Goal: Task Accomplishment & Management: Manage account settings

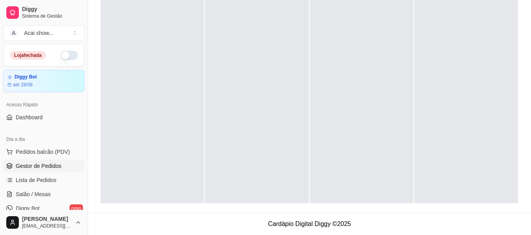
click at [70, 57] on button "button" at bounding box center [69, 55] width 17 height 9
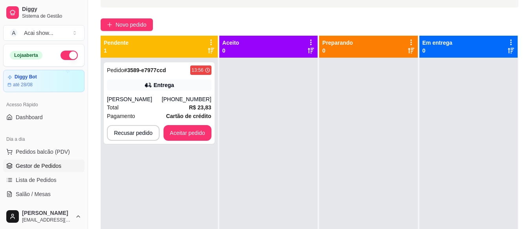
scroll to position [52, 2]
click at [163, 75] on div "Pedido # 3589-e7977ccd" at bounding box center [136, 70] width 59 height 9
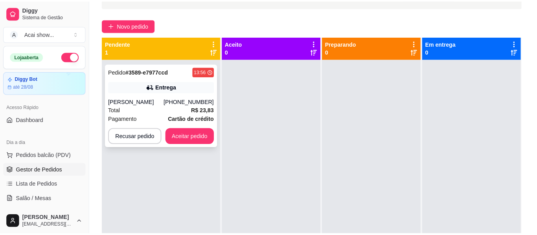
scroll to position [52, 0]
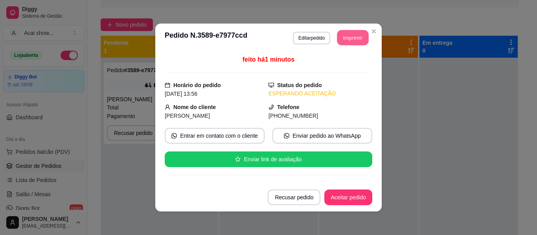
click at [353, 38] on button "Imprimir" at bounding box center [352, 37] width 31 height 15
click at [352, 34] on button "Imprimir" at bounding box center [352, 38] width 33 height 16
click at [363, 197] on button "Aceitar pedido" at bounding box center [348, 197] width 46 height 15
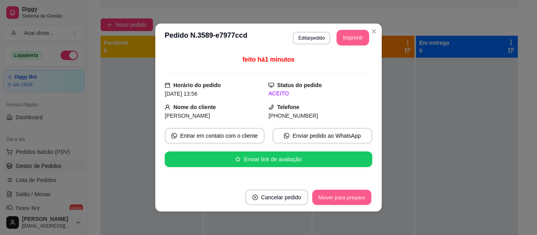
click at [363, 197] on button "Mover para preparo" at bounding box center [341, 197] width 59 height 15
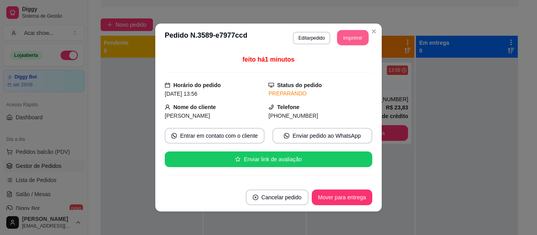
click at [353, 40] on button "Imprimir" at bounding box center [352, 37] width 31 height 15
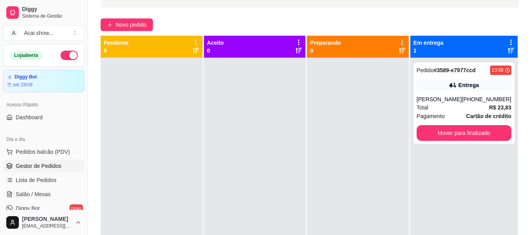
click at [390, 144] on div at bounding box center [358, 175] width 102 height 235
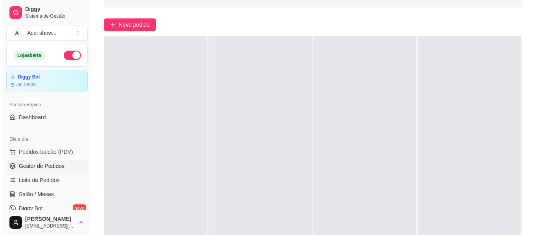
scroll to position [22, 0]
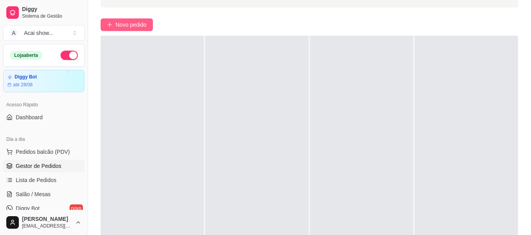
click at [122, 30] on button "Novo pedido" at bounding box center [127, 24] width 52 height 13
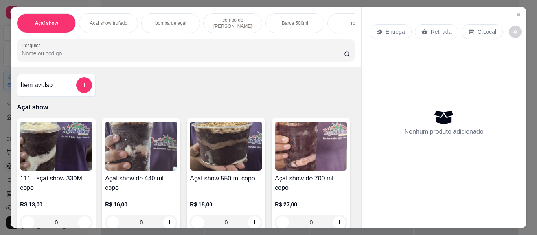
click at [53, 136] on img at bounding box center [56, 146] width 72 height 49
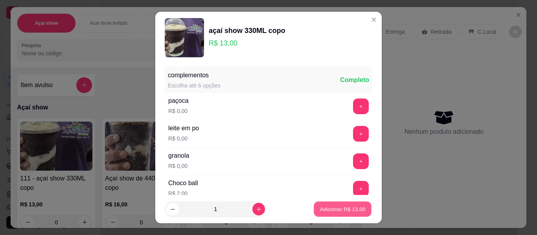
click at [324, 212] on p "Adicionar R$ 13,00" at bounding box center [343, 208] width 46 height 7
type input "1"
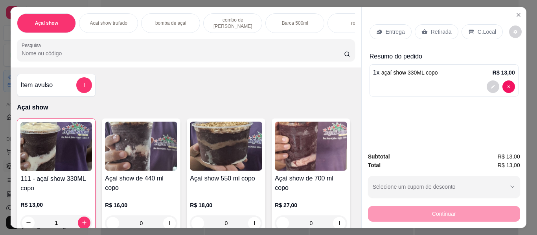
click at [438, 29] on p "Retirada" at bounding box center [441, 32] width 21 height 8
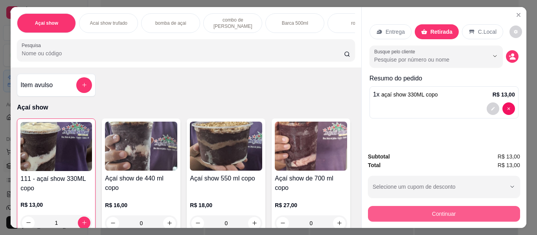
click at [439, 209] on button "Continuar" at bounding box center [444, 214] width 152 height 16
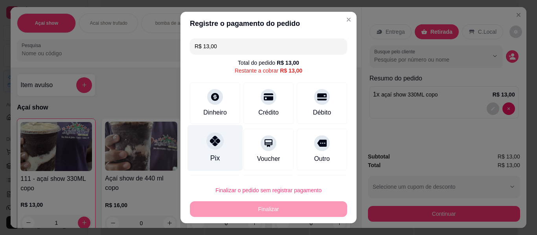
click at [208, 149] on div at bounding box center [214, 140] width 17 height 17
type input "R$ 0,00"
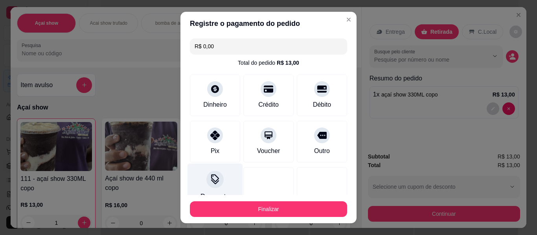
click at [210, 180] on icon at bounding box center [215, 179] width 10 height 10
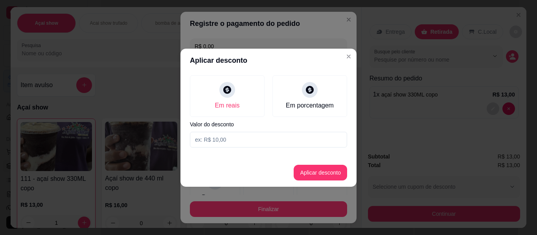
click at [234, 143] on input at bounding box center [268, 140] width 157 height 16
type input "1,00"
click at [336, 167] on button "Aplicar desconto" at bounding box center [320, 172] width 51 height 15
type input "-R$ 1,00"
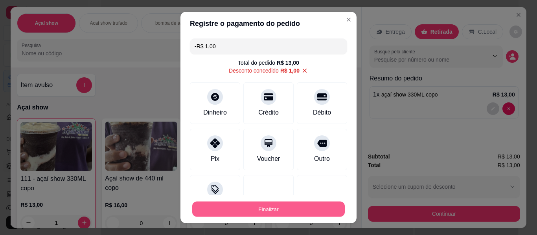
click at [279, 215] on button "Finalizar" at bounding box center [268, 209] width 152 height 15
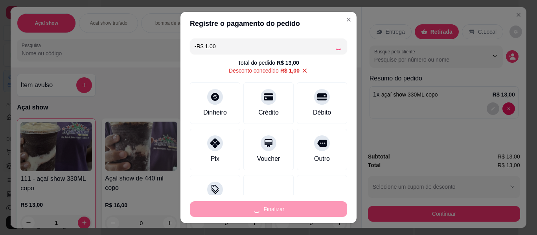
type input "0"
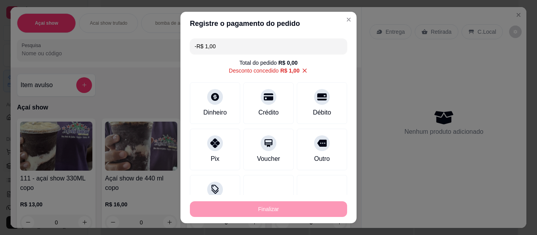
type input "-R$ 14,00"
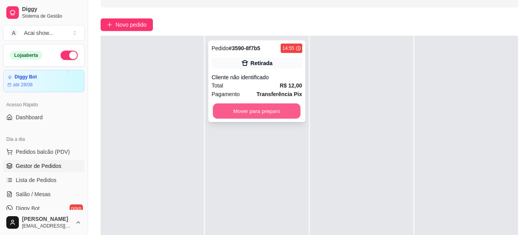
click at [253, 105] on button "Mover para preparo" at bounding box center [257, 111] width 88 height 15
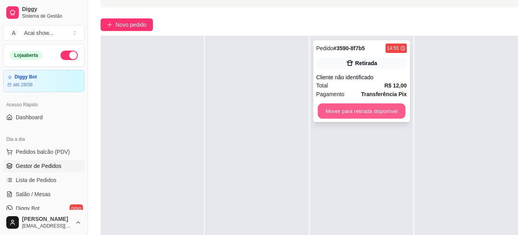
click at [359, 109] on button "Mover para retirada disponível" at bounding box center [361, 111] width 88 height 15
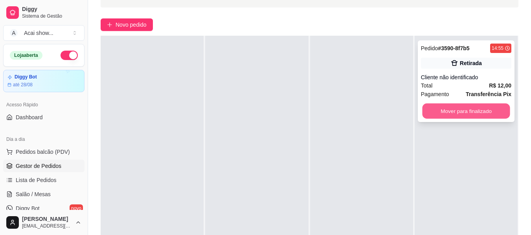
click at [497, 110] on button "Mover para finalizado" at bounding box center [466, 111] width 88 height 15
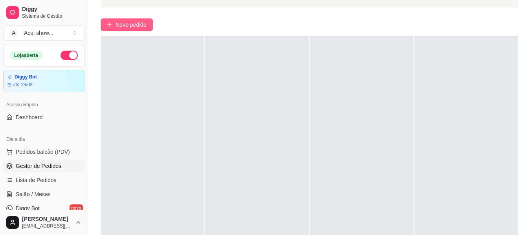
click at [123, 23] on span "Novo pedido" at bounding box center [131, 24] width 31 height 9
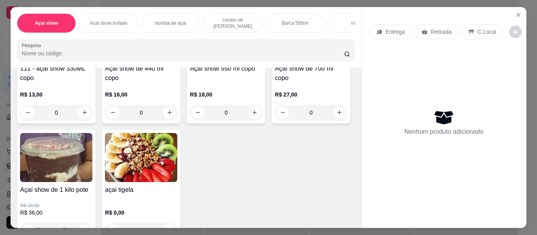
scroll to position [126, 0]
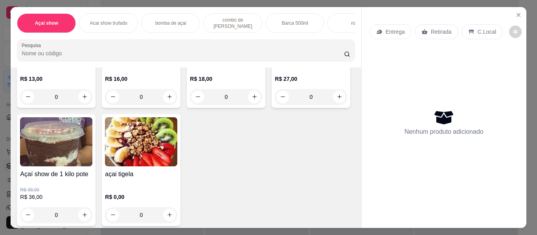
click at [275, 45] on img at bounding box center [311, 20] width 72 height 49
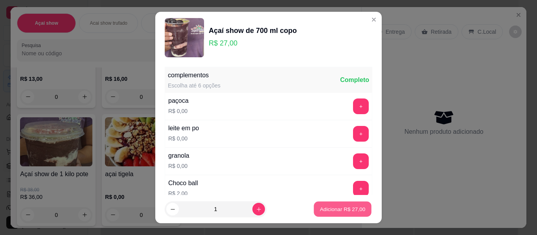
click at [320, 209] on p "Adicionar R$ 27,00" at bounding box center [343, 208] width 46 height 7
type input "1"
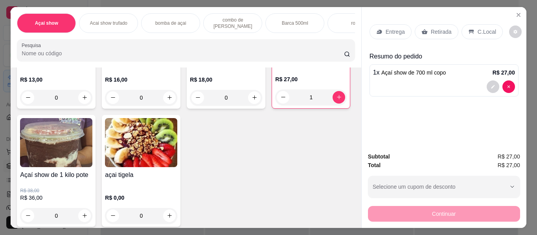
click at [390, 24] on div "Entrega" at bounding box center [390, 31] width 42 height 15
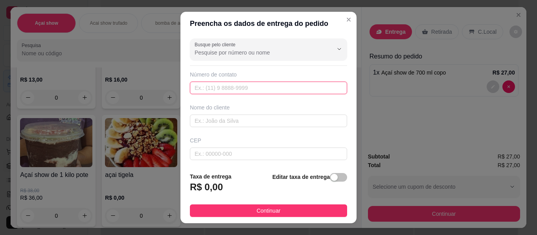
click at [258, 90] on input "text" at bounding box center [268, 88] width 157 height 13
type input "[PHONE_NUMBER]"
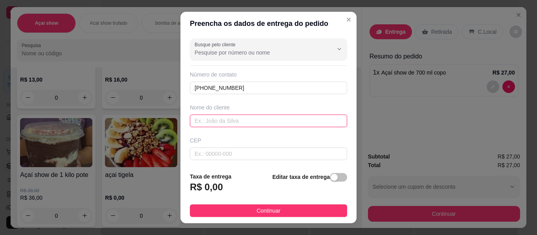
click at [235, 116] on input "text" at bounding box center [268, 121] width 157 height 13
type input "[PERSON_NAME]"
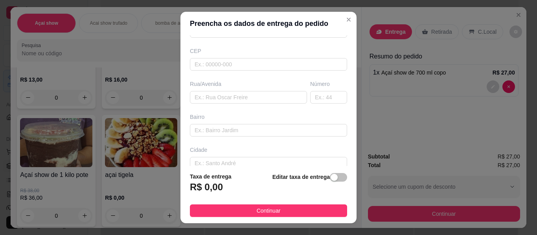
scroll to position [94, 0]
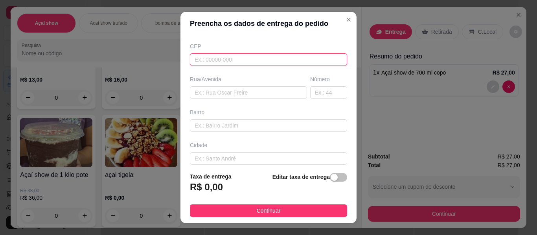
click at [251, 59] on input "text" at bounding box center [268, 59] width 157 height 13
type input "45848000"
type input "Itabela"
type input "45848000"
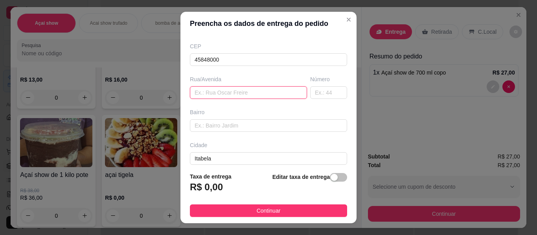
click at [234, 95] on input "text" at bounding box center [248, 92] width 117 height 13
type input "projetada 19"
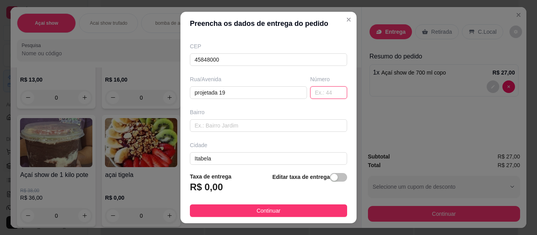
click at [313, 91] on input "text" at bounding box center [328, 92] width 37 height 13
type input "27"
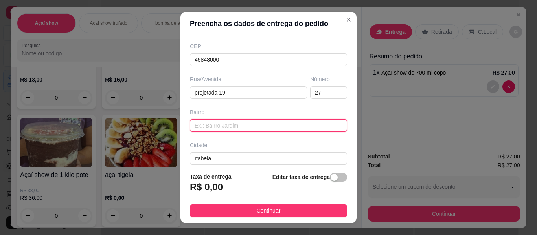
click at [267, 127] on input "text" at bounding box center [268, 125] width 157 height 13
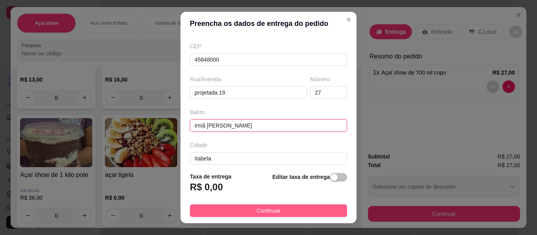
type input "irmã [PERSON_NAME]"
click at [261, 208] on span "Continuar" at bounding box center [269, 211] width 24 height 9
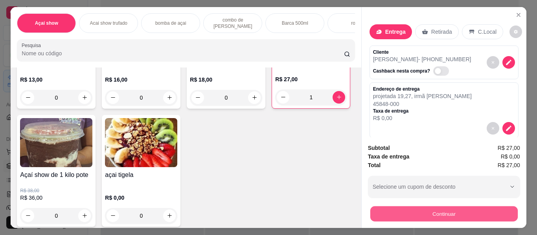
click at [423, 211] on button "Continuar" at bounding box center [443, 214] width 147 height 15
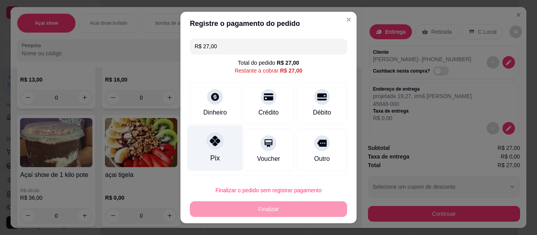
click at [210, 145] on icon at bounding box center [215, 141] width 10 height 10
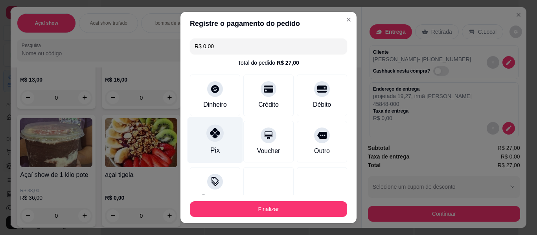
type input "R$ 0,00"
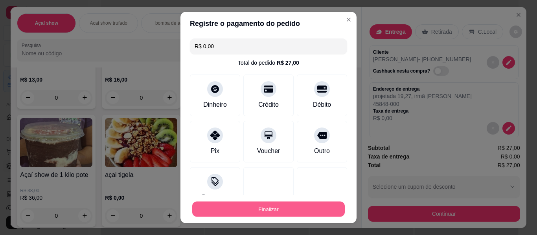
click at [273, 209] on button "Finalizar" at bounding box center [268, 209] width 152 height 15
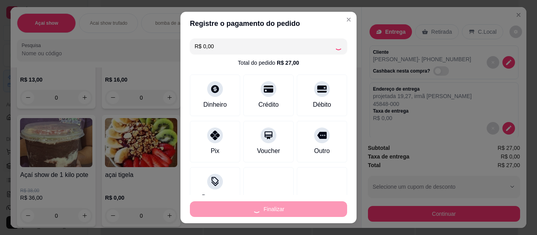
type input "0"
type input "-R$ 27,00"
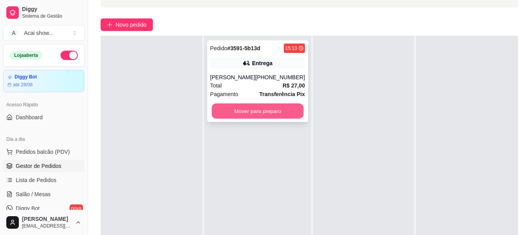
click at [257, 118] on button "Mover para preparo" at bounding box center [257, 111] width 92 height 15
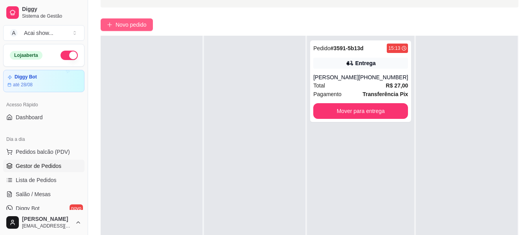
click at [149, 25] on button "Novo pedido" at bounding box center [127, 24] width 52 height 13
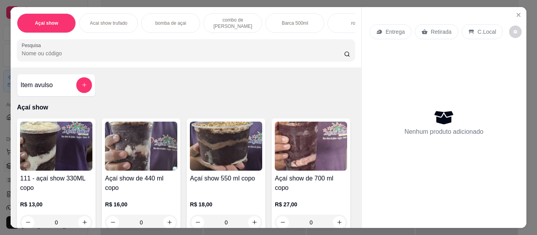
click at [54, 152] on img at bounding box center [56, 146] width 72 height 49
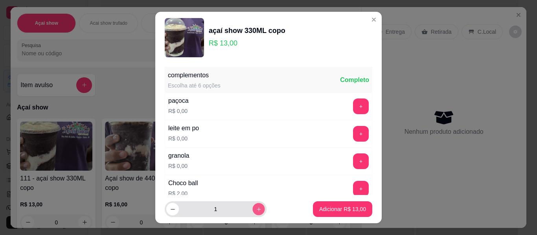
click at [256, 209] on icon "increase-product-quantity" at bounding box center [259, 210] width 6 height 6
type input "2"
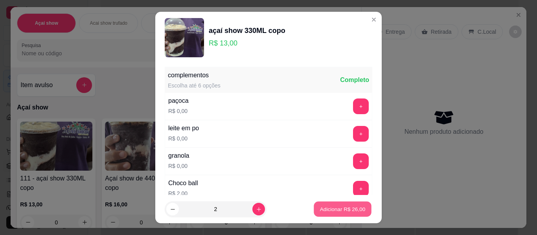
click at [350, 211] on p "Adicionar R$ 26,00" at bounding box center [343, 208] width 46 height 7
type input "2"
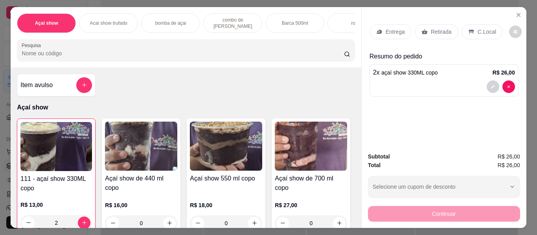
click at [470, 26] on div "C.Local" at bounding box center [481, 31] width 41 height 15
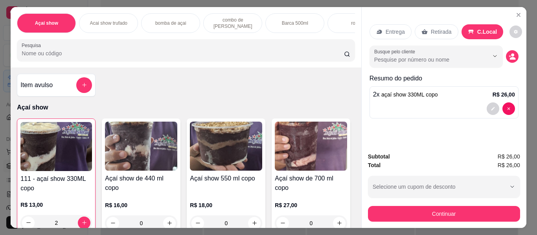
click at [446, 29] on p "Retirada" at bounding box center [441, 32] width 21 height 8
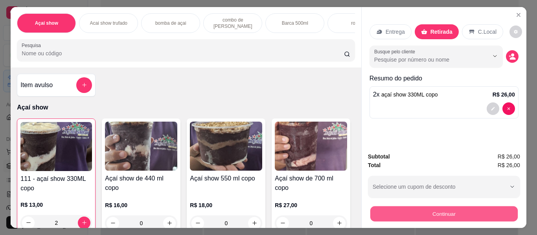
click at [408, 207] on button "Continuar" at bounding box center [443, 214] width 147 height 15
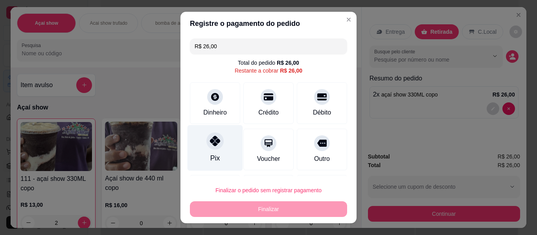
click at [200, 151] on div "Pix" at bounding box center [214, 148] width 55 height 46
type input "R$ 0,00"
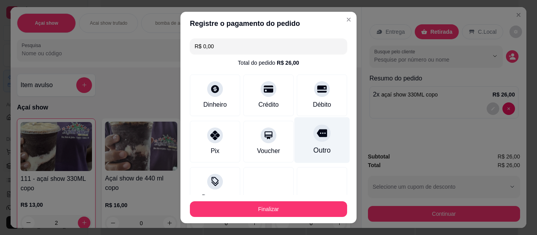
click at [316, 137] on div at bounding box center [321, 133] width 17 height 17
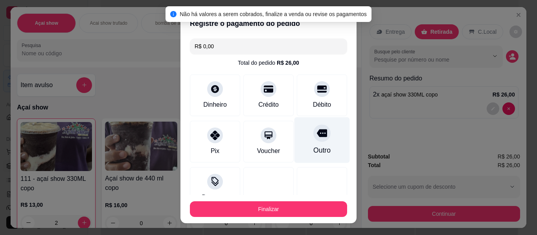
click at [317, 139] on div "Outro" at bounding box center [321, 140] width 55 height 46
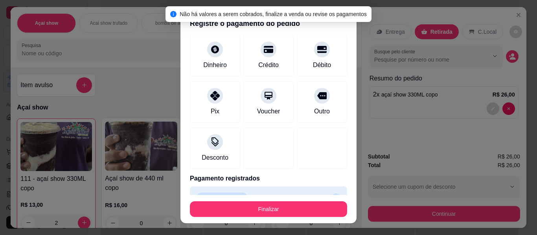
scroll to position [47, 0]
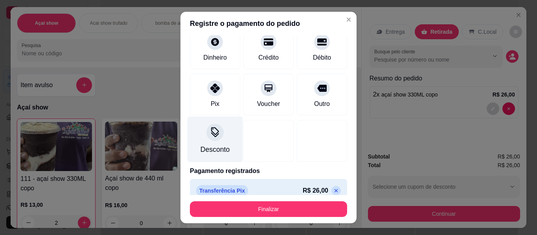
click at [213, 148] on div "Desconto" at bounding box center [214, 150] width 29 height 10
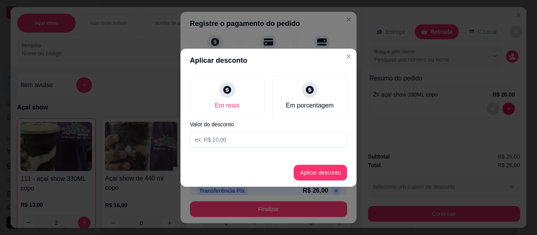
click at [230, 142] on input at bounding box center [268, 140] width 157 height 16
type input "2,00"
click at [304, 166] on button "Aplicar desconto" at bounding box center [320, 172] width 51 height 15
type input "-R$ 2,00"
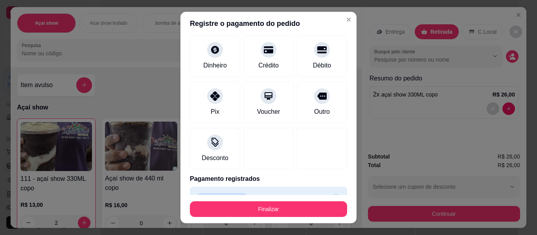
scroll to position [55, 0]
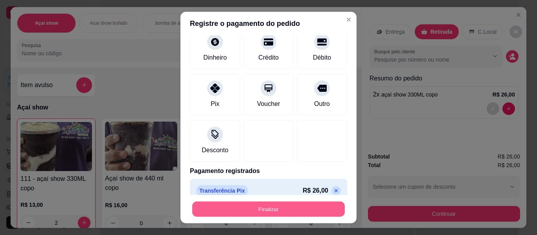
click at [270, 205] on button "Finalizar" at bounding box center [268, 209] width 152 height 15
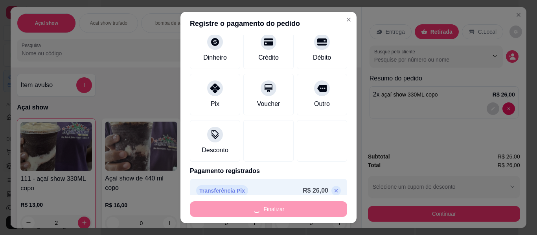
type input "0"
type input "-R$ 28,00"
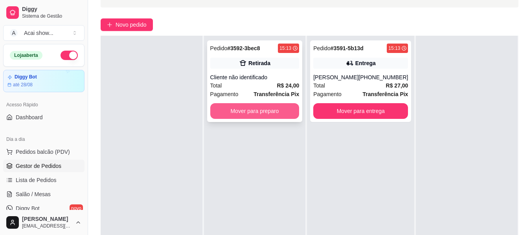
click at [264, 114] on button "Mover para preparo" at bounding box center [254, 111] width 89 height 16
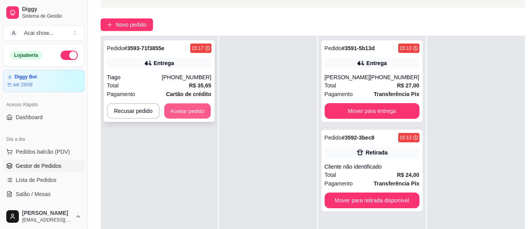
click at [195, 107] on button "Aceitar pedido" at bounding box center [187, 111] width 46 height 15
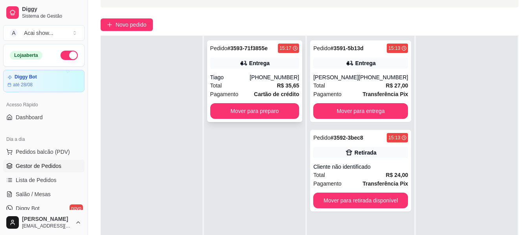
click at [268, 73] on div "Pedido # 3593-71f3855e 15:17 Entrega Tiago [PHONE_NUMBER] Total R$ 35,65 Pagame…" at bounding box center [254, 81] width 95 height 82
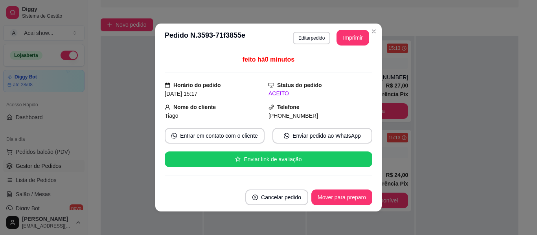
drag, startPoint x: 362, startPoint y: 84, endPoint x: 371, endPoint y: 81, distance: 9.7
click at [371, 81] on div "feito há 0 minutos Horário do pedido [DATE] 15:17 Status do pedido ACEITO Nome …" at bounding box center [268, 118] width 226 height 132
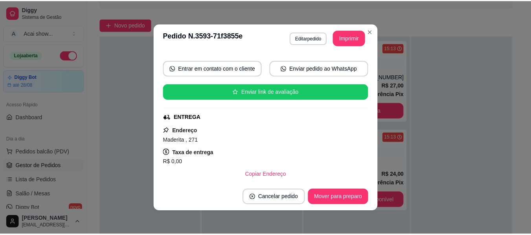
scroll to position [60, 0]
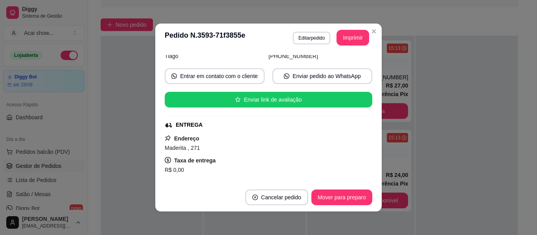
click at [358, 29] on header "**********" at bounding box center [268, 38] width 226 height 28
click at [359, 38] on button "Imprimir" at bounding box center [352, 37] width 31 height 15
click at [290, 199] on button "Cancelar pedido" at bounding box center [276, 197] width 61 height 15
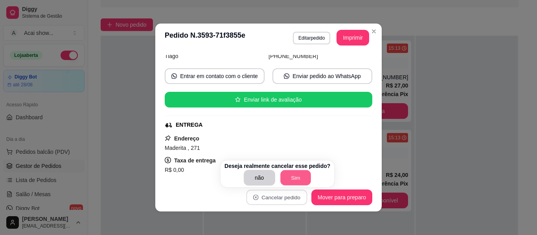
click at [290, 172] on button "Sim" at bounding box center [295, 178] width 31 height 15
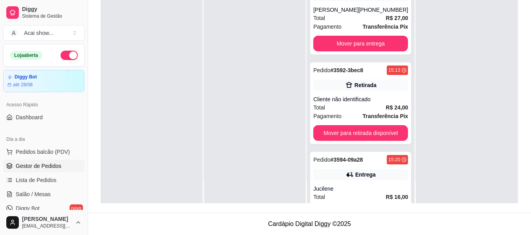
scroll to position [41, 0]
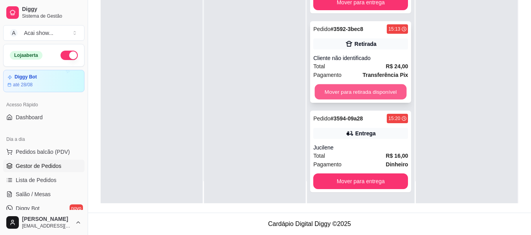
click at [340, 92] on button "Mover para retirada disponível" at bounding box center [361, 91] width 92 height 15
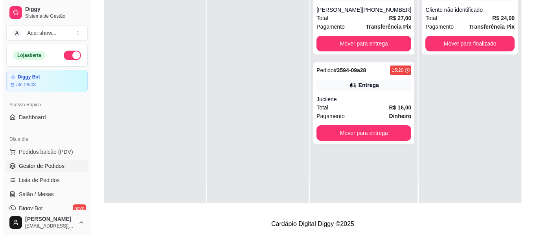
scroll to position [0, 0]
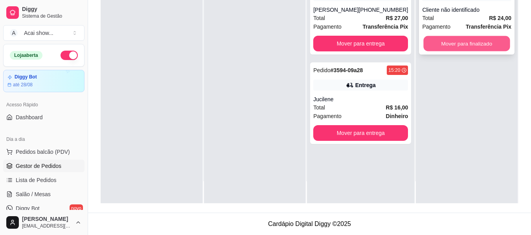
click at [483, 48] on button "Mover para finalizado" at bounding box center [467, 43] width 86 height 15
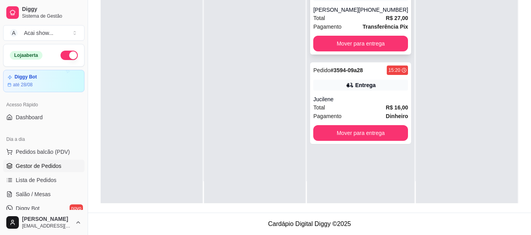
click at [377, 18] on div "Total R$ 27,00" at bounding box center [360, 18] width 95 height 9
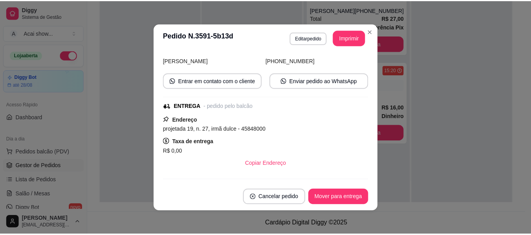
scroll to position [63, 0]
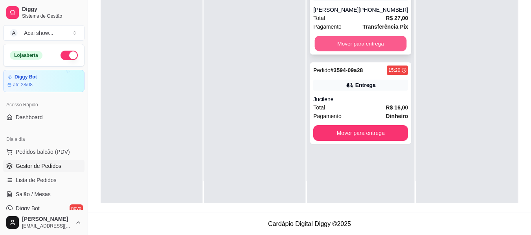
click at [377, 41] on button "Mover para entrega" at bounding box center [361, 43] width 92 height 15
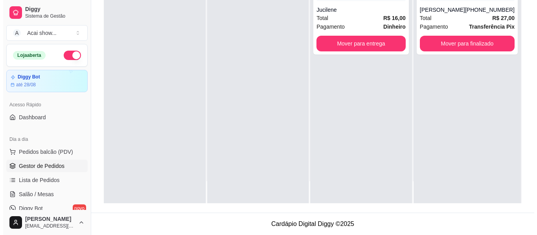
scroll to position [0, 0]
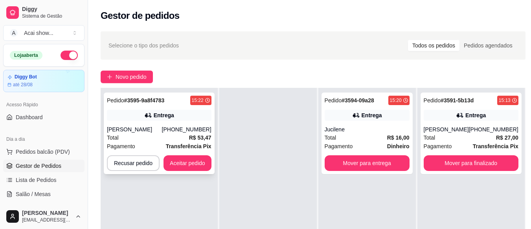
click at [155, 142] on div "Total R$ 53,47" at bounding box center [159, 138] width 105 height 9
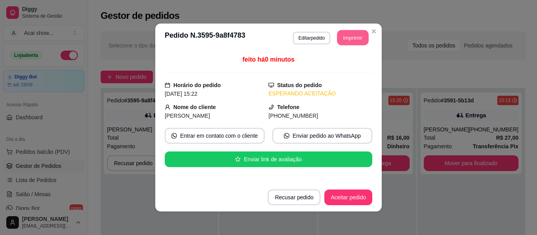
click at [347, 39] on button "Imprimir" at bounding box center [352, 37] width 31 height 15
click at [350, 201] on button "Aceitar pedido" at bounding box center [348, 197] width 46 height 15
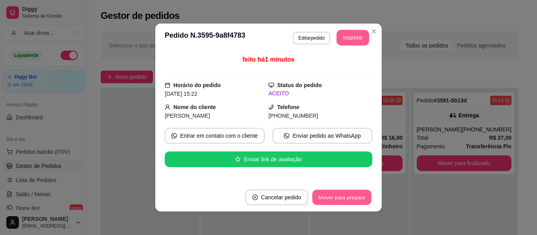
click at [321, 202] on button "Mover para preparo" at bounding box center [341, 197] width 59 height 15
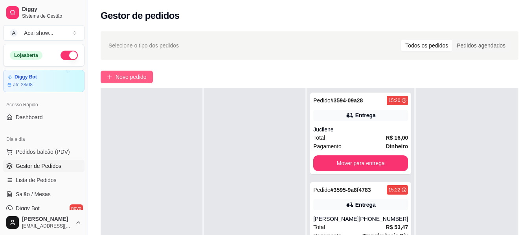
click at [117, 77] on span "Novo pedido" at bounding box center [131, 77] width 31 height 9
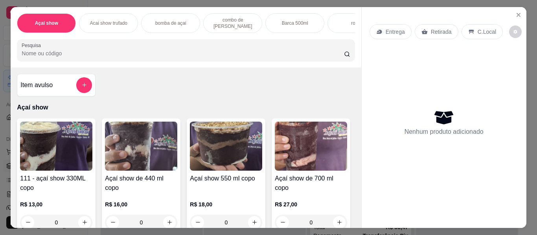
click at [64, 136] on img at bounding box center [56, 146] width 72 height 49
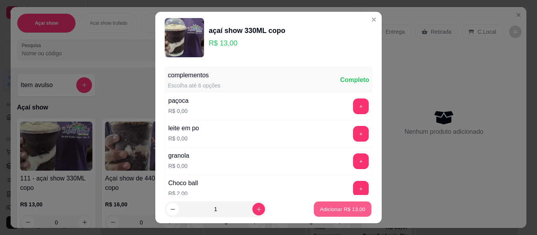
click at [328, 209] on p "Adicionar R$ 13,00" at bounding box center [343, 208] width 46 height 7
type input "1"
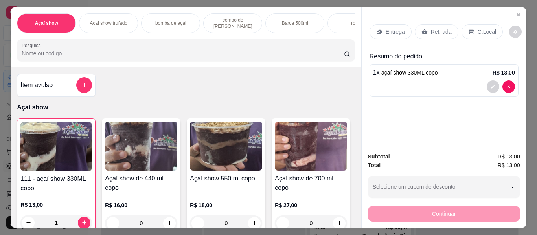
click at [490, 28] on div "C.Local" at bounding box center [481, 31] width 41 height 15
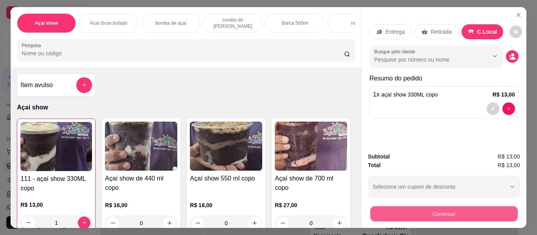
click at [433, 211] on button "Continuar" at bounding box center [443, 214] width 147 height 15
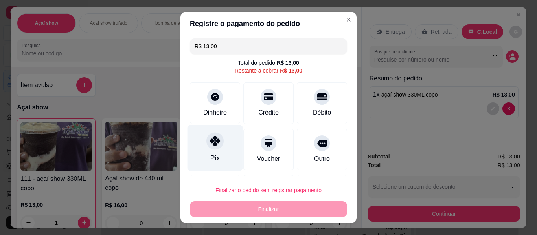
click at [200, 153] on div "Pix" at bounding box center [214, 148] width 55 height 46
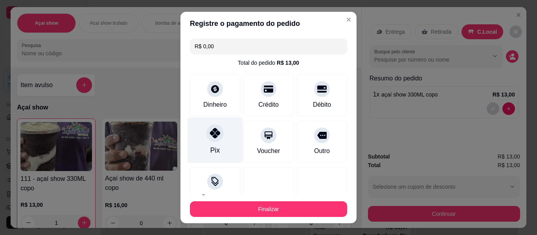
type input "R$ 0,00"
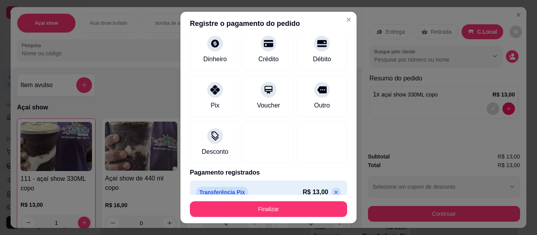
scroll to position [47, 0]
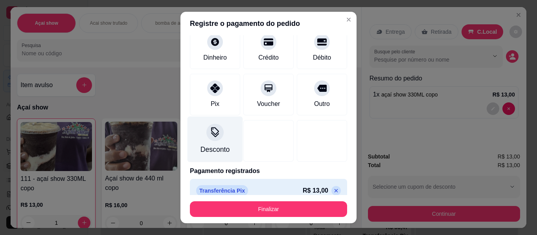
click at [221, 145] on div "Desconto" at bounding box center [214, 150] width 29 height 10
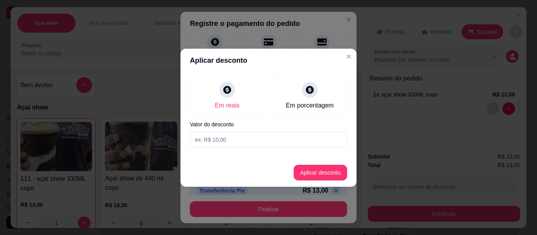
click at [247, 135] on input at bounding box center [268, 140] width 157 height 16
type input "1,00"
click at [339, 174] on button "Aplicar desconto" at bounding box center [320, 172] width 51 height 15
type input "-R$ 1,00"
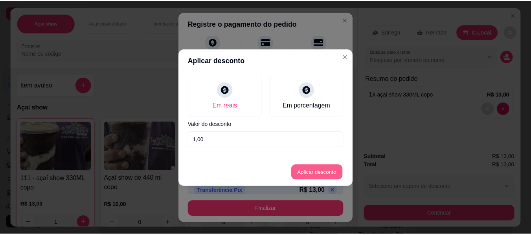
scroll to position [55, 0]
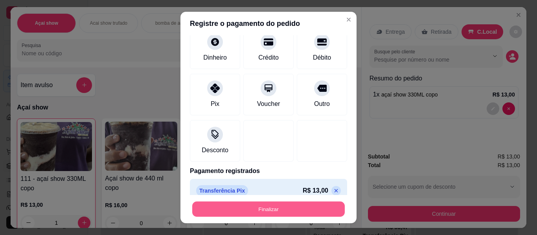
click at [287, 209] on button "Finalizar" at bounding box center [268, 209] width 152 height 15
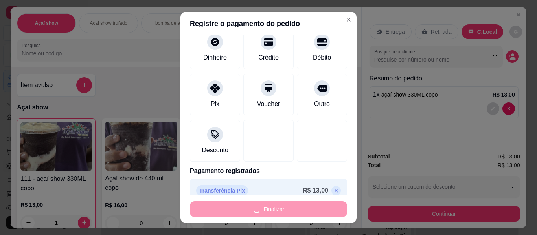
type input "0"
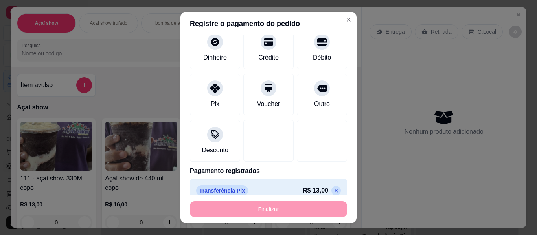
type input "-R$ 14,00"
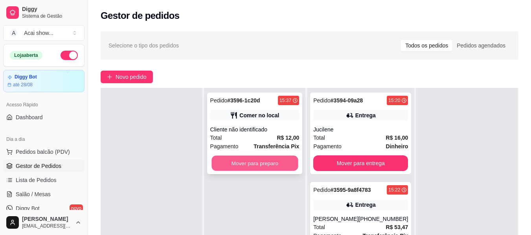
click at [286, 163] on button "Mover para preparo" at bounding box center [254, 163] width 86 height 15
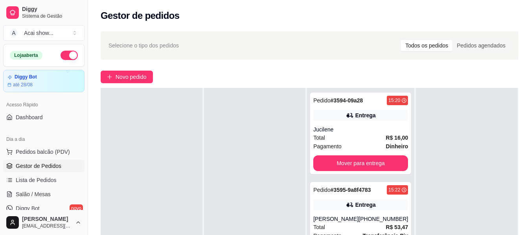
scroll to position [120, 0]
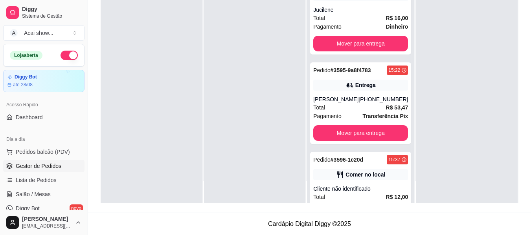
click at [410, 180] on div "Preparando 3 Pedido # 3594-09a28 15:20 Entrega Jucilene Total R$ 16,00 Pagament…" at bounding box center [361, 74] width 108 height 257
drag, startPoint x: 410, startPoint y: 180, endPoint x: 408, endPoint y: 195, distance: 15.1
click at [408, 195] on div "Preparando 3 Pedido # 3594-09a28 15:20 Entrega Jucilene Total R$ 16,00 Pagament…" at bounding box center [361, 74] width 108 height 257
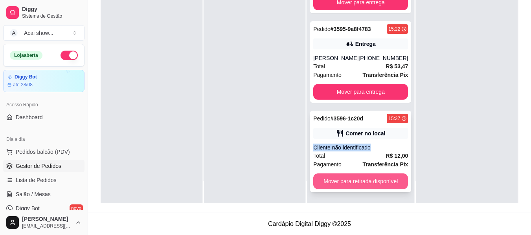
click at [372, 180] on button "Mover para retirada disponível" at bounding box center [360, 182] width 95 height 16
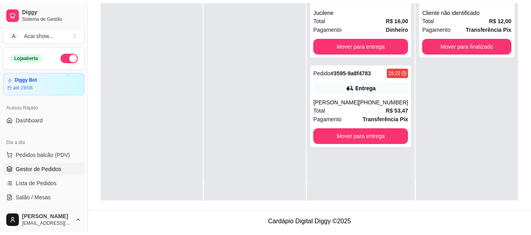
scroll to position [0, 0]
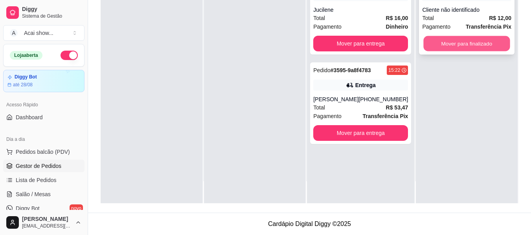
click at [477, 41] on button "Mover para finalizado" at bounding box center [467, 43] width 86 height 15
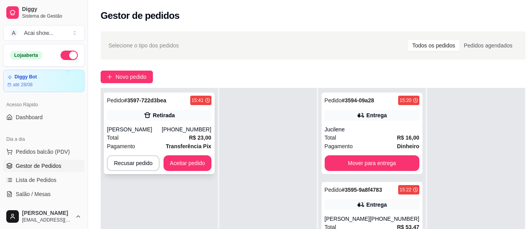
click at [153, 138] on div "Total R$ 23,00" at bounding box center [159, 138] width 105 height 9
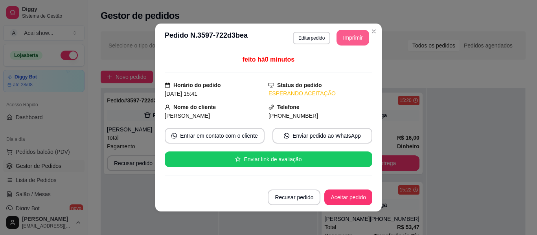
click at [342, 35] on button "Imprimir" at bounding box center [352, 38] width 33 height 16
click at [342, 197] on button "Aceitar pedido" at bounding box center [348, 197] width 46 height 15
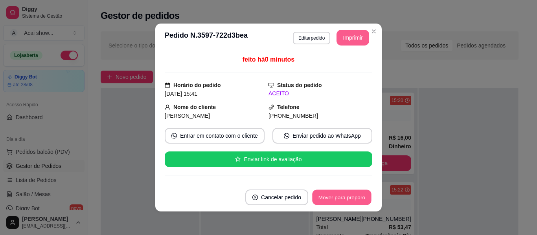
click at [342, 197] on button "Mover para preparo" at bounding box center [341, 197] width 59 height 15
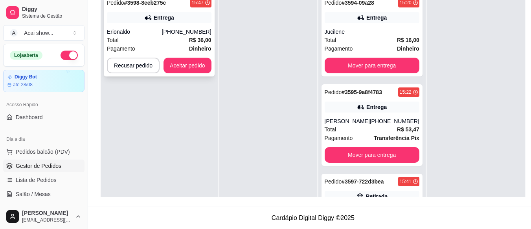
click at [139, 18] on div "Entrega" at bounding box center [159, 17] width 105 height 11
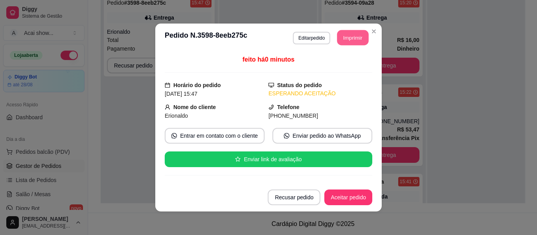
click at [355, 37] on button "Imprimir" at bounding box center [352, 37] width 31 height 15
click at [349, 197] on button "Aceitar pedido" at bounding box center [348, 197] width 46 height 15
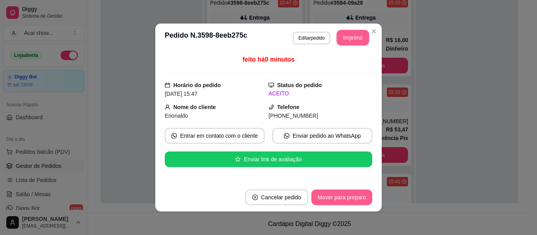
click at [349, 197] on button "Mover para preparo" at bounding box center [341, 198] width 61 height 16
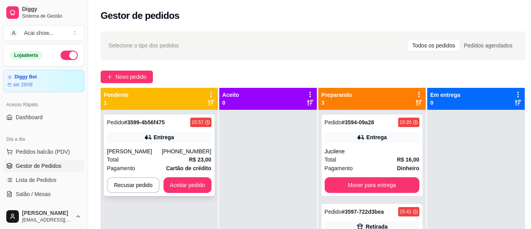
click at [150, 165] on div "Pagamento Cartão de crédito" at bounding box center [159, 168] width 105 height 9
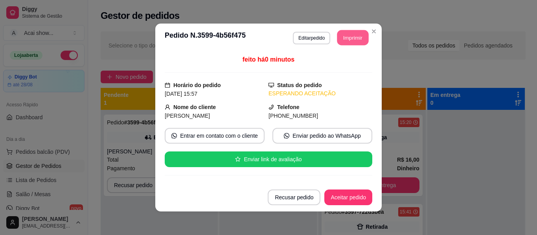
click at [344, 37] on button "Imprimir" at bounding box center [352, 37] width 31 height 15
click at [338, 198] on button "Aceitar pedido" at bounding box center [348, 197] width 46 height 15
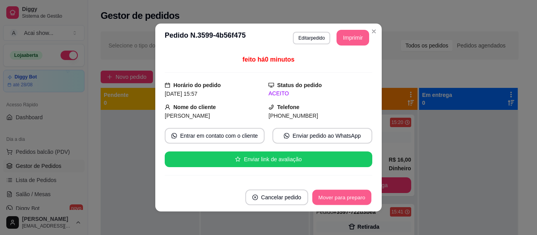
click at [335, 199] on button "Mover para preparo" at bounding box center [341, 197] width 59 height 15
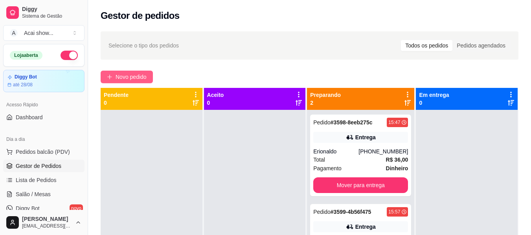
click at [132, 72] on button "Novo pedido" at bounding box center [127, 77] width 52 height 13
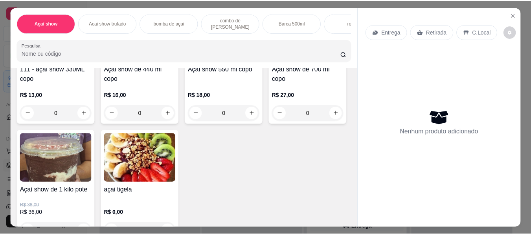
scroll to position [110, 0]
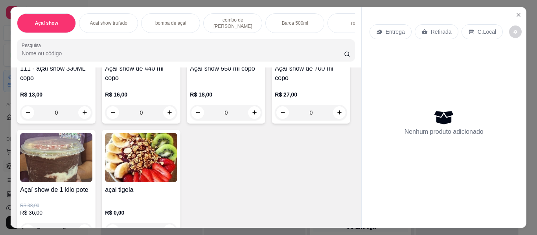
click at [177, 181] on img at bounding box center [141, 157] width 72 height 49
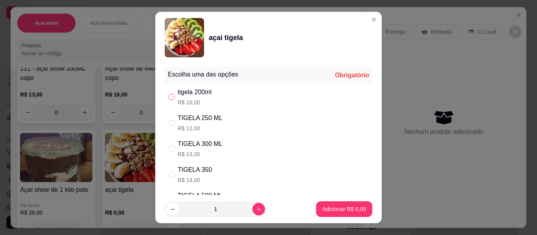
click at [168, 97] on input "" at bounding box center [171, 97] width 6 height 6
radio input "true"
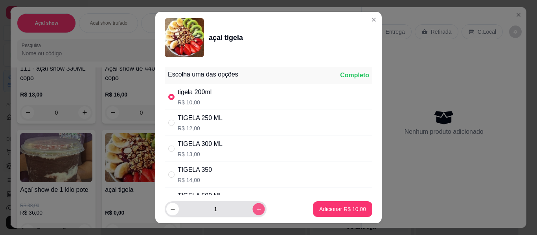
click at [255, 207] on button "increase-product-quantity" at bounding box center [258, 210] width 12 height 12
type input "2"
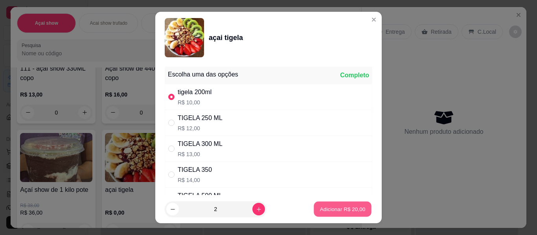
click at [334, 208] on p "Adicionar R$ 20,00" at bounding box center [343, 208] width 46 height 7
type input "2"
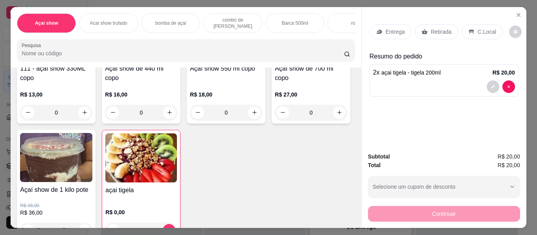
click at [477, 29] on p "C.Local" at bounding box center [486, 32] width 18 height 8
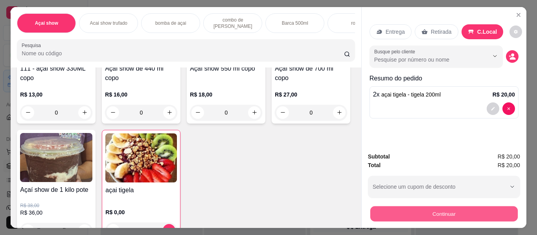
click at [430, 208] on button "Continuar" at bounding box center [443, 214] width 147 height 15
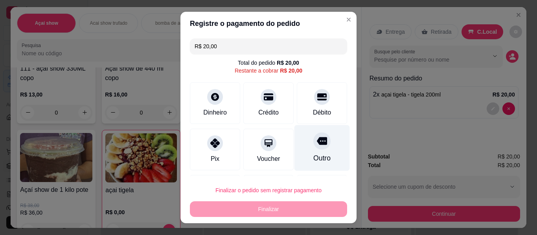
click at [319, 145] on div "Outro" at bounding box center [321, 148] width 55 height 46
type input "R$ 0,00"
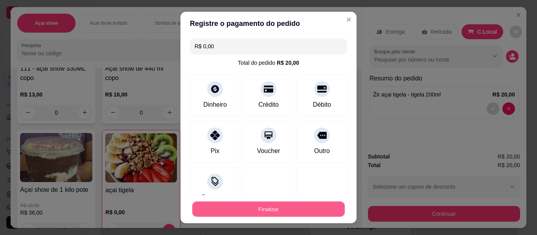
click at [277, 209] on button "Finalizar" at bounding box center [268, 209] width 152 height 15
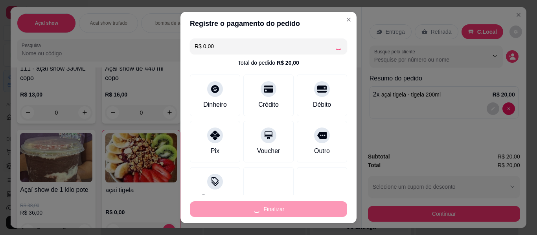
type input "0"
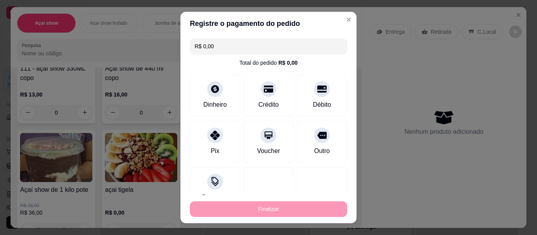
type input "-R$ 20,00"
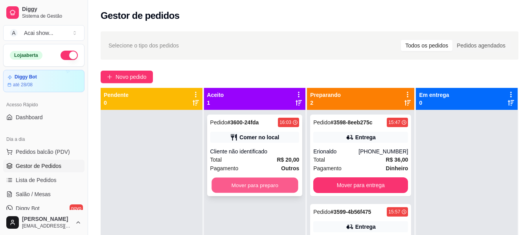
click at [291, 186] on button "Mover para preparo" at bounding box center [254, 185] width 86 height 15
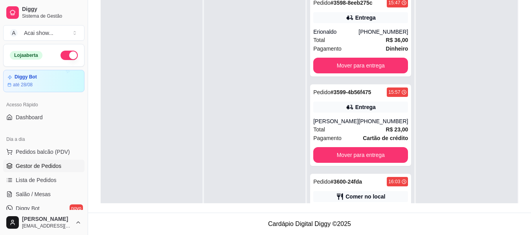
scroll to position [41, 0]
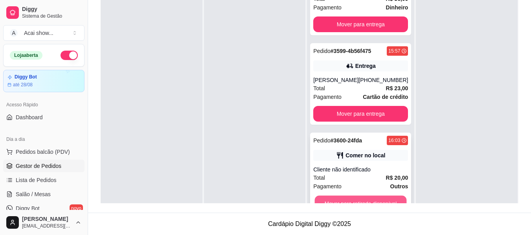
click at [376, 198] on button "Mover para retirada disponível" at bounding box center [361, 203] width 92 height 15
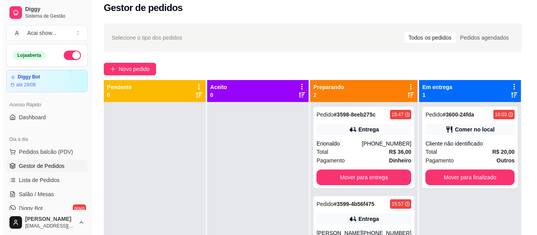
scroll to position [0, 0]
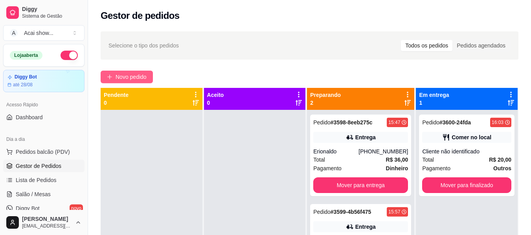
click at [122, 71] on button "Novo pedido" at bounding box center [127, 77] width 52 height 13
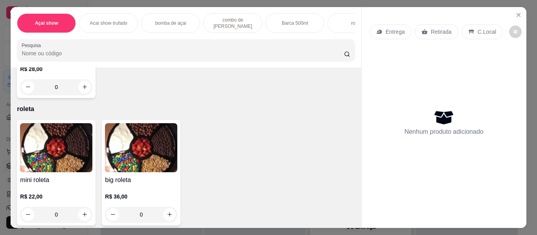
scroll to position [801, 0]
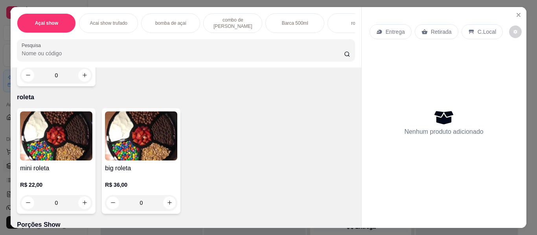
click at [301, 55] on input "Pesquisa" at bounding box center [183, 54] width 322 height 8
type input "s"
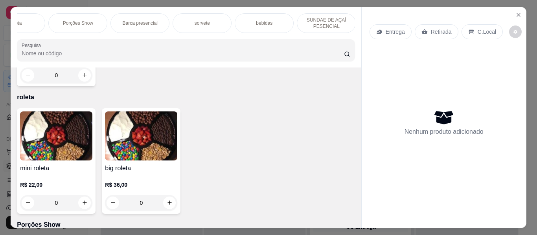
scroll to position [0, 342]
click at [328, 17] on p "SUNDAE DE AÇAÍ PESENCIAL" at bounding box center [325, 23] width 46 height 13
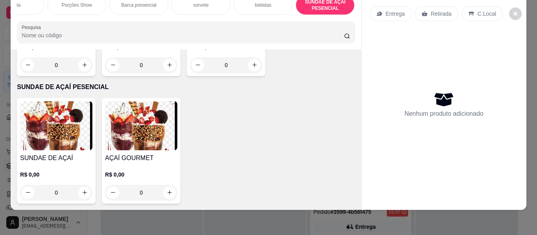
click at [53, 131] on img at bounding box center [56, 125] width 72 height 49
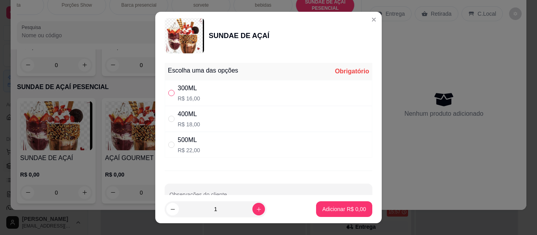
click at [168, 91] on input "" at bounding box center [171, 93] width 6 height 6
radio input "true"
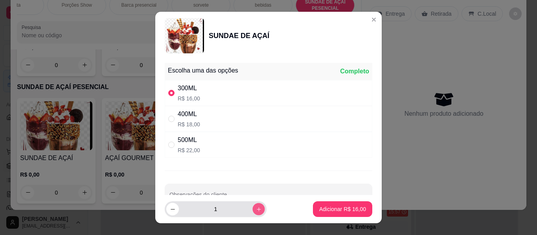
click at [257, 209] on icon "increase-product-quantity" at bounding box center [259, 209] width 4 height 4
type input "2"
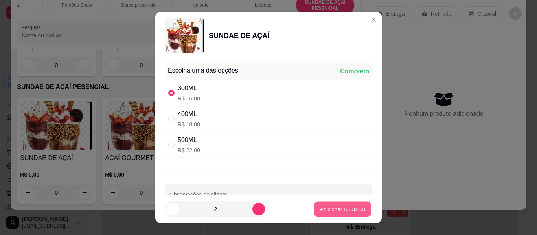
click at [356, 204] on button "Adicionar R$ 32,00" at bounding box center [343, 209] width 58 height 15
type input "2"
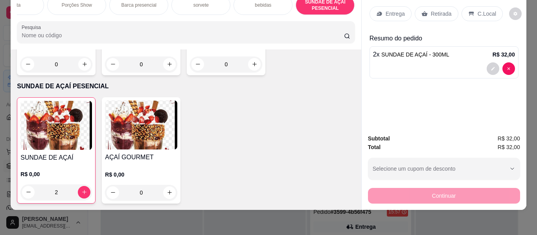
click at [478, 10] on p "C.Local" at bounding box center [486, 14] width 18 height 8
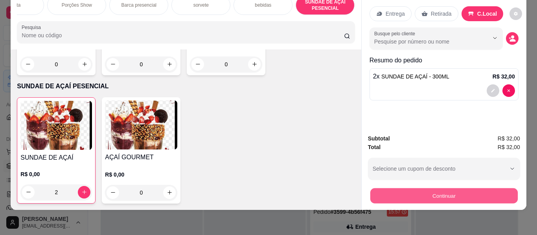
click at [422, 191] on button "Continuar" at bounding box center [443, 196] width 147 height 15
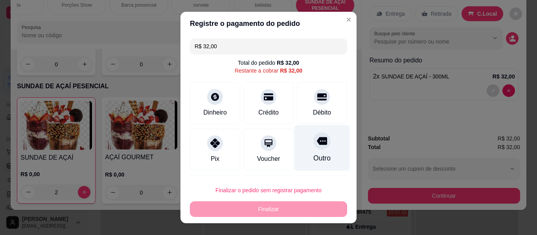
click at [313, 148] on div at bounding box center [321, 140] width 17 height 17
type input "R$ 0,00"
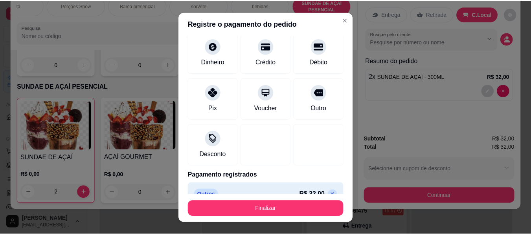
scroll to position [58, 0]
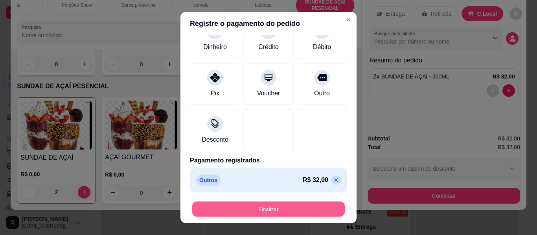
click at [280, 210] on button "Finalizar" at bounding box center [268, 209] width 152 height 15
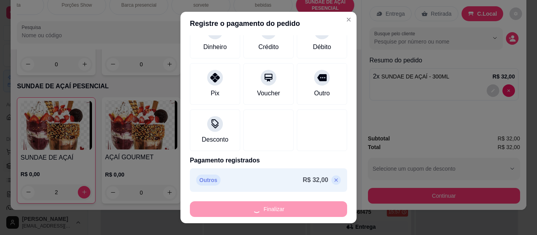
type input "0"
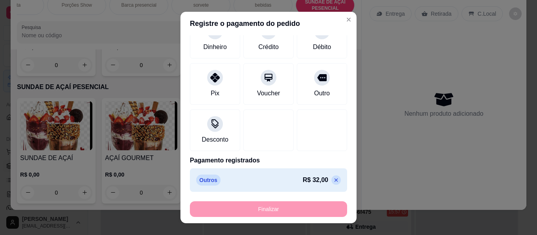
type input "-R$ 32,00"
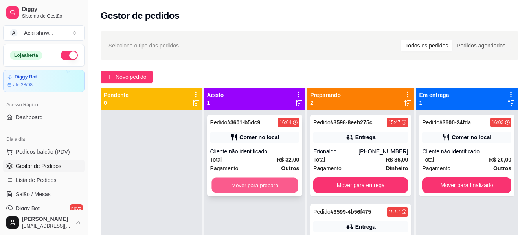
click at [262, 183] on button "Mover para preparo" at bounding box center [254, 185] width 86 height 15
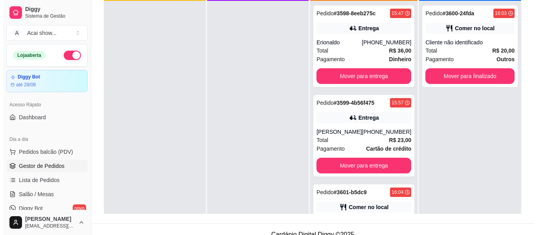
scroll to position [120, 0]
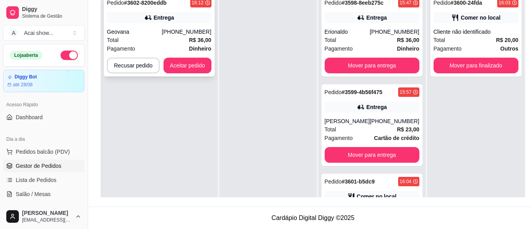
click at [176, 33] on div "[PHONE_NUMBER]" at bounding box center [187, 32] width 50 height 8
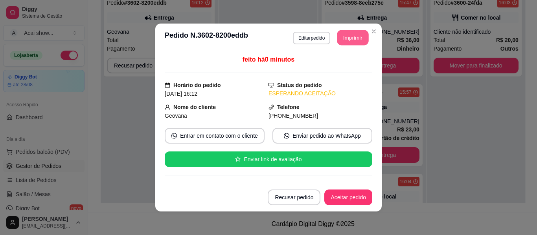
click at [349, 33] on button "Imprimir" at bounding box center [352, 37] width 31 height 15
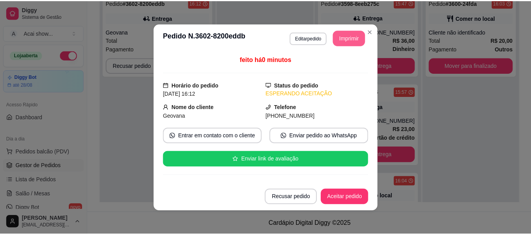
scroll to position [0, 0]
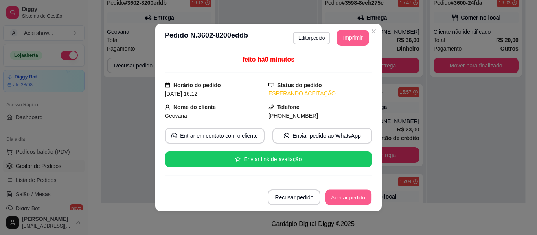
click at [336, 196] on button "Aceitar pedido" at bounding box center [348, 197] width 46 height 15
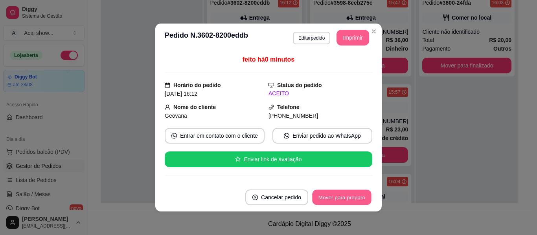
click at [336, 196] on button "Mover para preparo" at bounding box center [341, 197] width 59 height 15
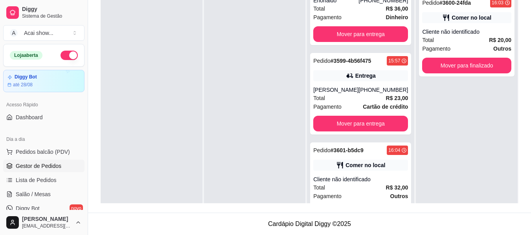
scroll to position [49, 0]
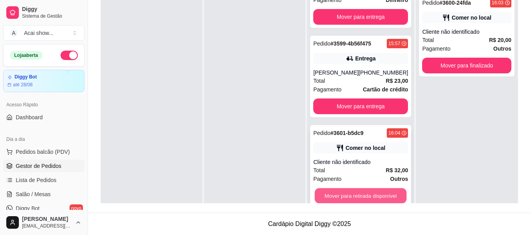
click at [368, 196] on button "Mover para retirada disponível" at bounding box center [361, 196] width 92 height 15
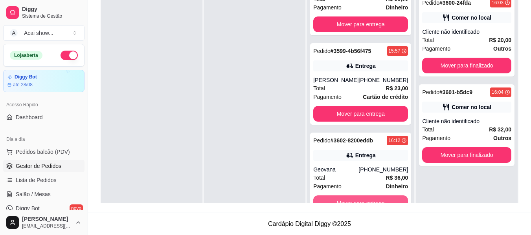
scroll to position [41, 0]
drag, startPoint x: 411, startPoint y: 160, endPoint x: 405, endPoint y: 172, distance: 12.7
click at [405, 172] on div "Pendente 0 Aceito 0 Preparando 3 Pedido # 3598-8eeb275c 15:47 Entrega Erionaldo…" at bounding box center [310, 85] width 418 height 235
click at [233, 120] on div at bounding box center [255, 107] width 102 height 235
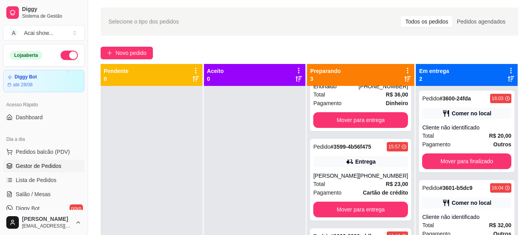
scroll to position [0, 0]
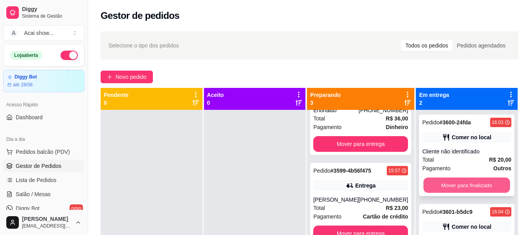
click at [465, 180] on button "Mover para finalizado" at bounding box center [467, 185] width 86 height 15
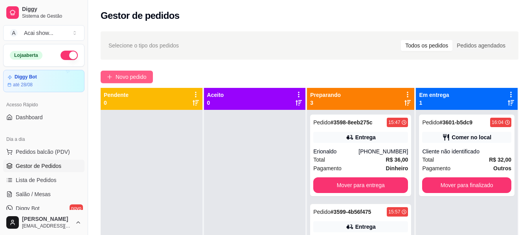
click at [141, 76] on span "Novo pedido" at bounding box center [131, 77] width 31 height 9
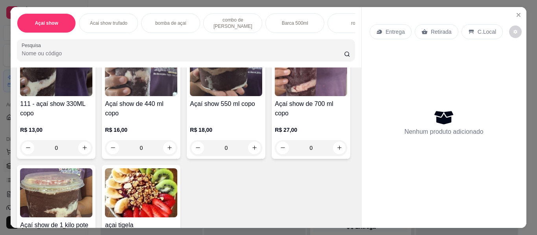
scroll to position [110, 0]
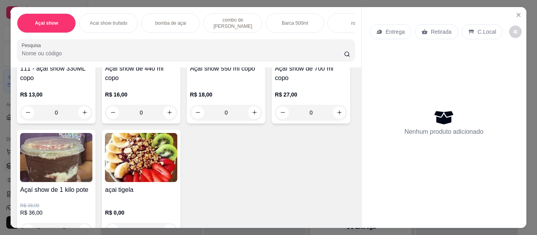
click at [177, 175] on img at bounding box center [141, 157] width 72 height 49
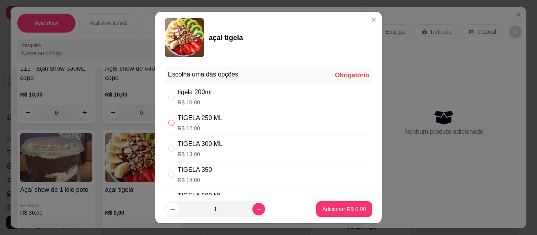
click at [169, 122] on input "" at bounding box center [171, 123] width 6 height 6
radio input "true"
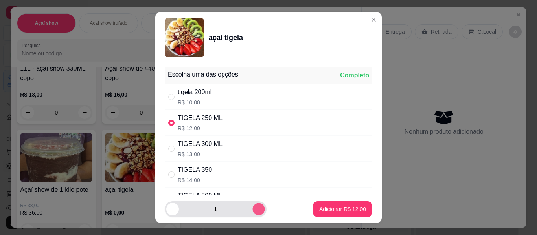
click at [257, 210] on icon "increase-product-quantity" at bounding box center [259, 209] width 4 height 4
type input "3"
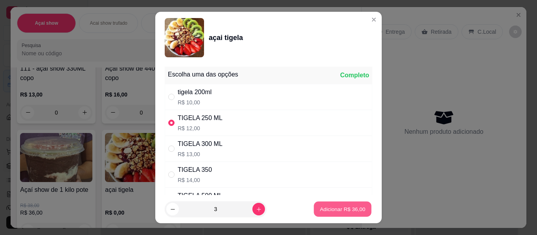
click at [346, 212] on p "Adicionar R$ 36,00" at bounding box center [343, 208] width 46 height 7
type input "3"
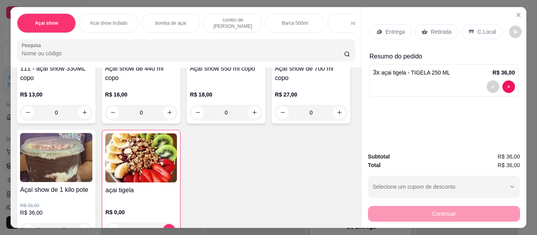
click at [468, 31] on icon at bounding box center [471, 32] width 6 height 6
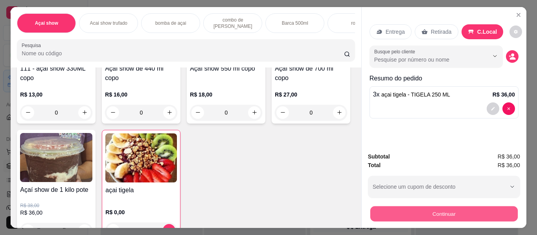
click at [436, 213] on button "Continuar" at bounding box center [443, 214] width 147 height 15
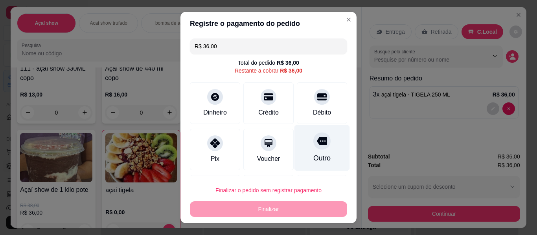
click at [317, 141] on icon at bounding box center [322, 141] width 10 height 10
type input "R$ 0,00"
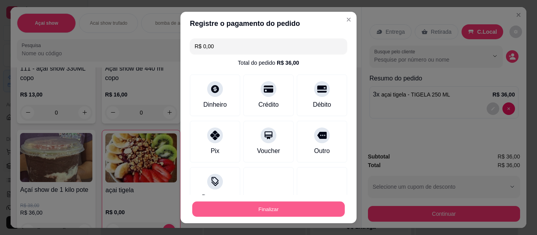
click at [290, 207] on button "Finalizar" at bounding box center [268, 209] width 152 height 15
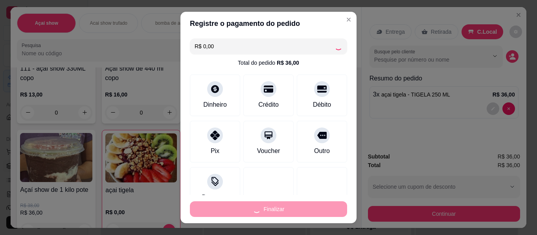
type input "0"
type input "-R$ 36,00"
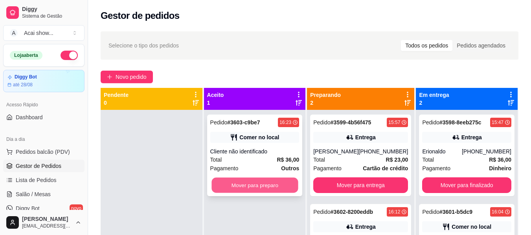
click at [271, 191] on button "Mover para preparo" at bounding box center [254, 185] width 86 height 15
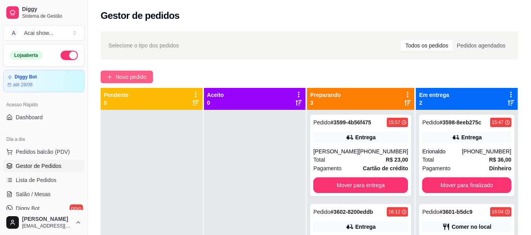
click at [127, 80] on span "Novo pedido" at bounding box center [131, 77] width 31 height 9
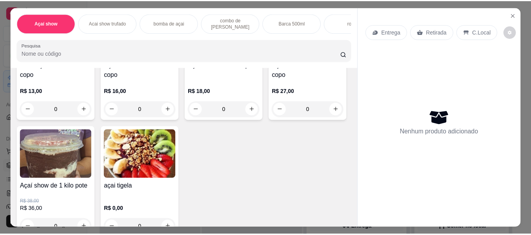
scroll to position [126, 0]
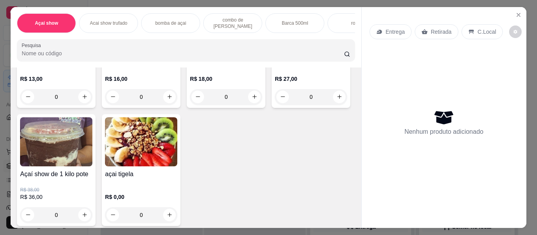
click at [177, 178] on h4 "açai tigela" at bounding box center [141, 174] width 72 height 9
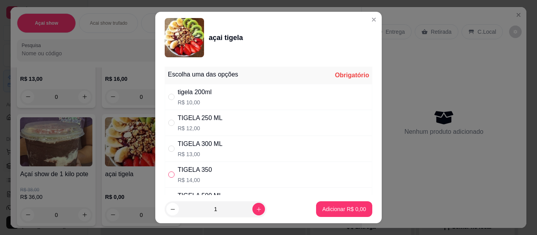
click at [171, 172] on input "" at bounding box center [171, 175] width 6 height 6
radio input "true"
click at [340, 211] on p "Adicionar R$ 14,00" at bounding box center [343, 208] width 46 height 7
type input "1"
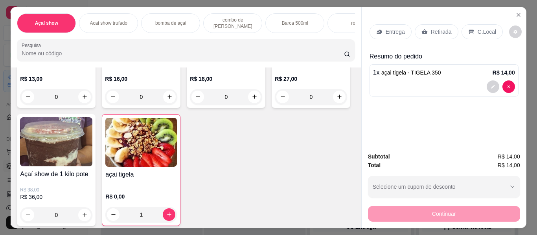
click at [469, 29] on icon at bounding box center [471, 32] width 6 height 6
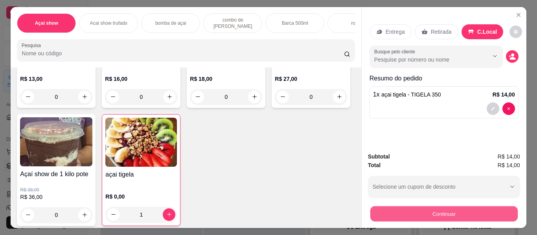
click at [463, 211] on button "Continuar" at bounding box center [443, 214] width 147 height 15
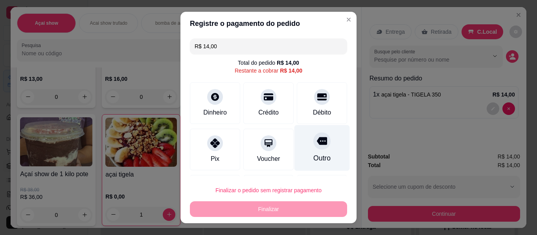
click at [312, 153] on div "Outro" at bounding box center [321, 148] width 55 height 46
type input "R$ 0,00"
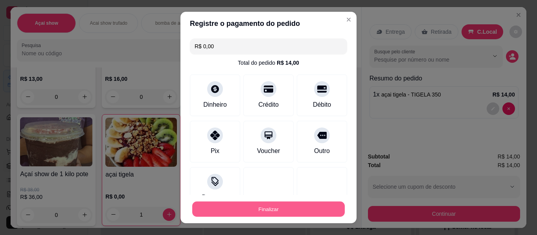
click at [273, 212] on button "Finalizar" at bounding box center [268, 209] width 152 height 15
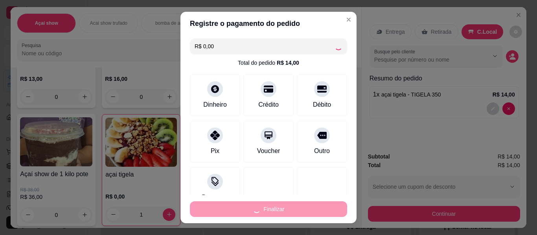
type input "0"
type input "-R$ 14,00"
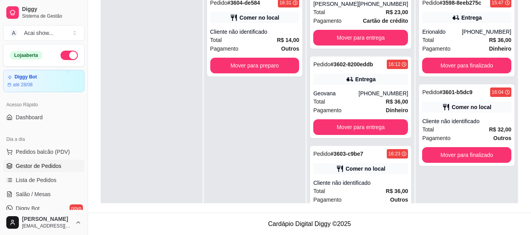
scroll to position [41, 0]
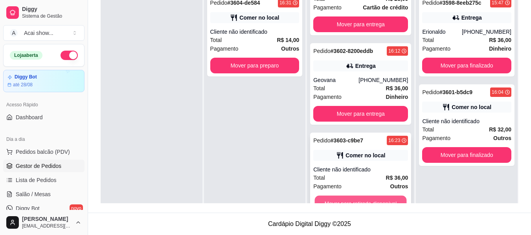
click at [363, 198] on button "Mover para retirada disponível" at bounding box center [361, 203] width 92 height 15
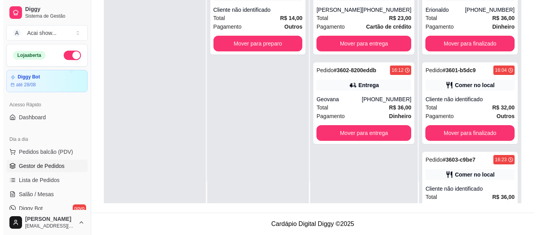
scroll to position [0, 0]
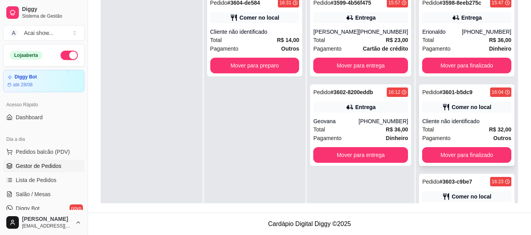
click at [460, 128] on div "Total R$ 32,00" at bounding box center [466, 129] width 89 height 9
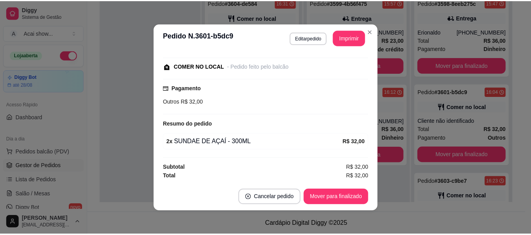
scroll to position [78, 0]
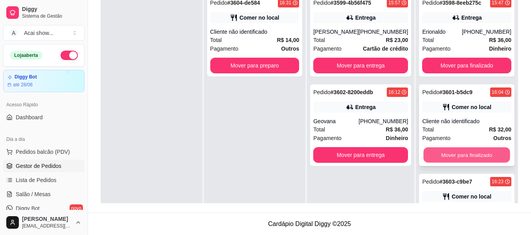
click at [470, 155] on button "Mover para finalizado" at bounding box center [467, 155] width 86 height 15
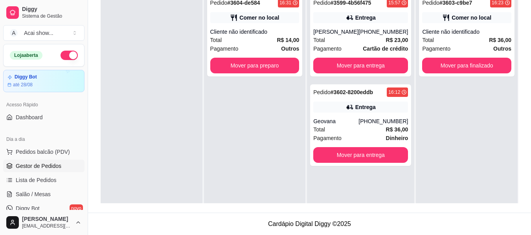
click at [187, 163] on div at bounding box center [152, 107] width 102 height 235
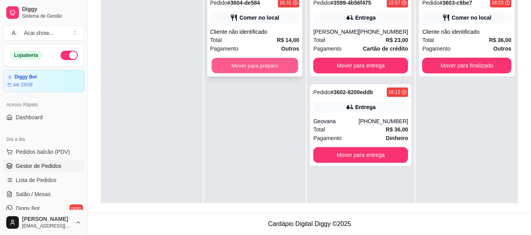
click at [248, 68] on button "Mover para preparo" at bounding box center [254, 65] width 86 height 15
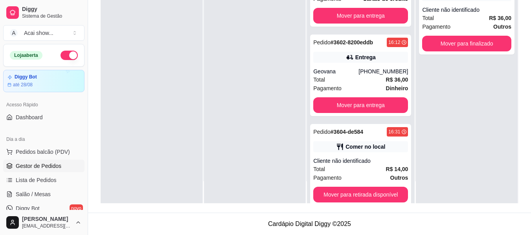
scroll to position [41, 0]
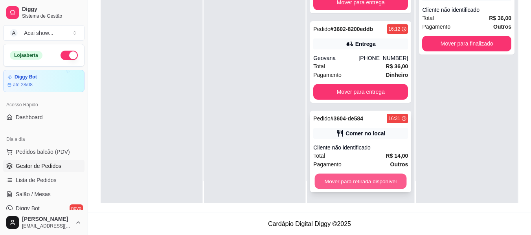
click at [367, 185] on button "Mover para retirada disponível" at bounding box center [361, 181] width 92 height 15
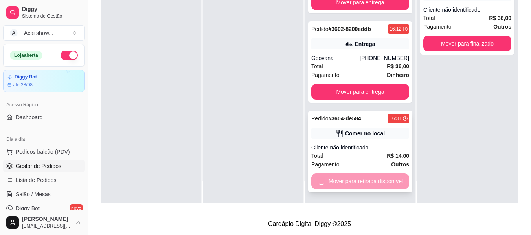
scroll to position [0, 0]
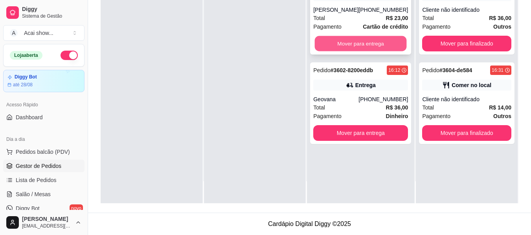
click at [387, 46] on button "Mover para entrega" at bounding box center [361, 43] width 92 height 15
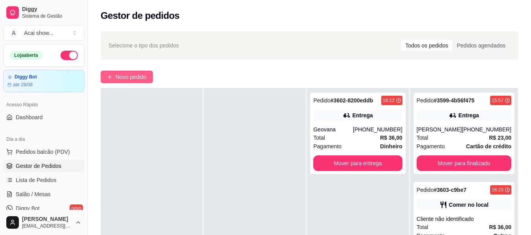
click at [114, 77] on button "Novo pedido" at bounding box center [127, 77] width 52 height 13
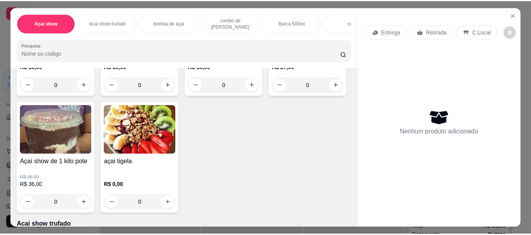
scroll to position [136, 0]
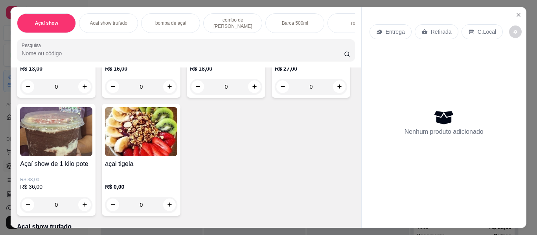
click at [92, 156] on img at bounding box center [56, 131] width 72 height 49
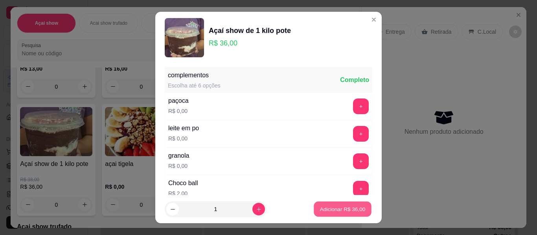
click at [340, 210] on p "Adicionar R$ 36,00" at bounding box center [343, 208] width 46 height 7
type input "1"
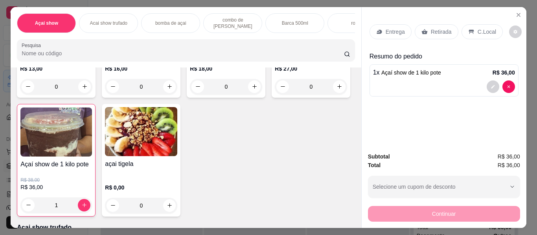
click at [431, 28] on p "Retirada" at bounding box center [441, 32] width 21 height 8
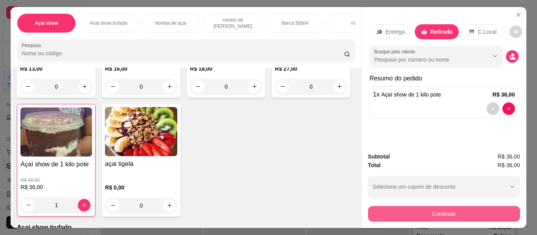
click at [441, 216] on button "Continuar" at bounding box center [444, 214] width 152 height 16
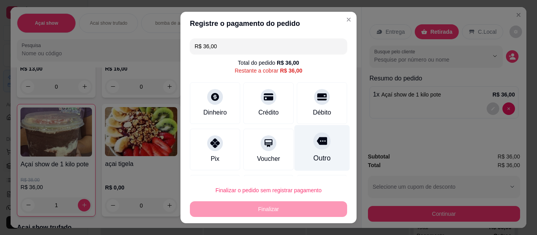
click at [303, 151] on div "Outro" at bounding box center [321, 148] width 55 height 46
type input "R$ 0,00"
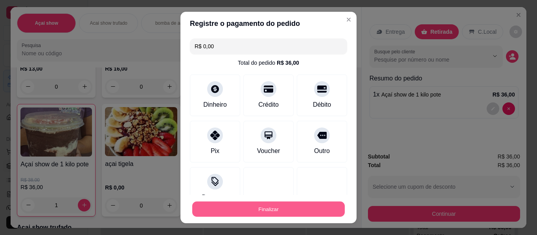
click at [280, 207] on button "Finalizar" at bounding box center [268, 209] width 152 height 15
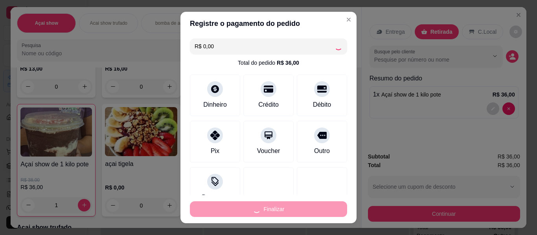
type input "0"
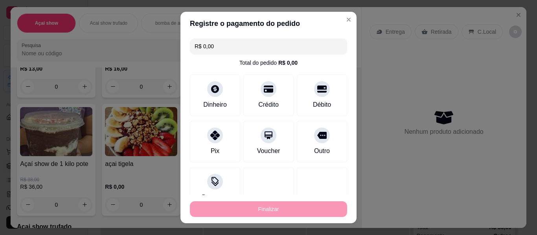
type input "-R$ 36,00"
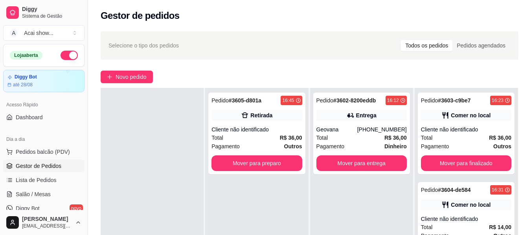
scroll to position [120, 0]
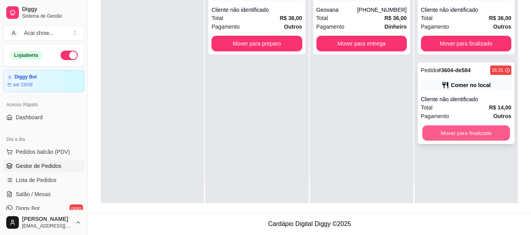
click at [488, 135] on button "Mover para finalizado" at bounding box center [466, 133] width 88 height 15
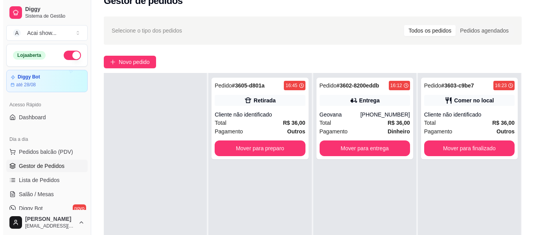
scroll to position [0, 0]
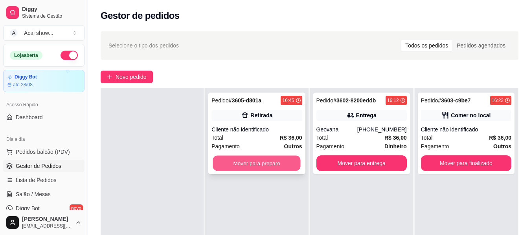
click at [247, 164] on button "Mover para preparo" at bounding box center [257, 163] width 88 height 15
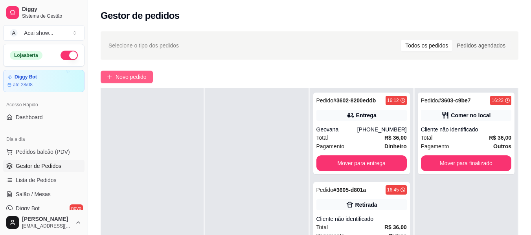
click at [129, 71] on button "Novo pedido" at bounding box center [127, 77] width 52 height 13
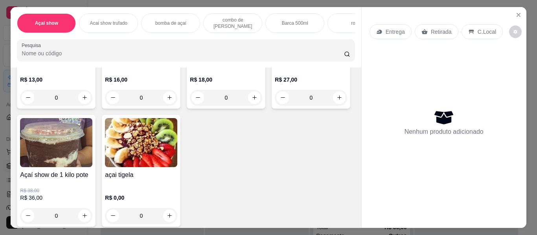
scroll to position [126, 0]
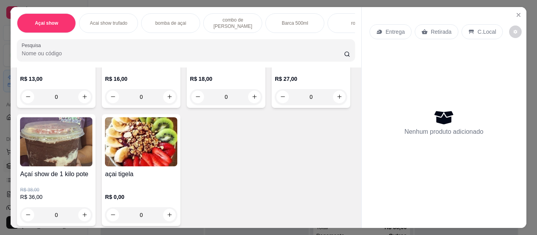
click at [177, 161] on img at bounding box center [141, 141] width 72 height 49
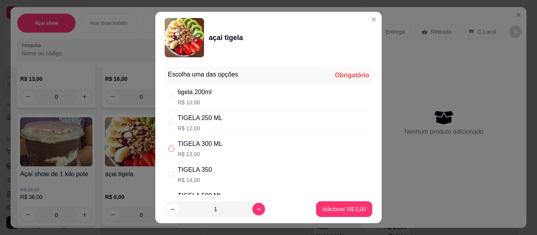
click at [169, 147] on input "" at bounding box center [171, 149] width 6 height 6
radio input "true"
click at [331, 205] on button "Adicionar R$ 13,00" at bounding box center [343, 209] width 58 height 15
type input "1"
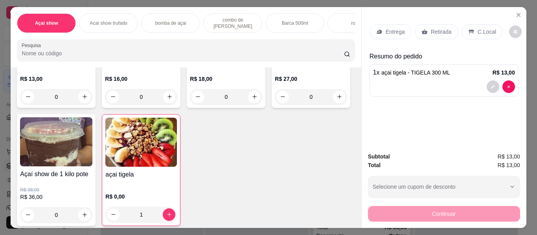
scroll to position [0, 0]
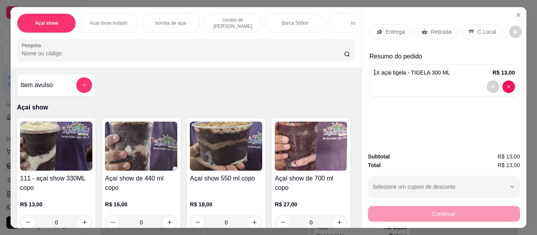
click at [44, 174] on div "111 - açaí show 330ML copo R$ 13,00 0" at bounding box center [56, 176] width 79 height 115
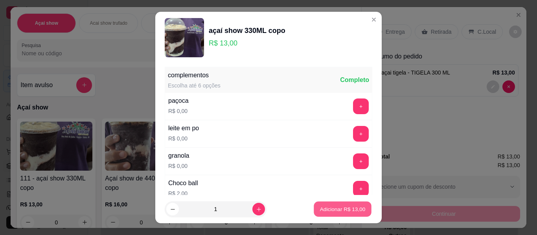
click at [335, 206] on p "Adicionar R$ 13,00" at bounding box center [343, 208] width 46 height 7
type input "1"
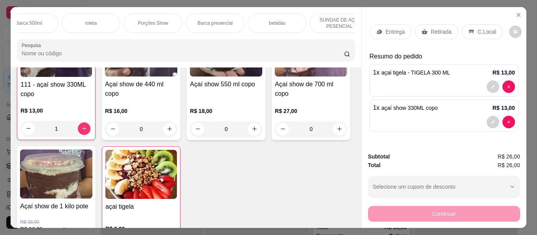
scroll to position [0, 280]
click at [317, 18] on p "SUNDAE DE AÇAÍ PESENCIAL" at bounding box center [325, 23] width 46 height 13
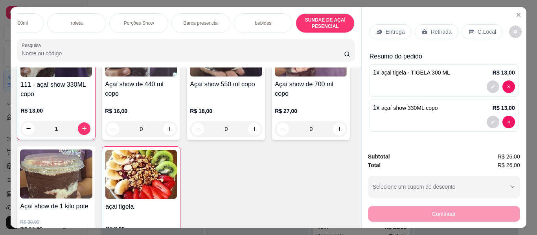
scroll to position [21, 0]
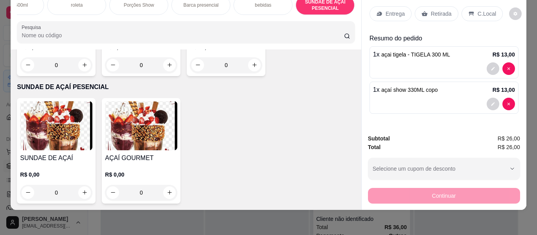
click at [70, 118] on img at bounding box center [56, 125] width 72 height 49
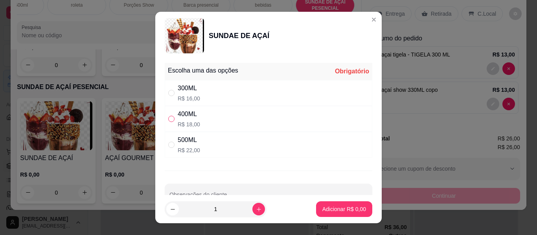
click at [171, 115] on label "" at bounding box center [171, 119] width 6 height 9
click at [171, 116] on input "" at bounding box center [171, 119] width 6 height 6
click at [168, 119] on input "" at bounding box center [171, 119] width 6 height 6
radio input "true"
click at [347, 205] on button "Adicionar R$ 18,00" at bounding box center [342, 210] width 59 height 16
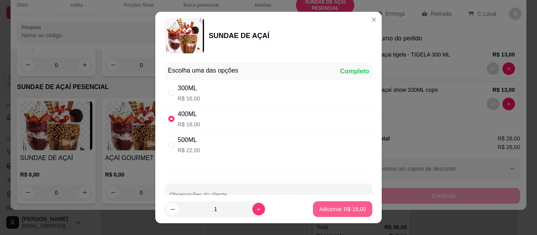
type input "1"
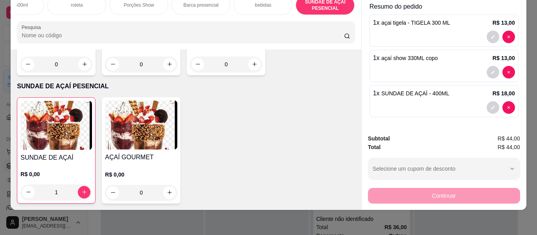
scroll to position [0, 0]
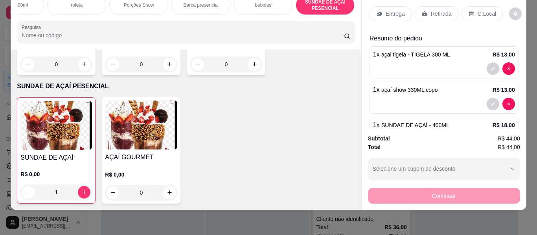
click at [486, 10] on p "C.Local" at bounding box center [486, 14] width 18 height 8
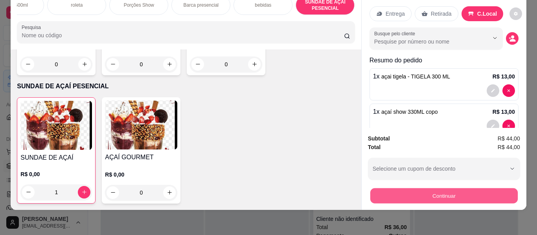
click at [433, 190] on button "Continuar" at bounding box center [443, 196] width 147 height 15
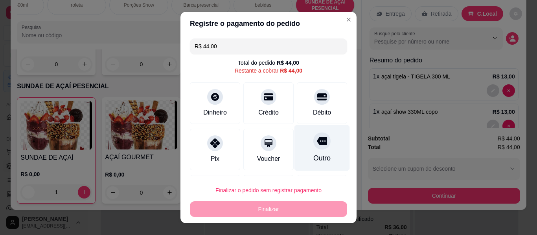
click at [317, 147] on div "Outro" at bounding box center [321, 148] width 55 height 46
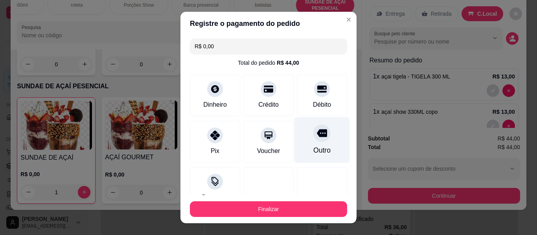
type input "R$ 0,00"
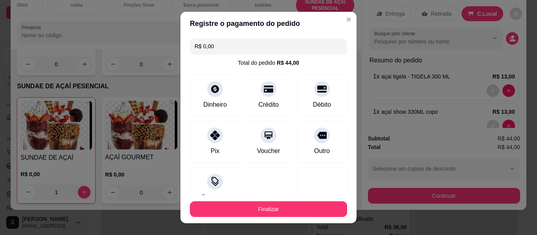
scroll to position [58, 0]
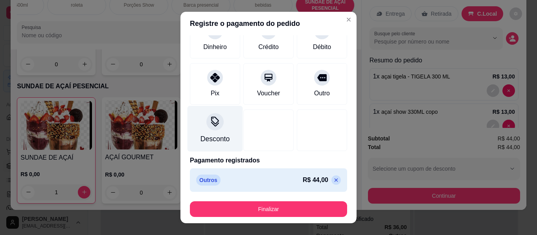
click at [206, 134] on div "Desconto" at bounding box center [214, 139] width 29 height 10
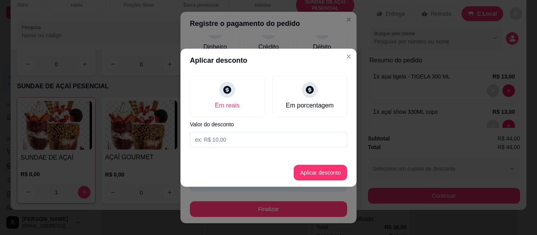
click at [231, 140] on input at bounding box center [268, 140] width 157 height 16
type input "1,00"
click at [314, 172] on button "Aplicar desconto" at bounding box center [320, 172] width 51 height 15
type input "-R$ 1,00"
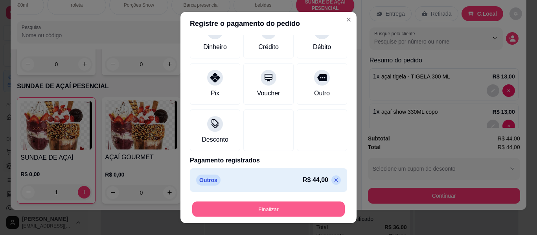
click at [293, 205] on button "Finalizar" at bounding box center [268, 209] width 152 height 15
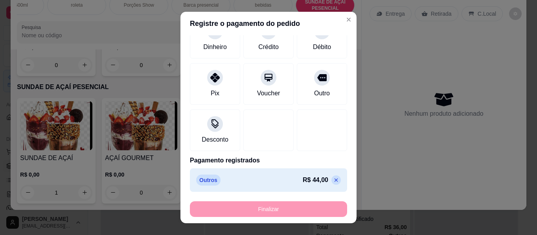
type input "0"
type input "-R$ 45,00"
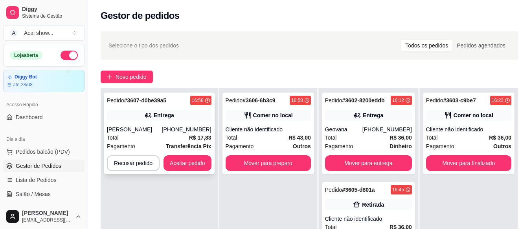
click at [193, 126] on div "[PHONE_NUMBER]" at bounding box center [187, 130] width 50 height 8
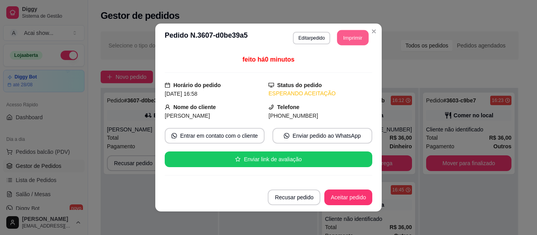
click at [349, 36] on button "Imprimir" at bounding box center [352, 37] width 31 height 15
click at [356, 199] on button "Aceitar pedido" at bounding box center [348, 198] width 48 height 16
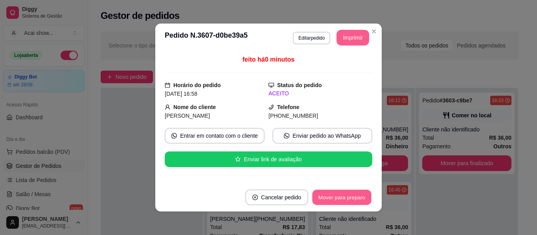
click at [356, 199] on button "Mover para preparo" at bounding box center [341, 197] width 59 height 15
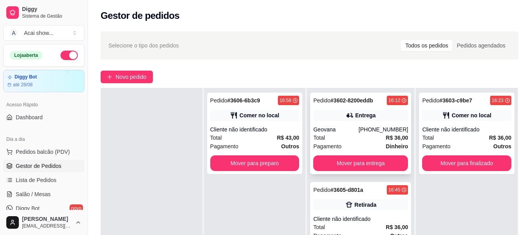
click at [380, 123] on div "Pedido # 3602-8200eddb 16:12 Entrega Geovana [PHONE_NUMBER] Total R$ 36,00 Paga…" at bounding box center [360, 134] width 101 height 82
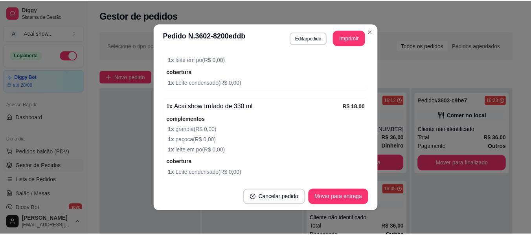
scroll to position [314, 0]
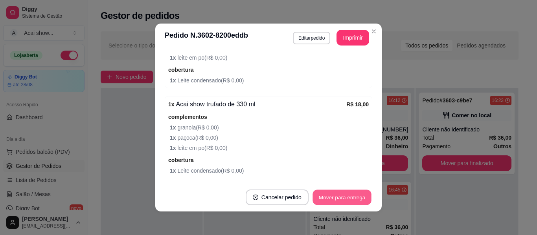
click at [358, 202] on button "Mover para entrega" at bounding box center [341, 197] width 59 height 15
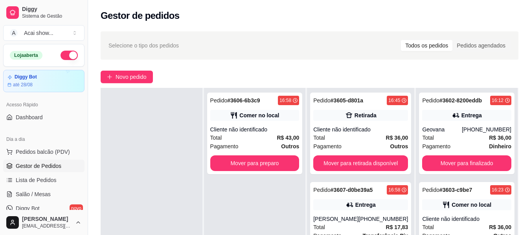
scroll to position [120, 0]
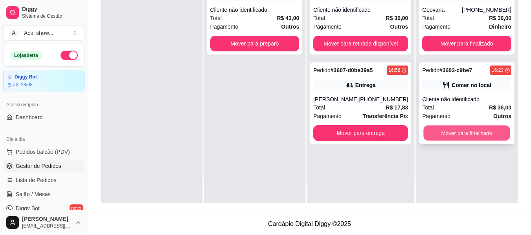
click at [452, 133] on button "Mover para finalizado" at bounding box center [467, 133] width 86 height 15
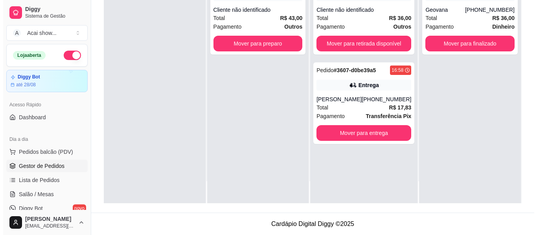
scroll to position [0, 0]
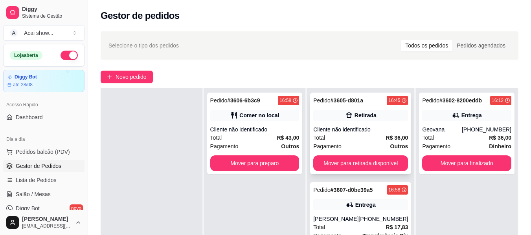
click at [385, 152] on div "Pedido # 3605-d801a 16:45 Retirada Cliente não identificado Total R$ 36,00 Paga…" at bounding box center [360, 134] width 101 height 82
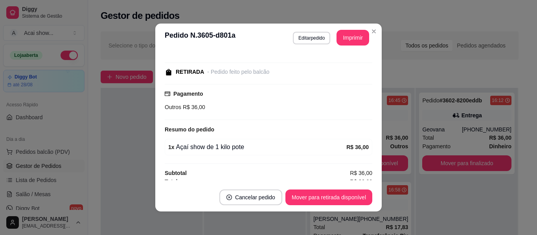
scroll to position [78, 0]
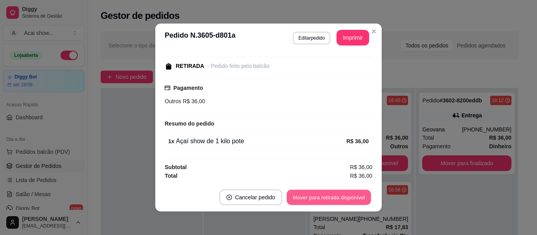
click at [348, 199] on button "Mover para retirada disponível" at bounding box center [328, 197] width 84 height 15
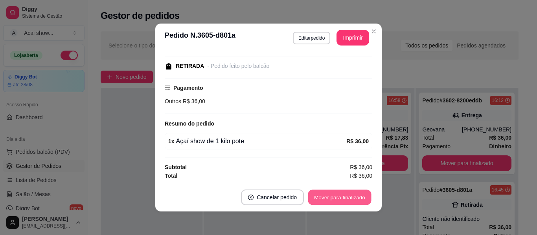
click at [348, 199] on button "Mover para finalizado" at bounding box center [339, 197] width 63 height 15
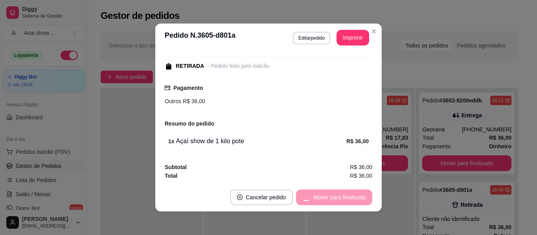
scroll to position [44, 0]
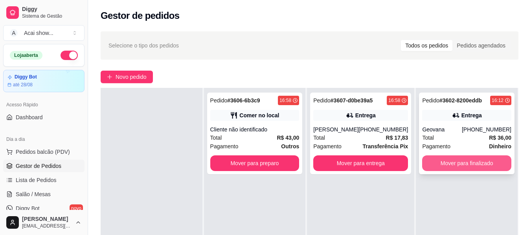
click at [480, 160] on button "Mover para finalizado" at bounding box center [466, 164] width 89 height 16
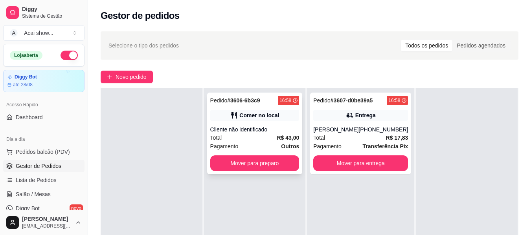
click at [277, 121] on div "Comer no local" at bounding box center [254, 115] width 89 height 11
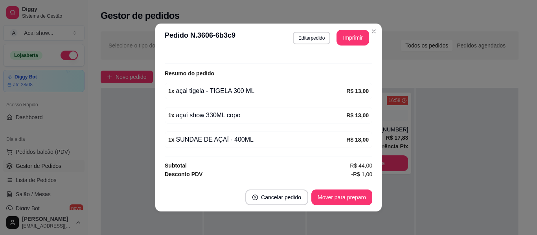
scroll to position [135, 0]
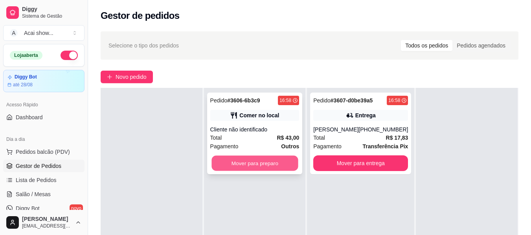
click at [276, 158] on button "Mover para preparo" at bounding box center [254, 163] width 86 height 15
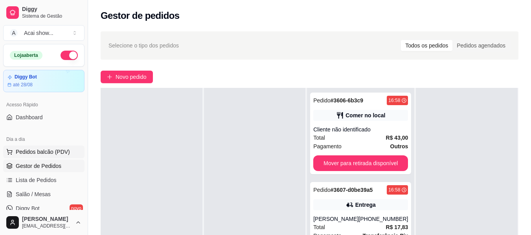
click at [42, 147] on button "Pedidos balcão (PDV)" at bounding box center [43, 152] width 81 height 13
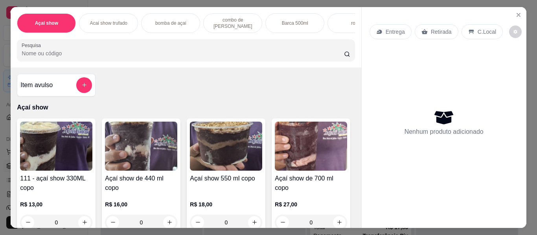
click at [75, 151] on img at bounding box center [56, 146] width 72 height 49
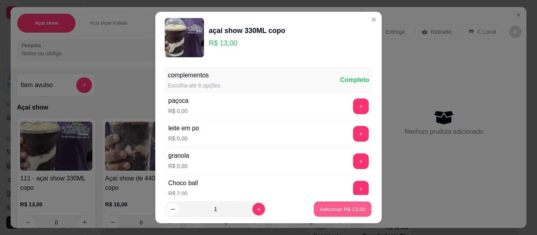
click at [348, 206] on p "Adicionar R$ 13,00" at bounding box center [343, 208] width 46 height 7
type input "1"
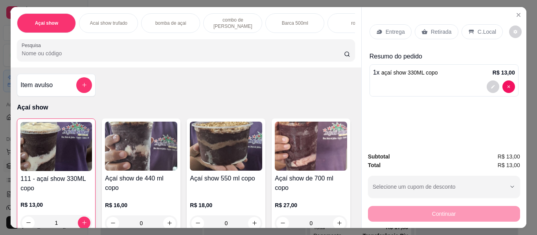
click at [431, 33] on p "Retirada" at bounding box center [441, 32] width 21 height 8
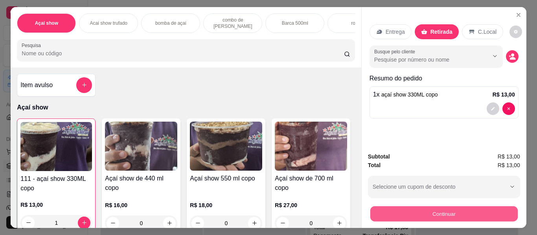
click at [426, 208] on button "Continuar" at bounding box center [443, 214] width 147 height 15
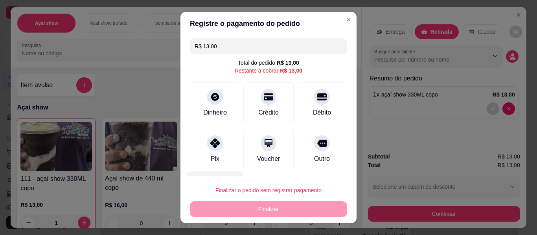
click at [221, 175] on div "Desconto" at bounding box center [214, 195] width 55 height 46
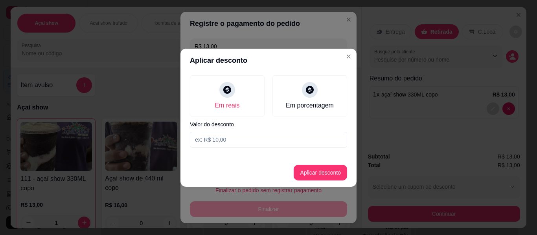
click at [233, 138] on input at bounding box center [268, 140] width 157 height 16
type input "1,00"
click at [321, 171] on button "Aplicar desconto" at bounding box center [320, 172] width 51 height 15
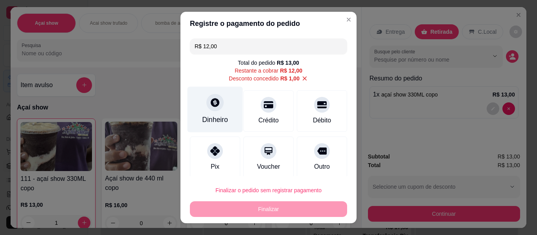
click at [211, 104] on icon at bounding box center [215, 102] width 9 height 9
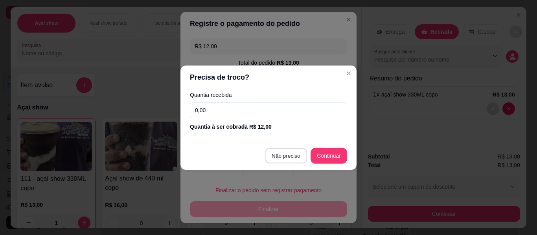
type input "R$ 0,00"
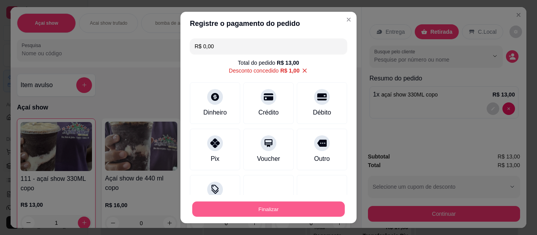
click at [319, 209] on button "Finalizar" at bounding box center [268, 209] width 152 height 15
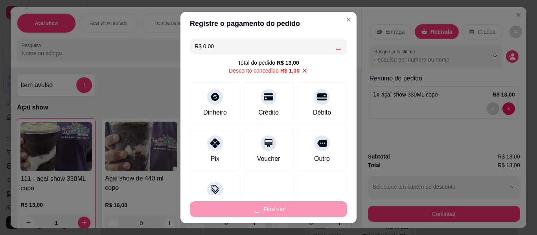
type input "0"
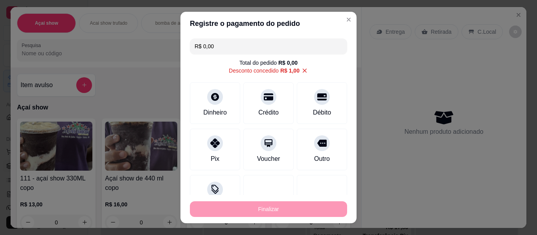
type input "-R$ 13,00"
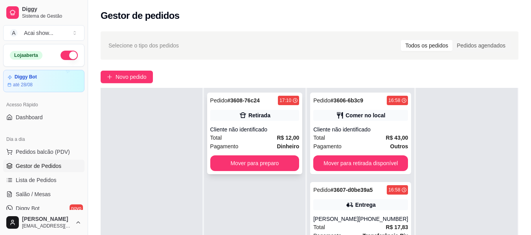
click at [282, 143] on strong "Dinheiro" at bounding box center [288, 146] width 22 height 6
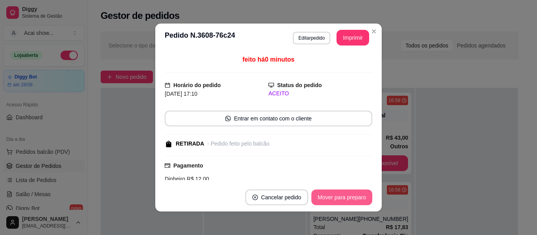
click at [345, 202] on button "Mover para preparo" at bounding box center [341, 198] width 61 height 16
click at [345, 202] on button "Mover para retirada disponível" at bounding box center [328, 197] width 84 height 15
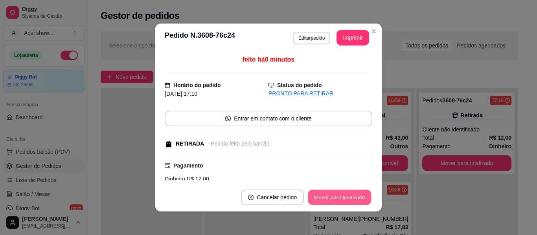
click at [366, 193] on button "Mover para finalizado" at bounding box center [339, 197] width 63 height 15
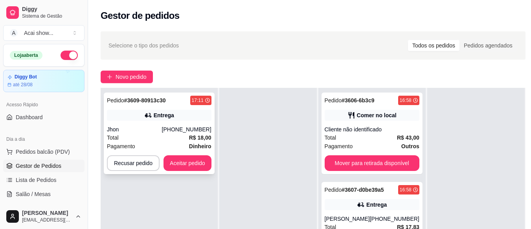
click at [195, 129] on div "[PHONE_NUMBER]" at bounding box center [187, 130] width 50 height 8
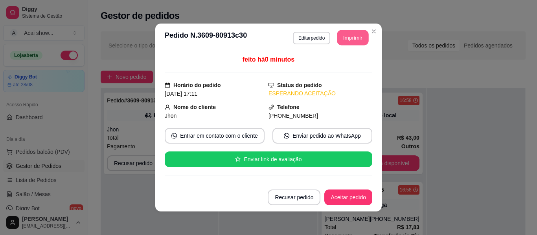
click at [359, 41] on button "Imprimir" at bounding box center [352, 37] width 31 height 15
click at [358, 196] on button "Aceitar pedido" at bounding box center [348, 197] width 46 height 15
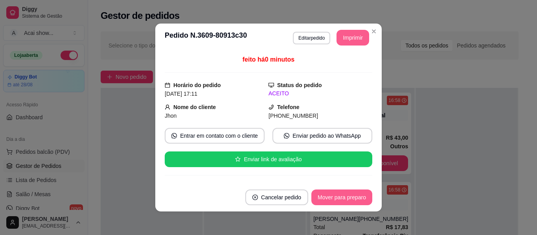
click at [358, 196] on button "Mover para preparo" at bounding box center [341, 198] width 61 height 16
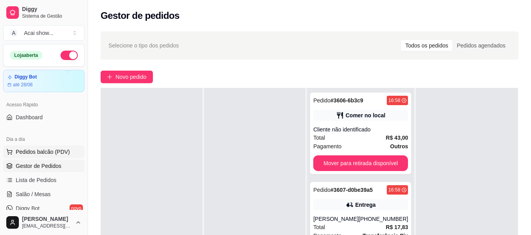
click at [64, 148] on span "Pedidos balcão (PDV)" at bounding box center [43, 152] width 54 height 8
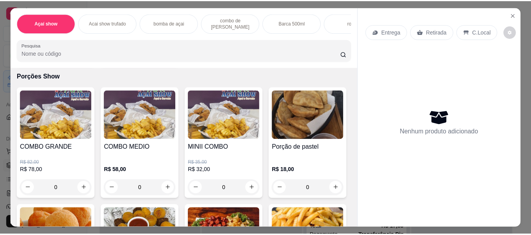
scroll to position [1086, 0]
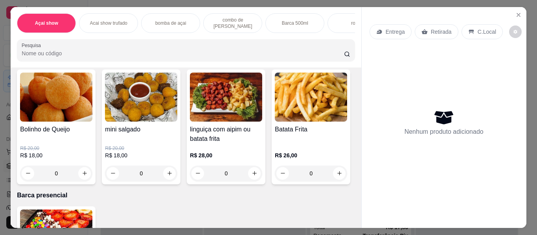
click at [92, 121] on img at bounding box center [56, 97] width 72 height 49
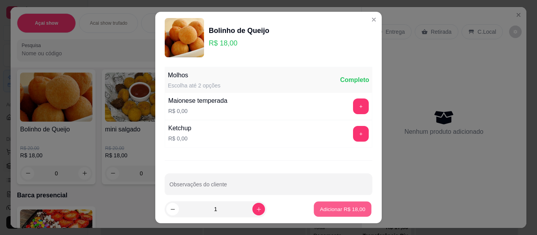
click at [350, 208] on p "Adicionar R$ 18,00" at bounding box center [343, 208] width 46 height 7
type input "1"
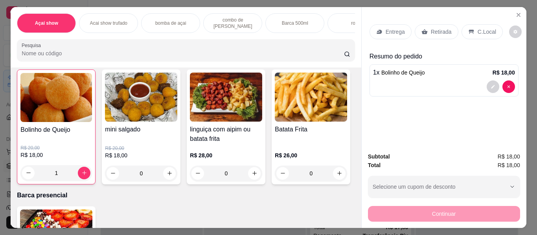
click at [275, 16] on h4 "Porção de pastel" at bounding box center [311, 11] width 72 height 9
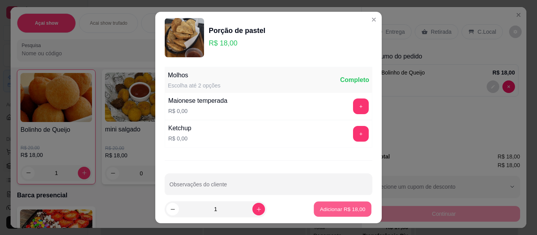
click at [323, 206] on p "Adicionar R$ 18,00" at bounding box center [343, 208] width 46 height 7
type input "1"
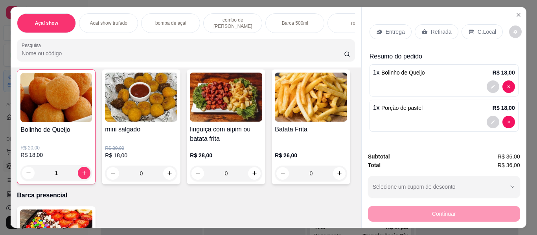
click at [469, 29] on icon at bounding box center [471, 32] width 6 height 6
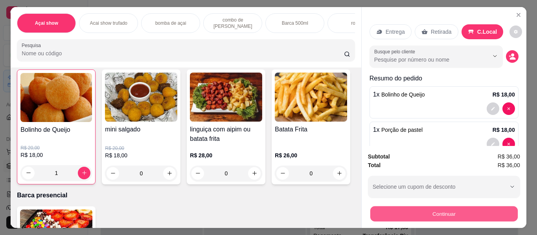
click at [467, 217] on button "Continuar" at bounding box center [443, 214] width 147 height 15
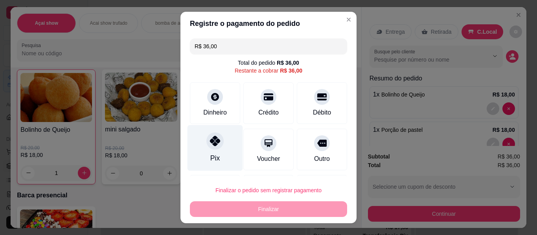
click at [197, 144] on div "Pix" at bounding box center [214, 148] width 55 height 46
type input "R$ 0,00"
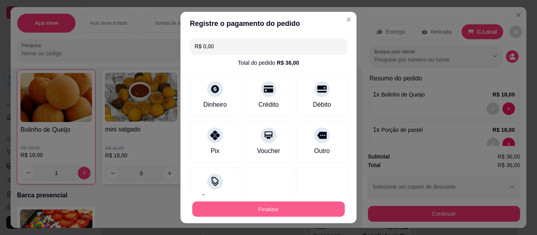
click at [295, 207] on button "Finalizar" at bounding box center [268, 209] width 152 height 15
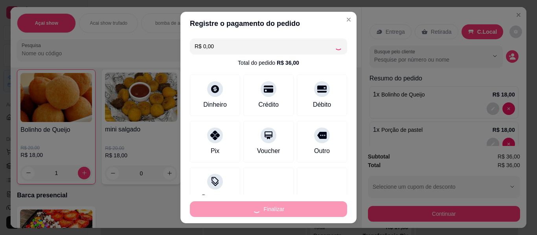
type input "0"
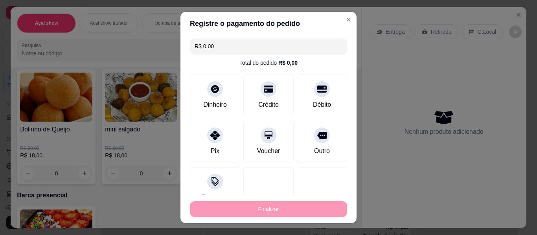
type input "-R$ 36,00"
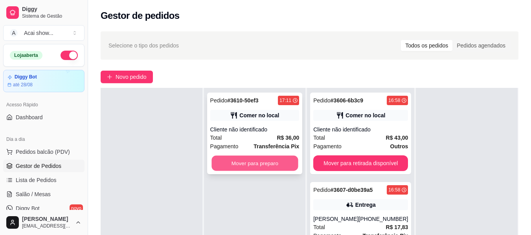
click at [293, 159] on button "Mover para preparo" at bounding box center [254, 163] width 86 height 15
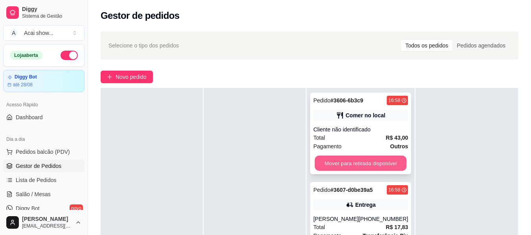
click at [379, 160] on button "Mover para retirada disponível" at bounding box center [361, 163] width 92 height 15
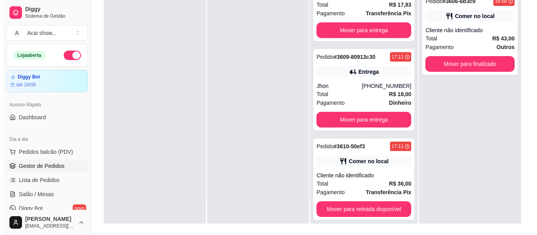
scroll to position [49, 0]
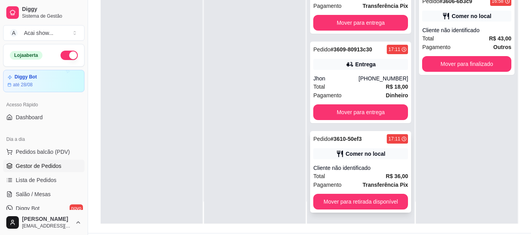
click at [350, 171] on div "Cliente não identificado" at bounding box center [360, 168] width 95 height 8
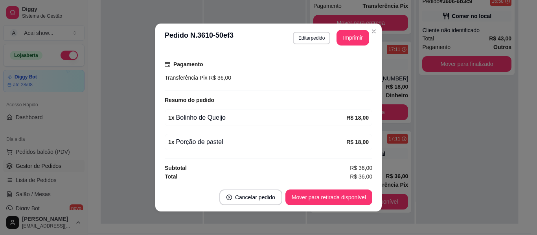
scroll to position [102, 0]
click at [309, 39] on button "Editar pedido" at bounding box center [311, 38] width 37 height 12
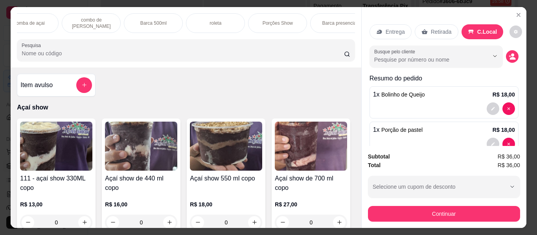
scroll to position [0, 280]
click at [340, 29] on div "SUNDAE DE AÇAÍ PESENCIAL" at bounding box center [324, 23] width 59 height 20
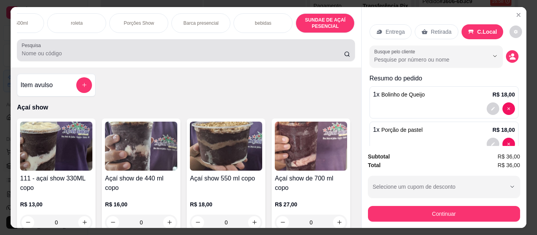
scroll to position [21, 0]
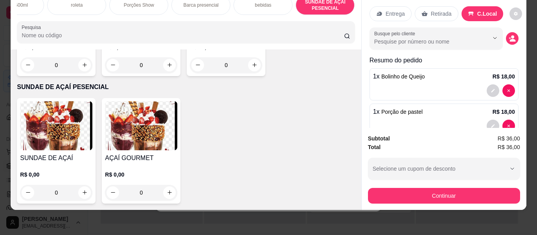
click at [45, 143] on img at bounding box center [56, 125] width 72 height 49
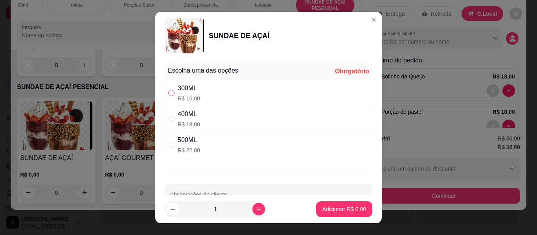
click at [169, 91] on input "" at bounding box center [171, 93] width 6 height 6
radio input "true"
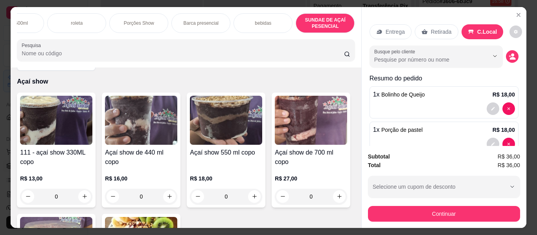
scroll to position [0, 0]
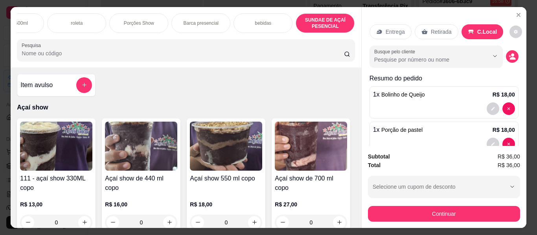
click at [57, 84] on div "Item avulso" at bounding box center [56, 85] width 72 height 16
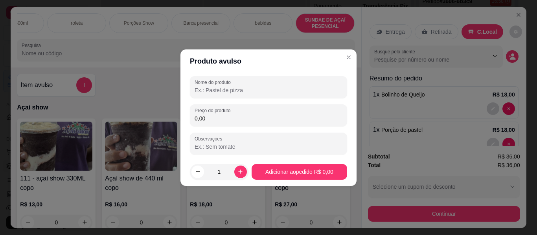
click at [243, 88] on input "Nome do produto" at bounding box center [268, 90] width 148 height 8
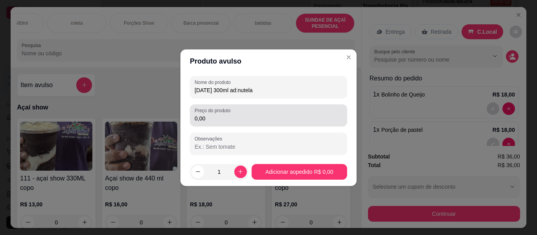
type input "[DATE] 300ml ad:nutela"
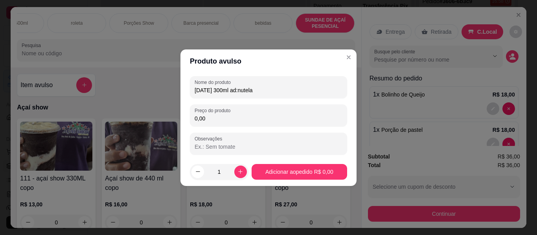
click at [268, 116] on input "0,00" at bounding box center [268, 119] width 148 height 8
type input "22,00"
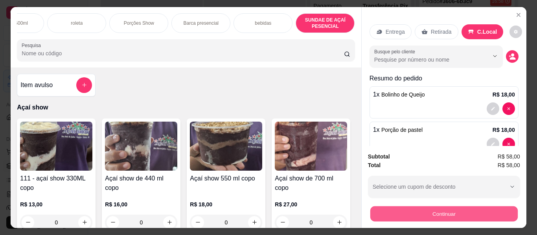
click at [460, 212] on button "Continuar" at bounding box center [443, 214] width 147 height 15
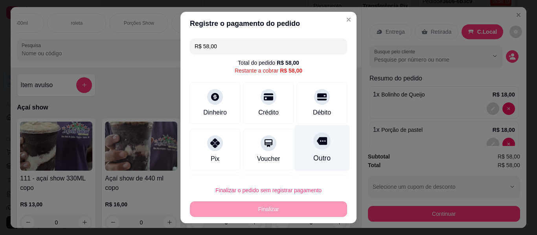
click at [315, 148] on div "Outro" at bounding box center [321, 148] width 55 height 46
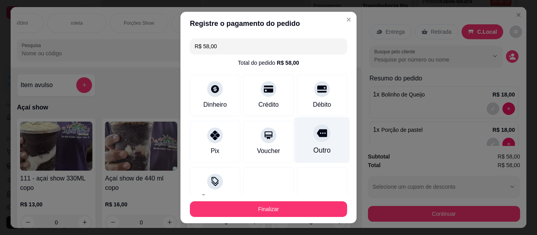
type input "R$ 0,00"
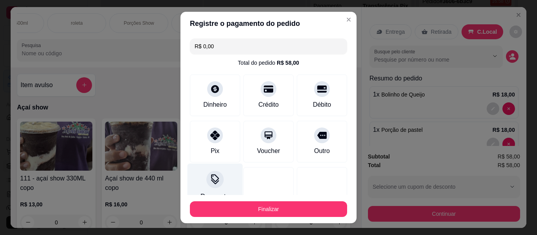
click at [214, 183] on icon at bounding box center [215, 179] width 10 height 10
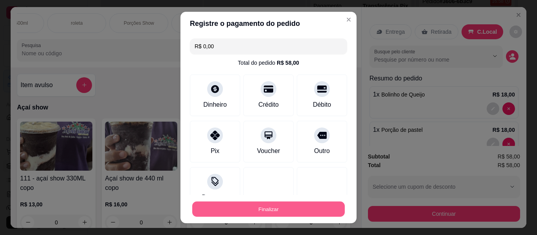
click at [278, 207] on button "Finalizar" at bounding box center [268, 209] width 152 height 15
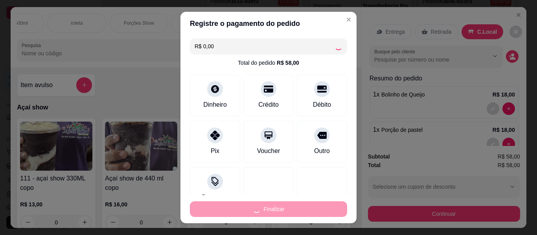
type input "0"
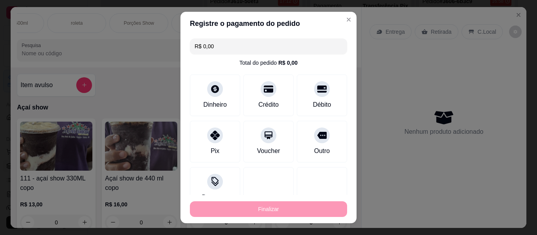
type input "-R$ 58,00"
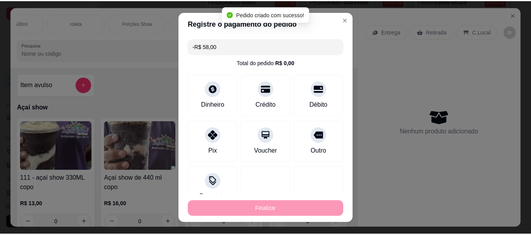
scroll to position [119, 0]
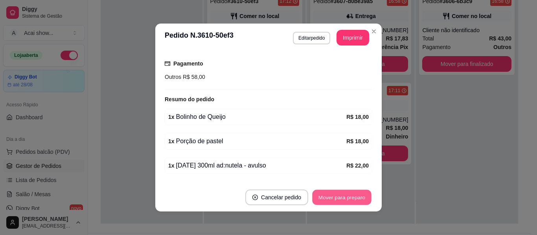
click at [351, 200] on button "Mover para preparo" at bounding box center [341, 197] width 59 height 15
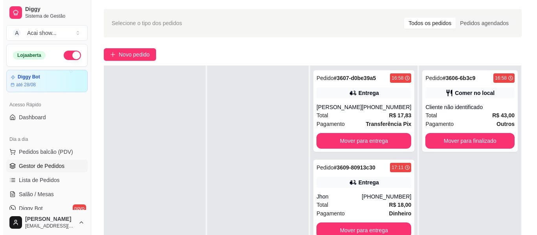
scroll to position [0, 0]
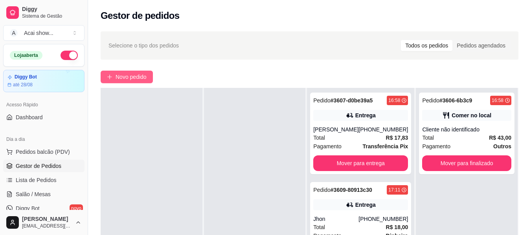
click at [140, 74] on span "Novo pedido" at bounding box center [131, 77] width 31 height 9
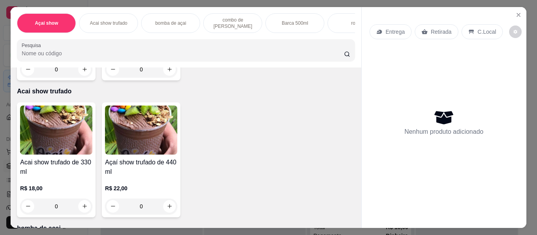
scroll to position [136, 0]
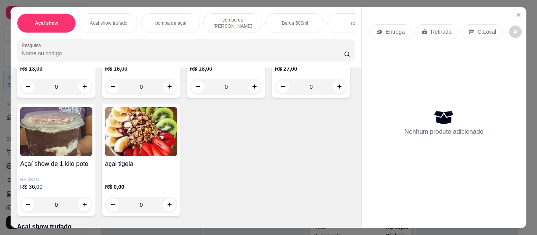
click at [177, 145] on img at bounding box center [141, 131] width 72 height 49
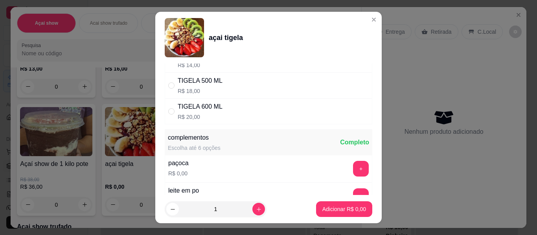
scroll to position [99, 0]
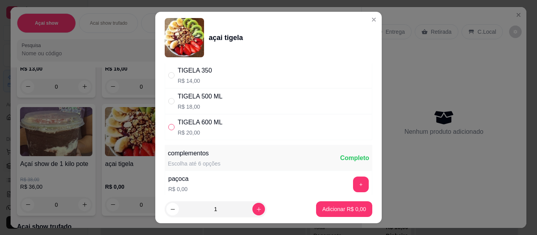
click at [171, 127] on input "" at bounding box center [171, 127] width 6 height 6
radio input "true"
click at [256, 208] on icon "increase-product-quantity" at bounding box center [259, 210] width 6 height 6
type input "2"
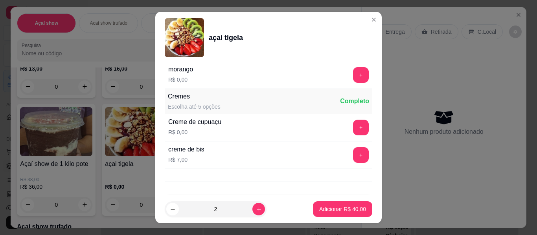
scroll to position [649, 0]
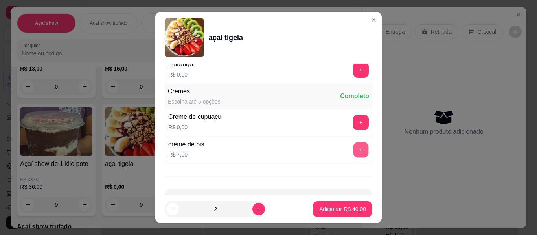
click at [353, 151] on button "+" at bounding box center [360, 150] width 15 height 15
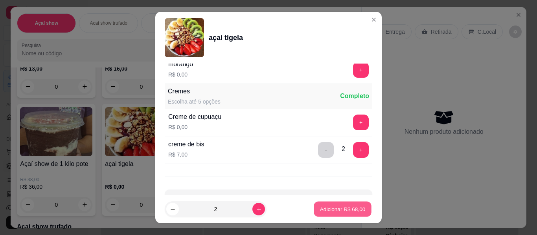
click at [333, 204] on button "Adicionar R$ 68,00" at bounding box center [343, 209] width 58 height 15
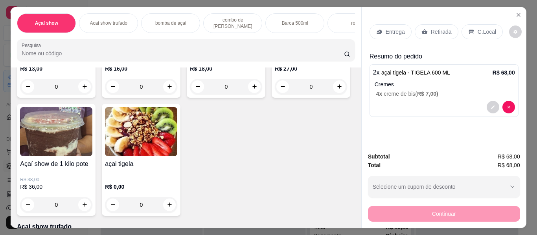
click at [475, 24] on div "C.Local" at bounding box center [481, 31] width 41 height 15
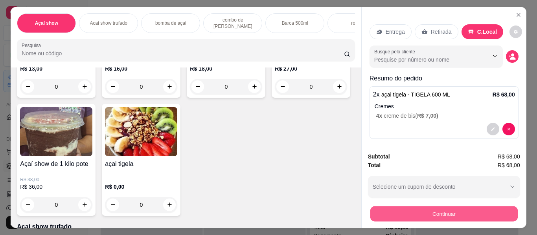
click at [430, 208] on button "Continuar" at bounding box center [443, 214] width 147 height 15
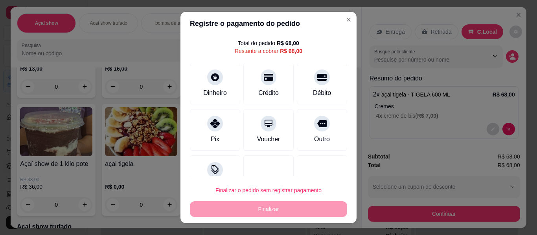
scroll to position [44, 0]
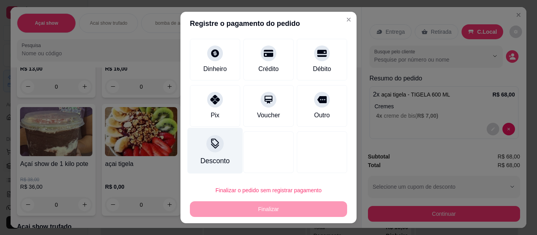
click at [206, 143] on div at bounding box center [214, 143] width 17 height 17
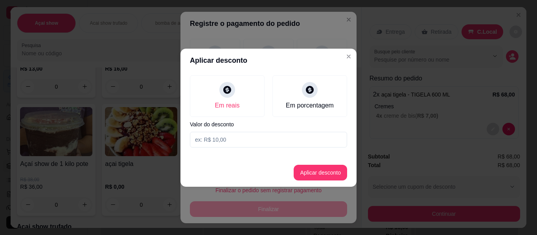
click at [207, 141] on input at bounding box center [268, 140] width 157 height 16
type input "2,00"
click at [319, 172] on button "Aplicar desconto" at bounding box center [320, 172] width 51 height 15
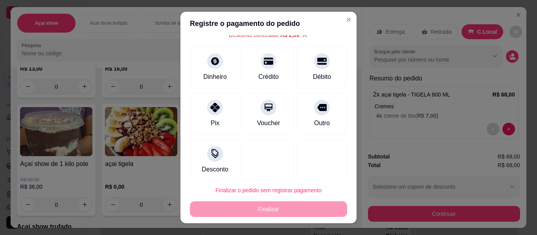
scroll to position [51, 0]
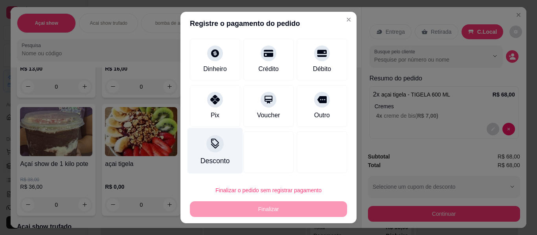
click at [206, 150] on div at bounding box center [214, 143] width 17 height 17
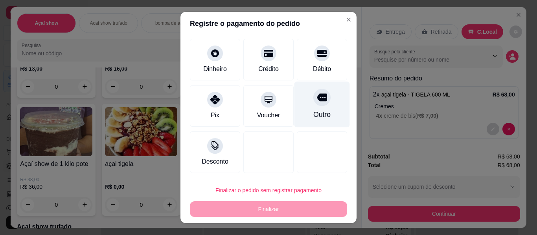
click at [308, 108] on div "Outro" at bounding box center [321, 105] width 55 height 46
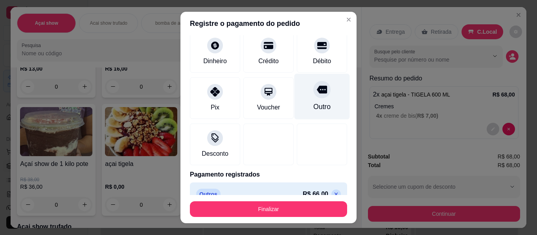
scroll to position [44, 0]
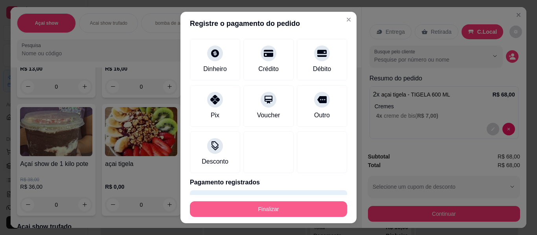
click at [285, 207] on button "Finalizar" at bounding box center [268, 210] width 157 height 16
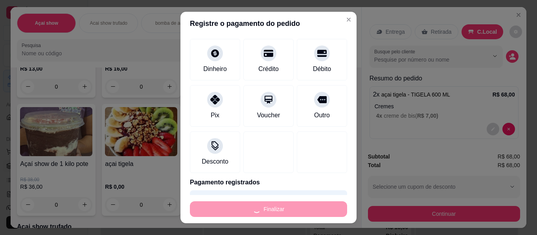
type input "-R$ 68,00"
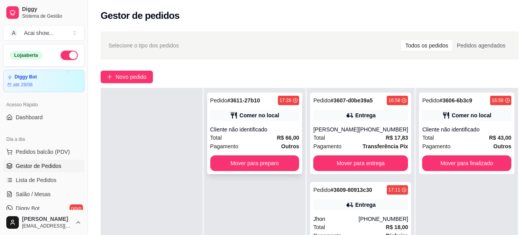
click at [262, 134] on div "Total R$ 66,00" at bounding box center [254, 138] width 89 height 9
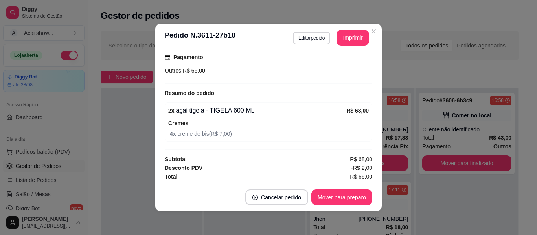
scroll to position [109, 0]
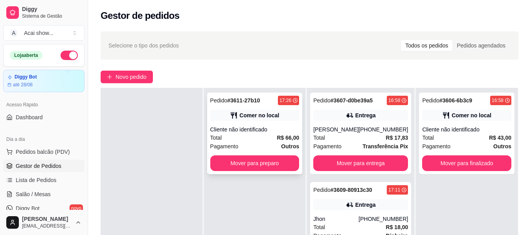
click at [249, 130] on div "Cliente não identificado" at bounding box center [254, 130] width 89 height 8
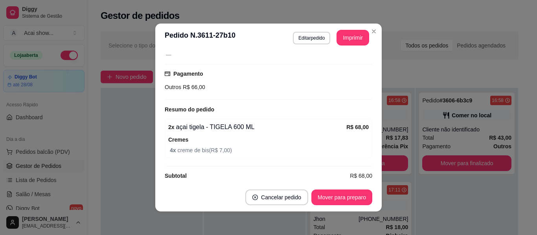
scroll to position [95, 0]
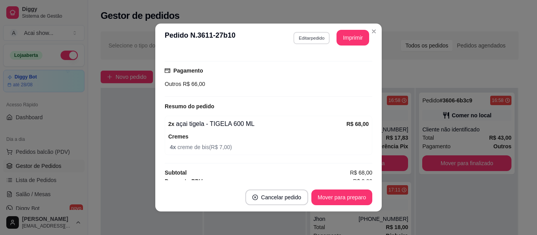
click at [302, 32] on button "Editar pedido" at bounding box center [311, 38] width 37 height 12
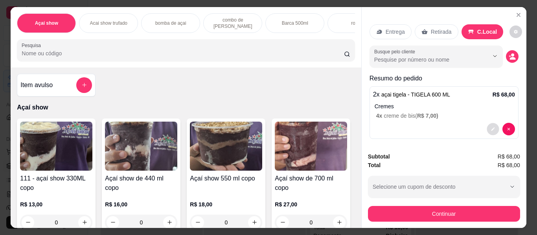
click at [490, 127] on icon "decrease-product-quantity" at bounding box center [492, 129] width 5 height 5
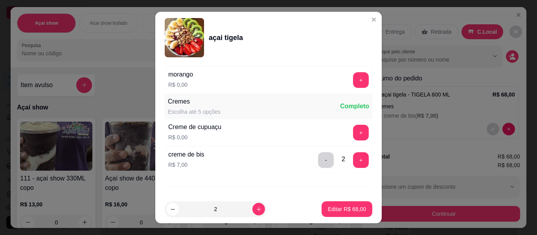
scroll to position [644, 0]
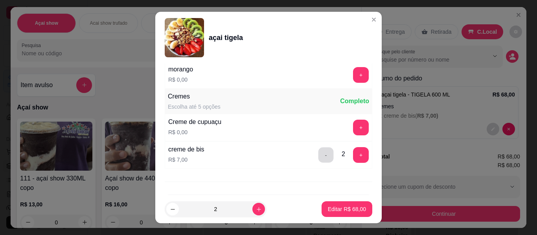
click at [318, 152] on button "-" at bounding box center [325, 155] width 15 height 15
click at [353, 213] on button "Editar R$ 54,00" at bounding box center [346, 209] width 49 height 15
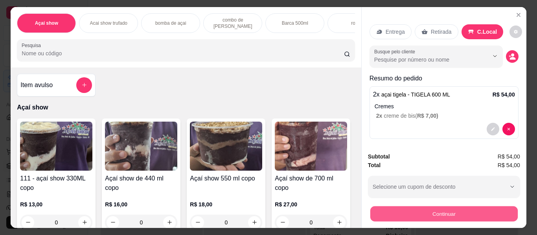
click at [393, 214] on button "Continuar" at bounding box center [443, 214] width 147 height 15
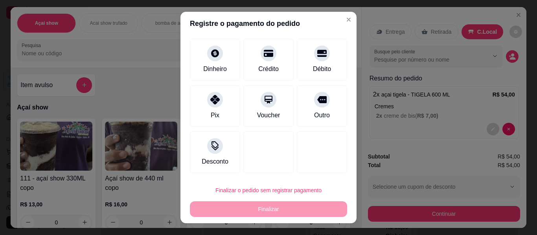
scroll to position [44, 0]
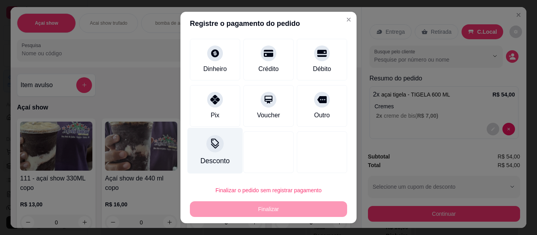
click at [218, 149] on div "Desconto" at bounding box center [214, 151] width 55 height 46
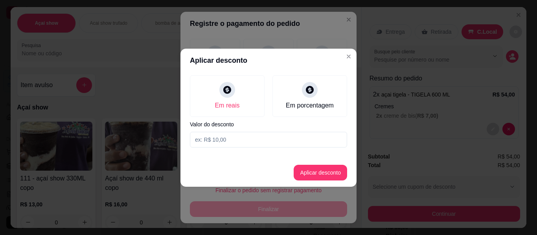
click at [242, 138] on input at bounding box center [268, 140] width 157 height 16
type input "2,00"
click at [314, 168] on button "Aplicar desconto" at bounding box center [320, 172] width 51 height 15
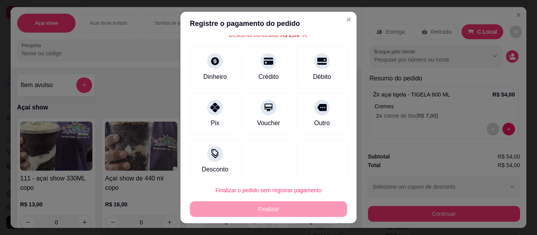
scroll to position [51, 0]
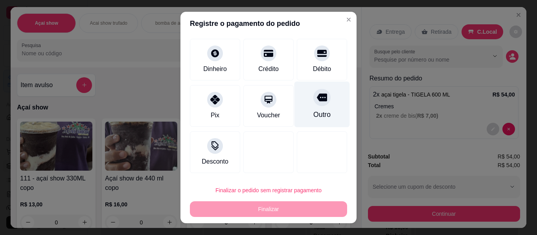
click at [317, 96] on icon at bounding box center [322, 98] width 10 height 8
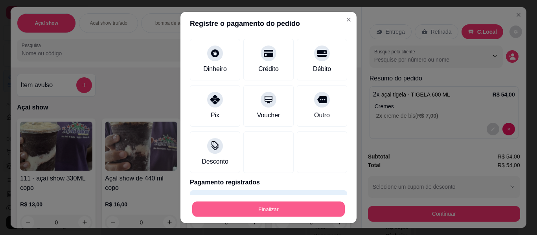
click at [285, 213] on button "Finalizar" at bounding box center [268, 209] width 152 height 15
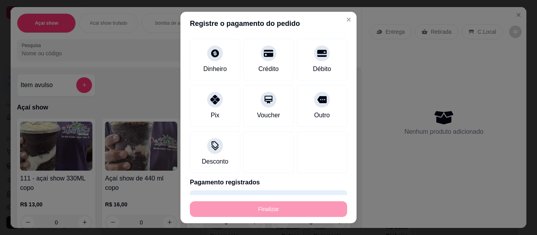
type input "-R$ 54,00"
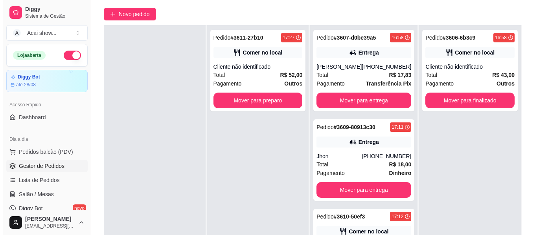
scroll to position [49, 0]
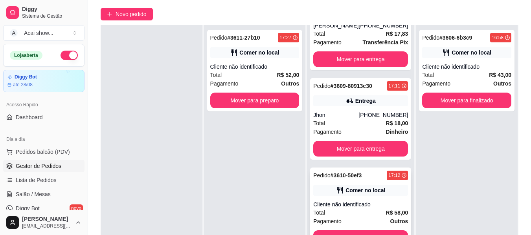
click at [369, 217] on div "Pagamento Outros" at bounding box center [360, 221] width 95 height 9
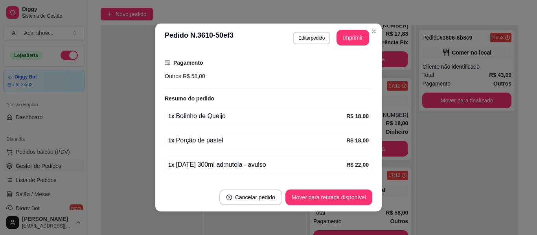
scroll to position [126, 0]
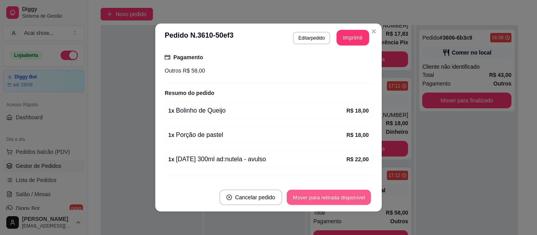
click at [338, 193] on button "Mover para retirada disponível" at bounding box center [328, 197] width 84 height 15
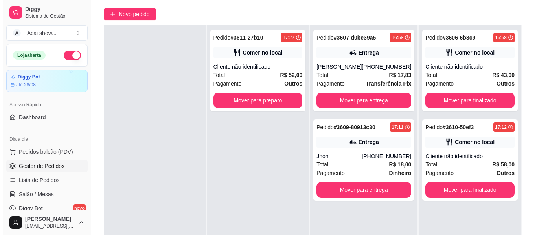
scroll to position [0, 0]
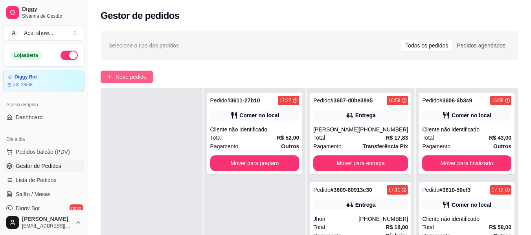
click at [123, 77] on span "Novo pedido" at bounding box center [131, 77] width 31 height 9
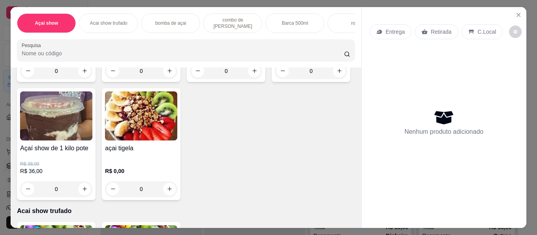
scroll to position [157, 0]
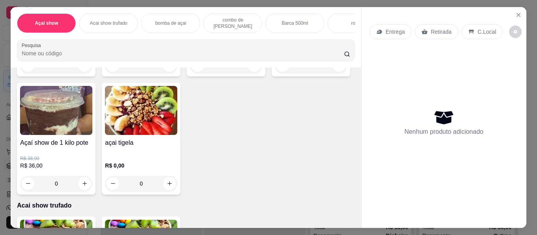
click at [95, 139] on div "Açaí show de 1 kilo pote R$ 38,00 R$ 36,00 0" at bounding box center [56, 139] width 79 height 112
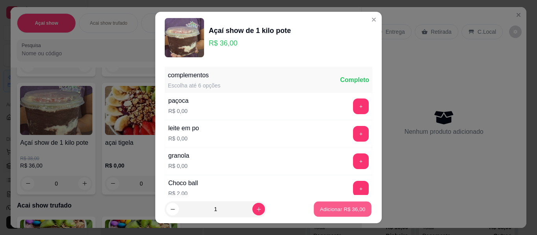
click at [337, 209] on p "Adicionar R$ 36,00" at bounding box center [343, 208] width 46 height 7
type input "1"
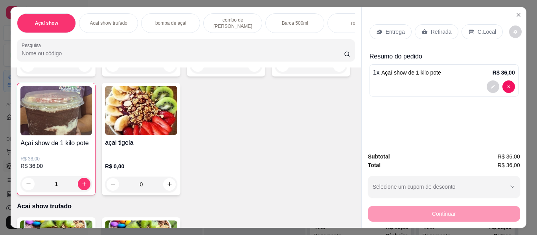
click at [395, 28] on p "Entrega" at bounding box center [394, 32] width 19 height 8
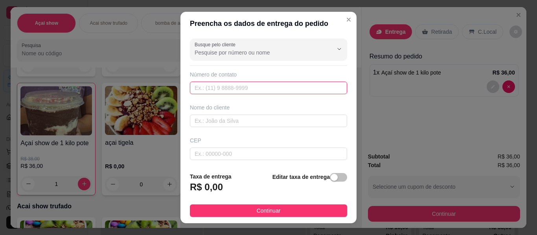
click at [246, 92] on input "text" at bounding box center [268, 88] width 157 height 13
type input "[PHONE_NUMBER]"
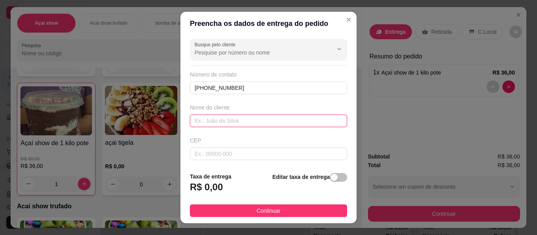
click at [224, 123] on input "text" at bounding box center [268, 121] width 157 height 13
type input "[PERSON_NAME]"
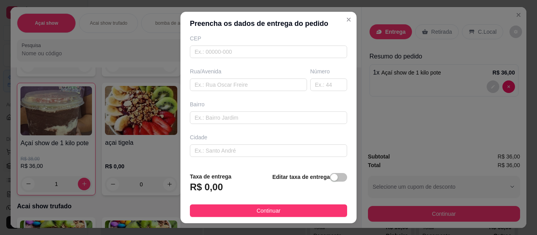
scroll to position [110, 0]
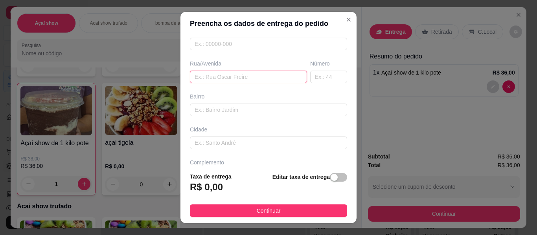
click at [220, 80] on input "text" at bounding box center [248, 77] width 117 height 13
type input "sitio agua branca"
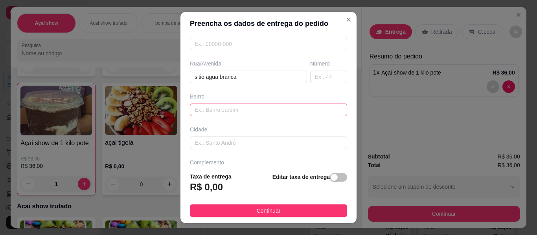
click at [249, 109] on input "text" at bounding box center [268, 110] width 157 height 13
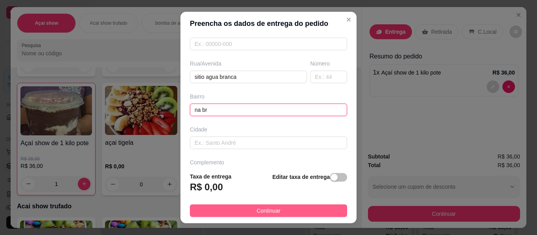
type input "na br"
click at [278, 210] on button "Continuar" at bounding box center [268, 211] width 157 height 13
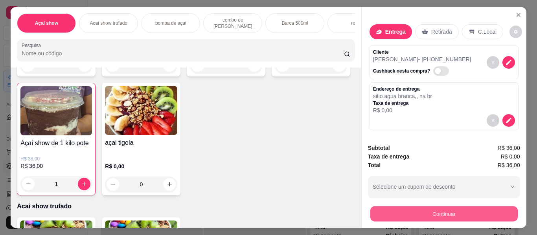
click at [449, 208] on button "Continuar" at bounding box center [443, 214] width 147 height 15
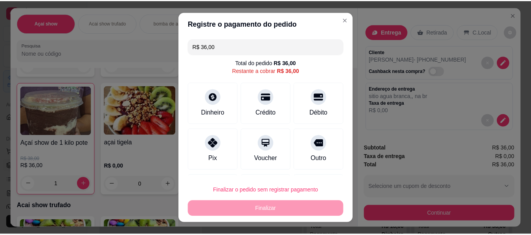
scroll to position [16, 0]
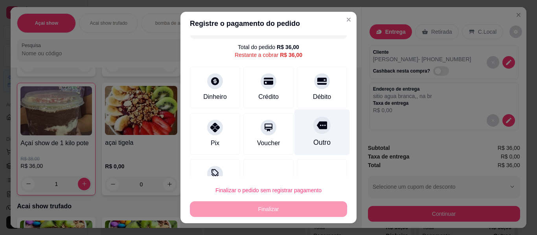
click at [301, 132] on div "Outro" at bounding box center [321, 133] width 55 height 46
type input "R$ 0,00"
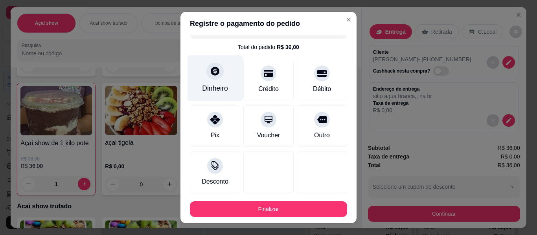
click at [217, 84] on div "Dinheiro" at bounding box center [215, 88] width 26 height 10
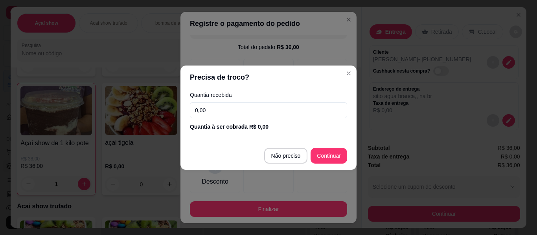
click at [246, 117] on input "0,00" at bounding box center [268, 111] width 157 height 16
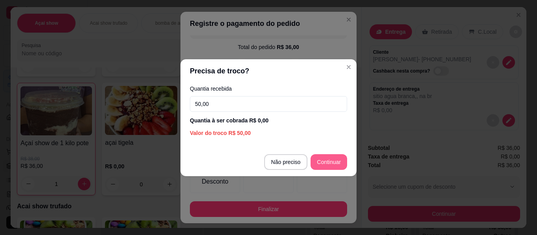
type input "50,00"
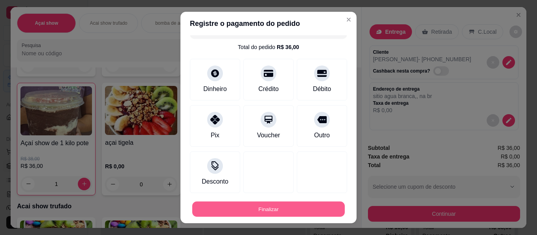
click at [261, 211] on button "Finalizar" at bounding box center [268, 209] width 152 height 15
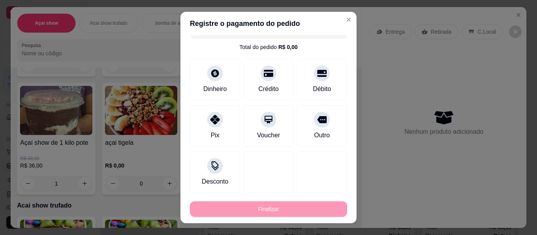
type input "0"
type input "-R$ 36,00"
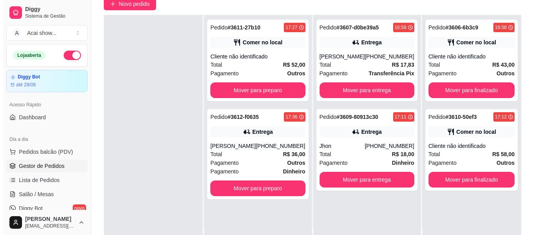
scroll to position [79, 0]
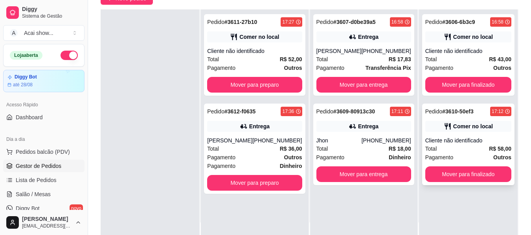
click at [481, 138] on div "Cliente não identificado" at bounding box center [468, 141] width 86 height 8
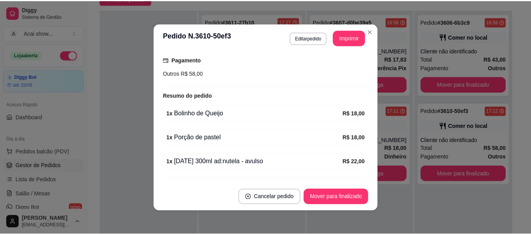
scroll to position [126, 0]
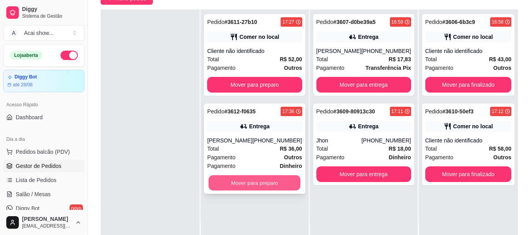
click at [273, 180] on button "Mover para preparo" at bounding box center [255, 183] width 92 height 15
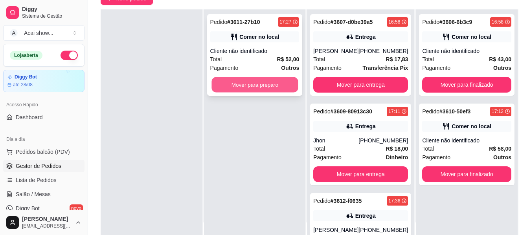
click at [263, 84] on button "Mover para preparo" at bounding box center [254, 84] width 86 height 15
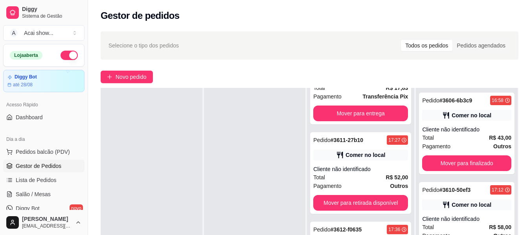
scroll to position [120, 0]
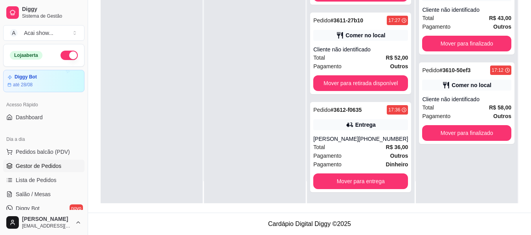
click at [51, 164] on span "Gestor de Pedidos" at bounding box center [39, 166] width 46 height 8
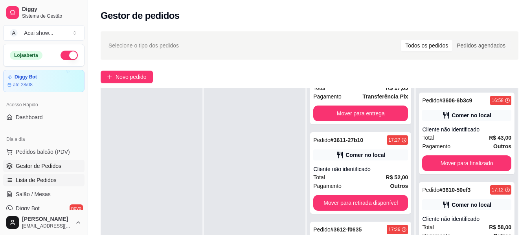
click at [45, 184] on link "Lista de Pedidos" at bounding box center [43, 180] width 81 height 13
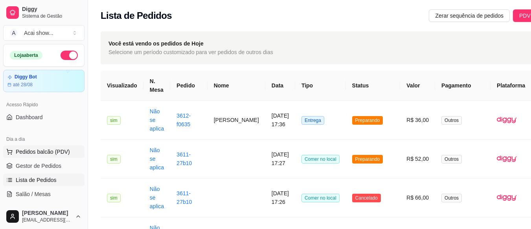
click at [39, 153] on span "Pedidos balcão (PDV)" at bounding box center [43, 152] width 54 height 8
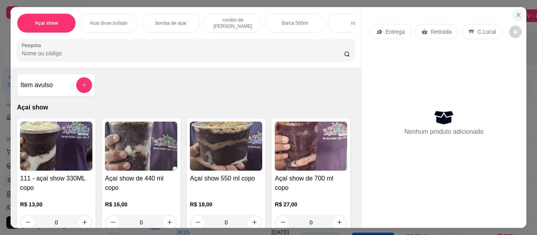
click at [517, 13] on icon "Close" at bounding box center [518, 14] width 3 height 3
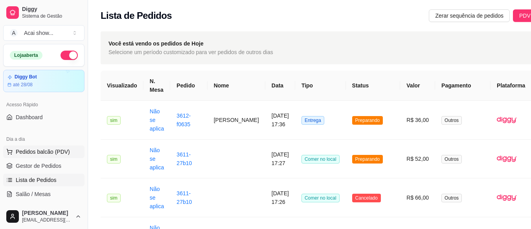
click at [32, 149] on span "Pedidos balcão (PDV)" at bounding box center [43, 152] width 54 height 8
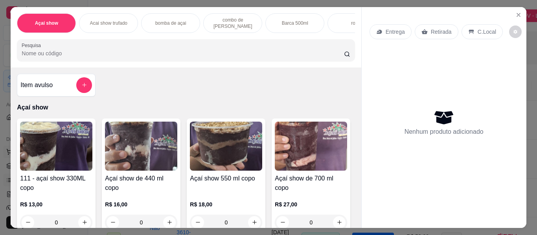
click at [32, 149] on img at bounding box center [56, 146] width 72 height 49
click at [517, 13] on icon "Close" at bounding box center [518, 14] width 3 height 3
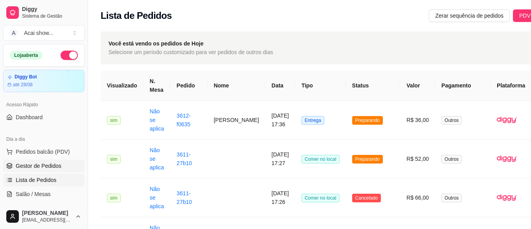
click at [40, 167] on span "Gestor de Pedidos" at bounding box center [39, 166] width 46 height 8
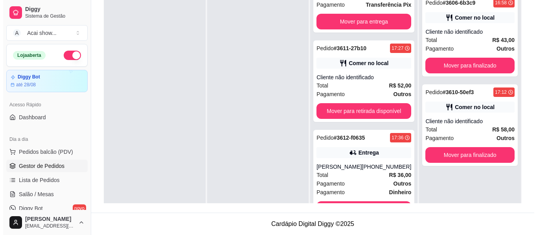
scroll to position [58, 0]
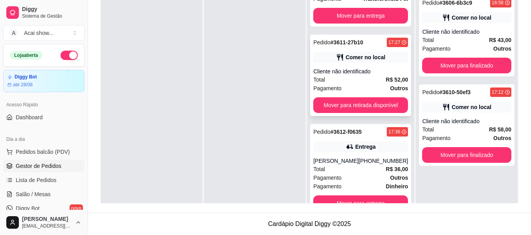
click at [383, 67] on div "Pedido # 3611-27b10 17:27 Comer no local Cliente não identificado Total R$ 52,0…" at bounding box center [360, 76] width 101 height 82
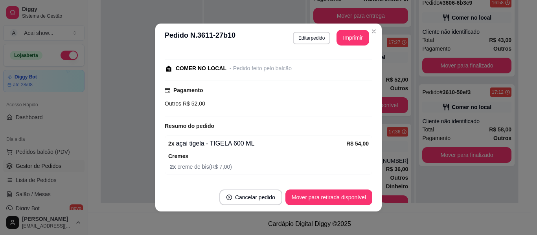
scroll to position [94, 0]
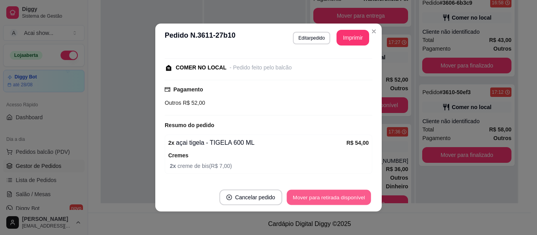
click at [325, 201] on button "Mover para retirada disponível" at bounding box center [328, 197] width 84 height 15
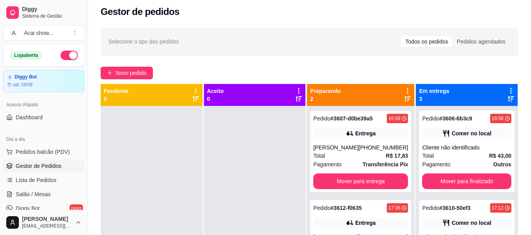
scroll to position [0, 0]
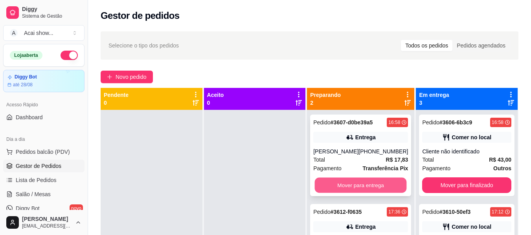
click at [368, 189] on button "Mover para entrega" at bounding box center [361, 185] width 92 height 15
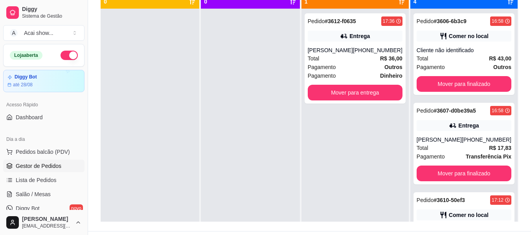
scroll to position [120, 0]
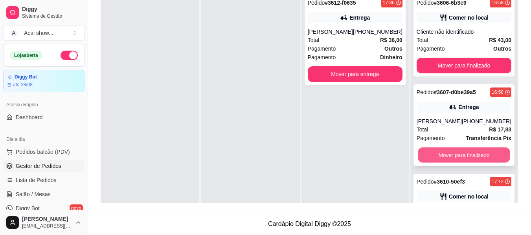
click at [490, 158] on button "Mover para finalizado" at bounding box center [464, 155] width 92 height 15
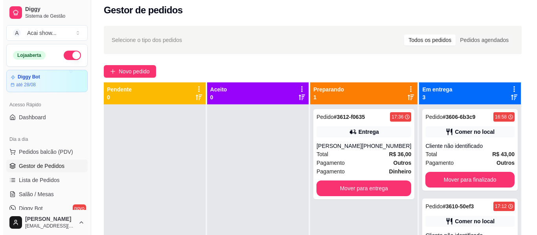
scroll to position [0, 0]
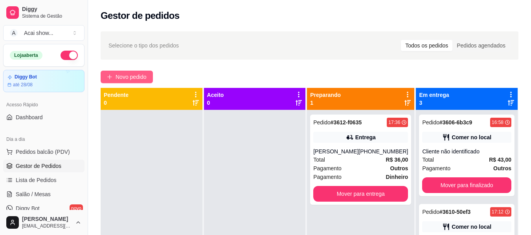
click at [144, 75] on span "Novo pedido" at bounding box center [131, 77] width 31 height 9
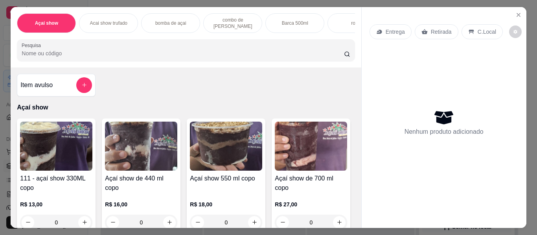
click at [251, 145] on img at bounding box center [226, 146] width 72 height 49
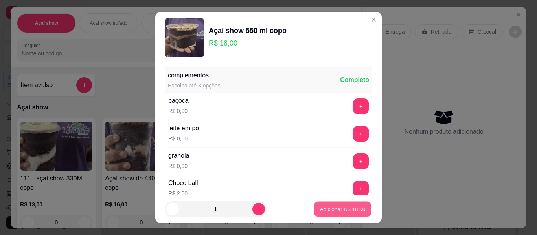
click at [322, 202] on button "Adicionar R$ 18,00" at bounding box center [343, 209] width 58 height 15
type input "1"
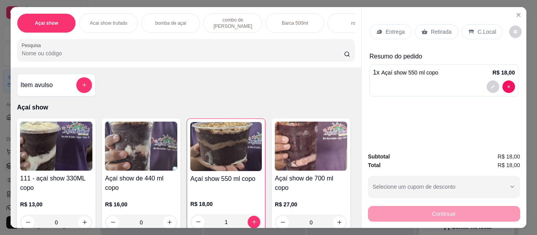
click at [446, 28] on p "Retirada" at bounding box center [441, 32] width 21 height 8
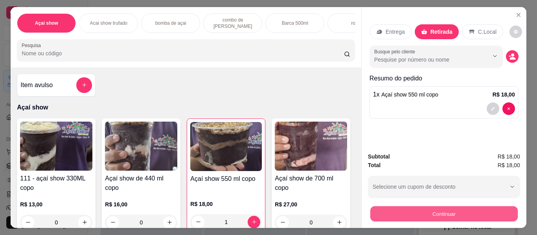
click at [433, 214] on button "Continuar" at bounding box center [443, 214] width 147 height 15
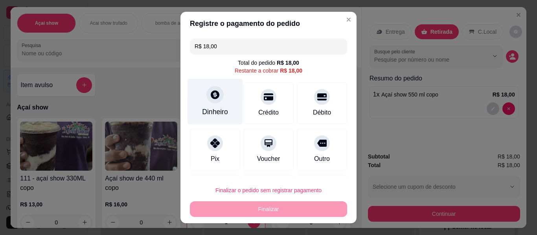
click at [210, 100] on icon at bounding box center [215, 95] width 10 height 10
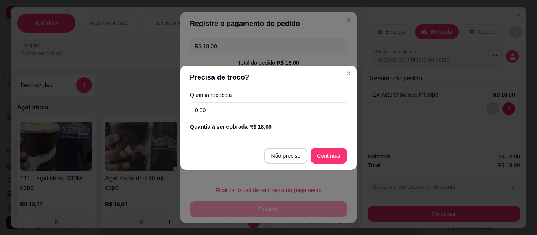
click at [219, 108] on input "0,00" at bounding box center [268, 111] width 157 height 16
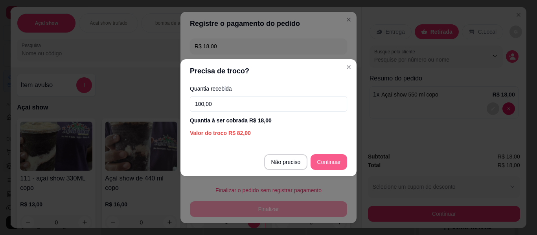
type input "100,00"
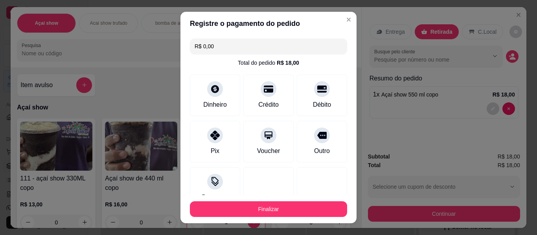
type input "R$ 0,00"
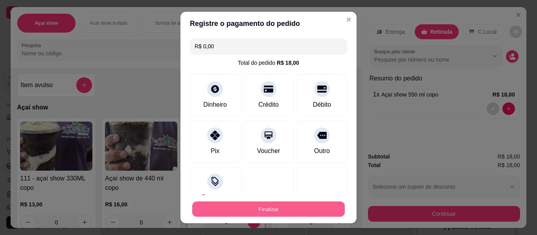
click at [288, 210] on button "Finalizar" at bounding box center [268, 209] width 152 height 15
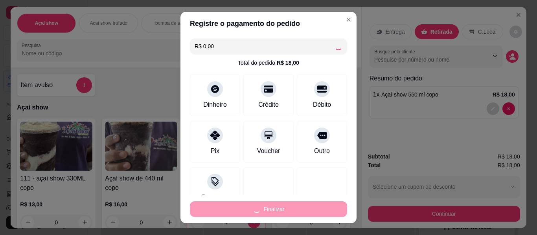
type input "0"
type input "-R$ 18,00"
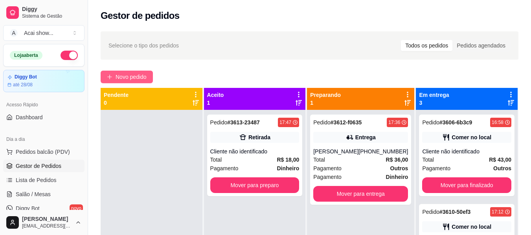
click at [134, 73] on span "Novo pedido" at bounding box center [131, 77] width 31 height 9
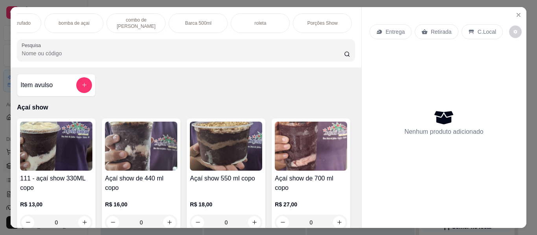
scroll to position [0, 126]
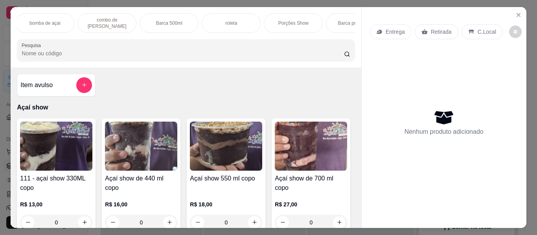
click at [306, 20] on div "Porções Show" at bounding box center [293, 23] width 59 height 20
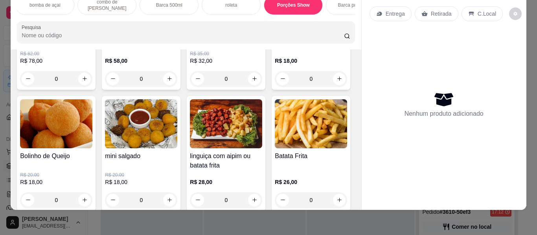
scroll to position [1052, 0]
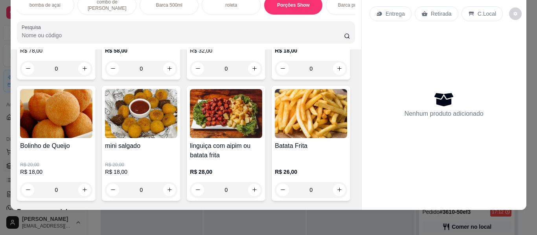
click at [92, 187] on div "0" at bounding box center [56, 190] width 72 height 16
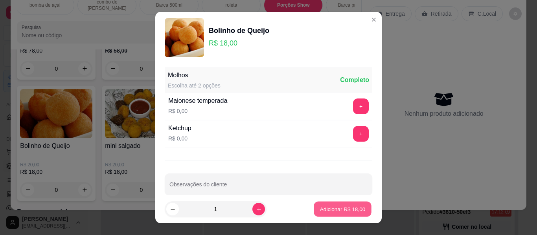
click at [340, 213] on button "Adicionar R$ 18,00" at bounding box center [343, 209] width 58 height 15
type input "1"
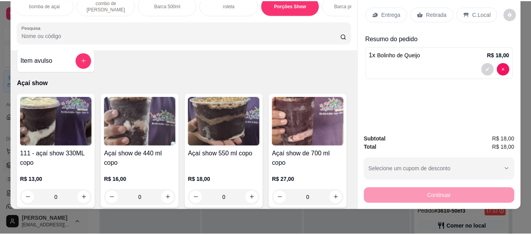
scroll to position [5, 0]
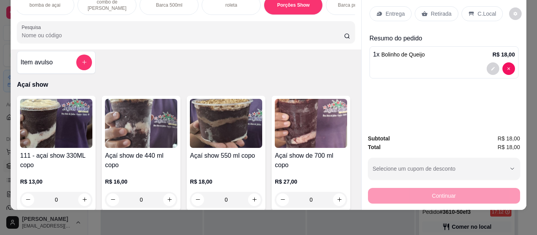
click at [42, 135] on img at bounding box center [56, 123] width 72 height 49
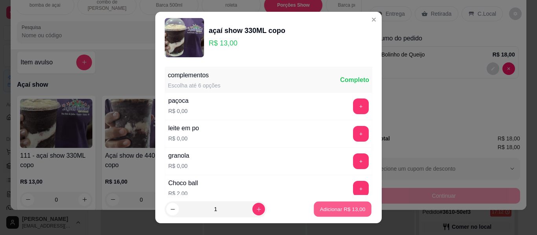
click at [322, 215] on button "Adicionar R$ 13,00" at bounding box center [343, 209] width 58 height 15
type input "1"
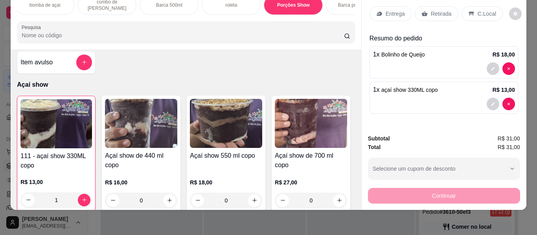
click at [439, 10] on p "Retirada" at bounding box center [441, 14] width 21 height 8
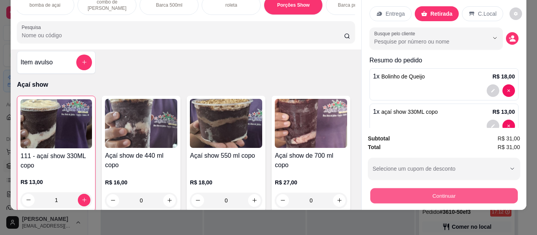
click at [457, 193] on button "Continuar" at bounding box center [443, 196] width 147 height 15
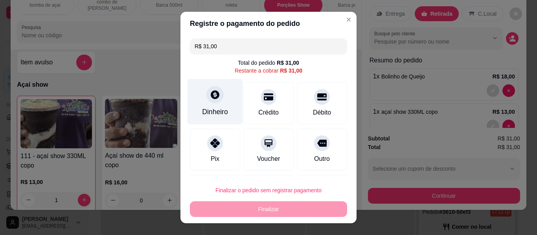
click at [207, 103] on div at bounding box center [214, 94] width 17 height 17
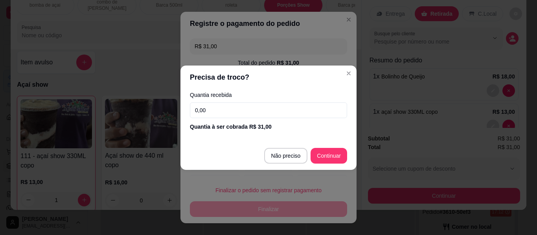
click at [219, 112] on input "0,00" at bounding box center [268, 111] width 157 height 16
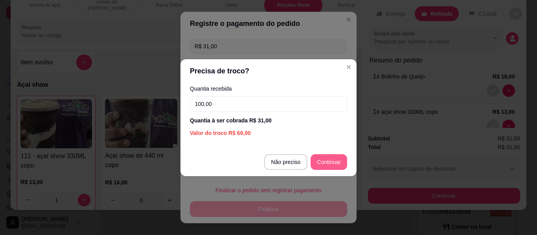
type input "100,00"
type input "R$ 0,00"
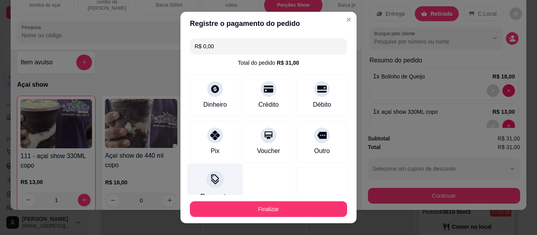
click at [211, 179] on icon at bounding box center [215, 179] width 10 height 10
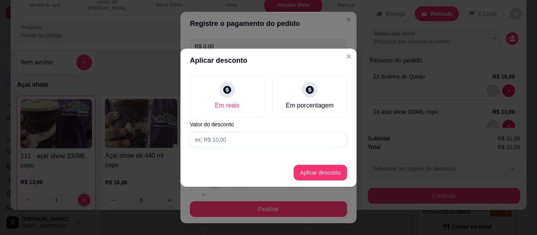
click at [246, 138] on input at bounding box center [268, 140] width 157 height 16
type input "1,00"
click at [329, 167] on button "Aplicar desconto" at bounding box center [320, 172] width 51 height 15
type input "-R$ 1,00"
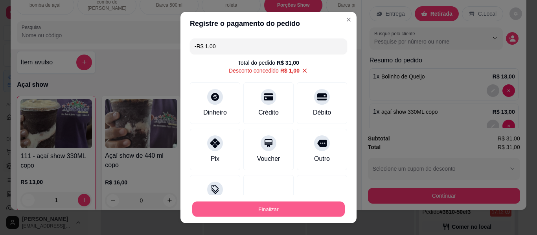
click at [272, 212] on button "Finalizar" at bounding box center [268, 209] width 152 height 15
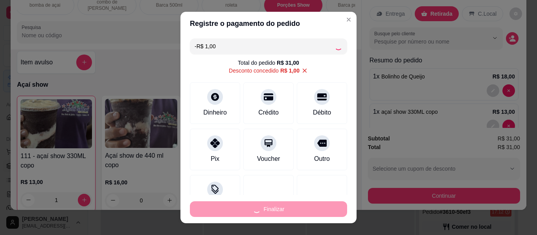
type input "0"
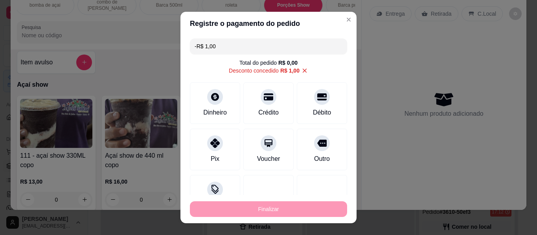
type input "-R$ 32,00"
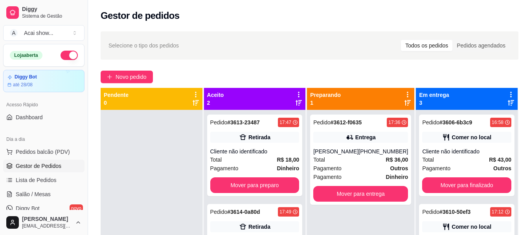
scroll to position [120, 0]
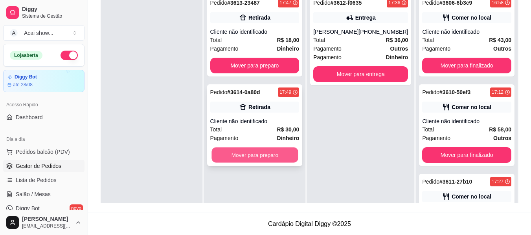
click at [261, 149] on button "Mover para preparo" at bounding box center [254, 155] width 86 height 15
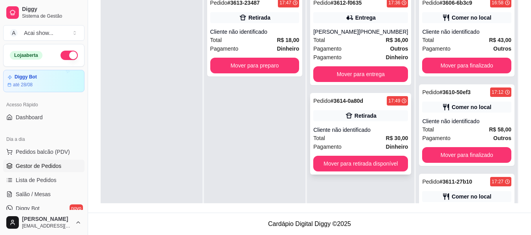
click at [343, 122] on div "Pedido # 3614-0a80d 17:49 Retirada Cliente não identificado Total R$ 30,00 Paga…" at bounding box center [360, 134] width 101 height 82
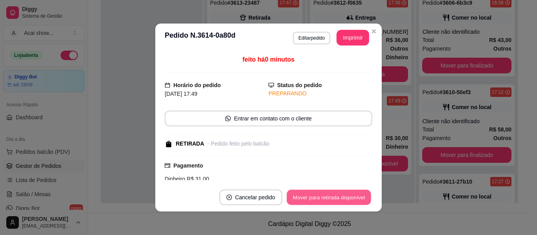
click at [344, 197] on button "Mover para retirada disponível" at bounding box center [328, 197] width 84 height 15
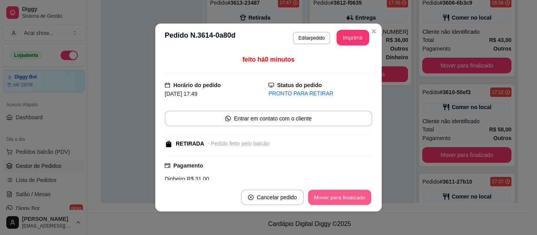
click at [344, 197] on button "Mover para finalizado" at bounding box center [339, 197] width 63 height 15
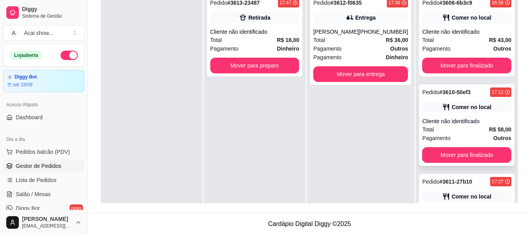
click at [476, 126] on div "Total R$ 58,00" at bounding box center [466, 129] width 89 height 9
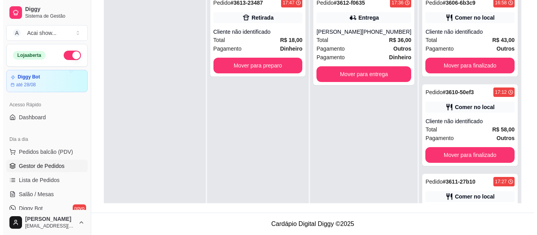
scroll to position [0, 0]
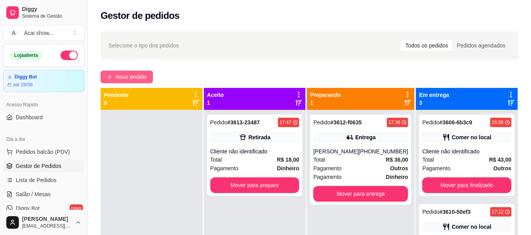
click at [139, 78] on span "Novo pedido" at bounding box center [131, 77] width 31 height 9
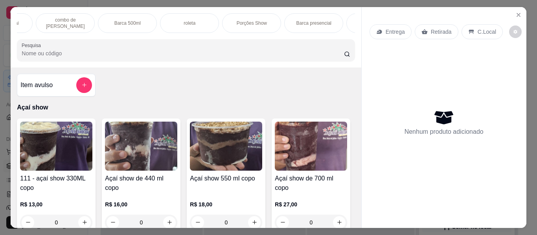
scroll to position [0, 173]
click at [235, 22] on p "Porções Show" at bounding box center [246, 23] width 30 height 6
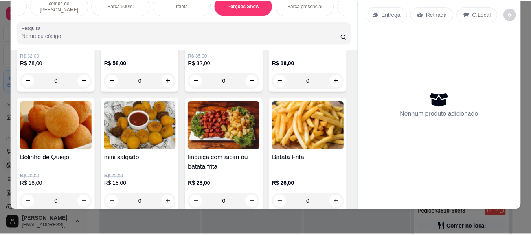
scroll to position [1067, 0]
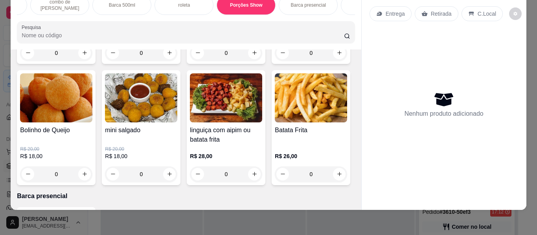
click at [92, 135] on h4 "Bolinho de Queijo" at bounding box center [56, 130] width 72 height 9
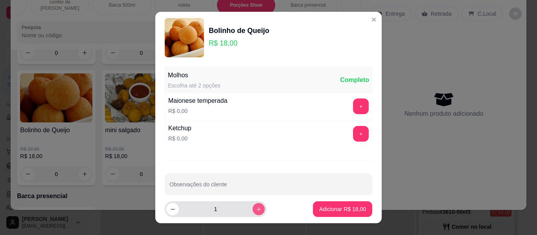
click at [256, 207] on icon "increase-product-quantity" at bounding box center [259, 210] width 6 height 6
type input "2"
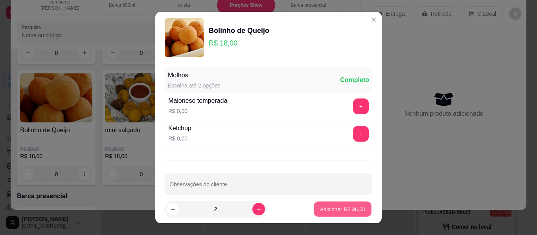
click at [336, 209] on p "Adicionar R$ 36,00" at bounding box center [343, 208] width 46 height 7
type input "2"
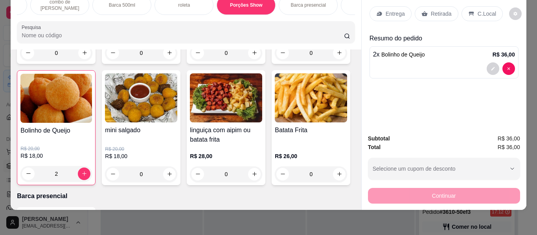
click at [275, 17] on h4 "Porção de pastel" at bounding box center [311, 11] width 72 height 9
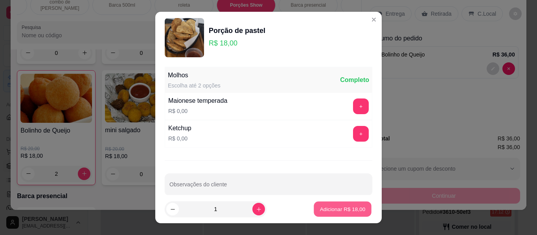
click at [326, 205] on button "Adicionar R$ 18,00" at bounding box center [343, 209] width 58 height 15
type input "1"
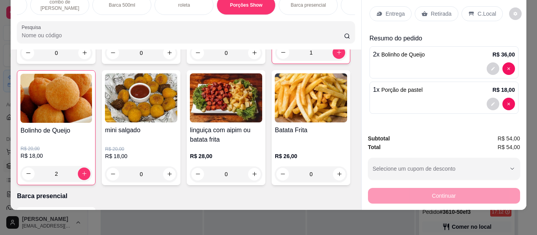
click at [475, 6] on div "C.Local" at bounding box center [481, 13] width 41 height 15
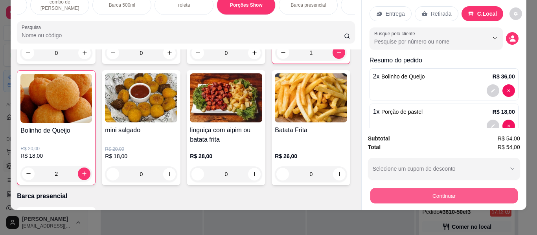
click at [440, 189] on button "Continuar" at bounding box center [443, 196] width 147 height 15
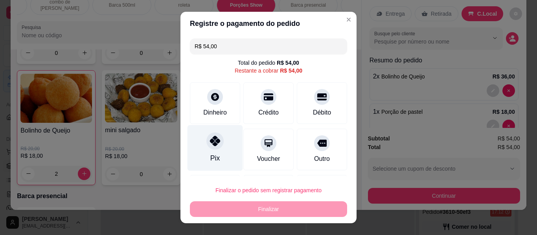
click at [208, 150] on div "Pix" at bounding box center [214, 148] width 55 height 46
type input "R$ 0,00"
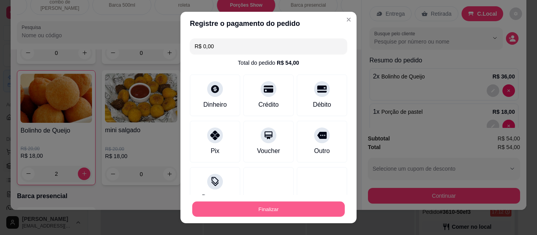
click at [284, 211] on button "Finalizar" at bounding box center [268, 209] width 152 height 15
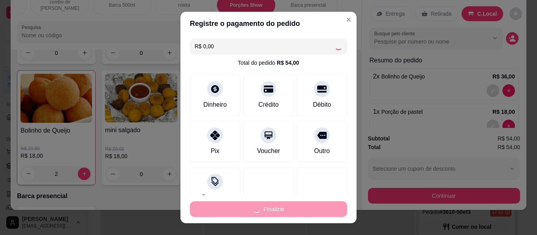
type input "0"
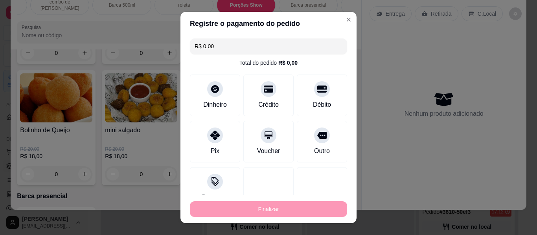
type input "-R$ 54,00"
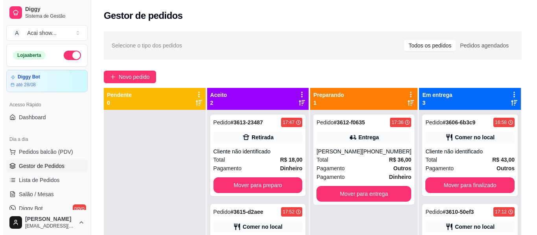
scroll to position [120, 0]
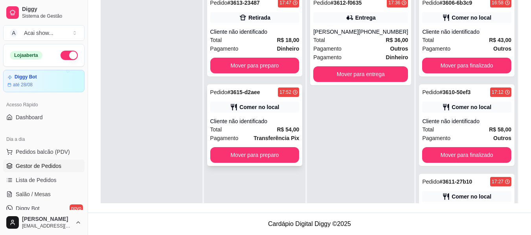
click at [289, 107] on div "Comer no local" at bounding box center [254, 107] width 89 height 11
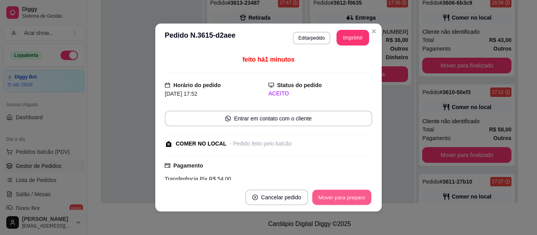
click at [331, 198] on button "Mover para preparo" at bounding box center [341, 197] width 59 height 15
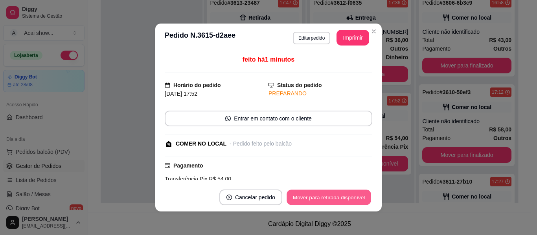
click at [331, 198] on button "Mover para retirada disponível" at bounding box center [328, 197] width 84 height 15
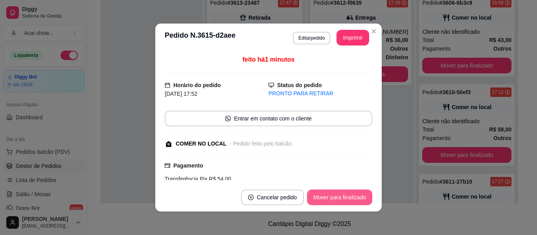
click at [331, 198] on button "Mover para finalizado" at bounding box center [339, 198] width 65 height 16
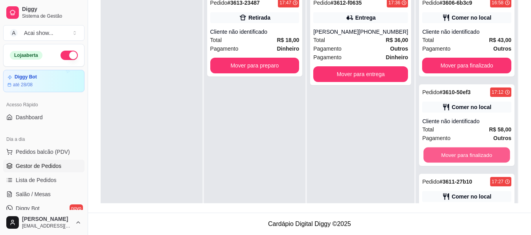
click at [438, 156] on button "Mover para finalizado" at bounding box center [467, 155] width 86 height 15
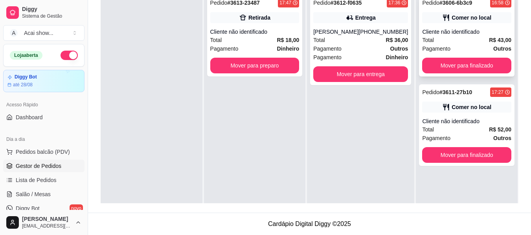
click at [479, 41] on div "Total R$ 43,00" at bounding box center [466, 40] width 89 height 9
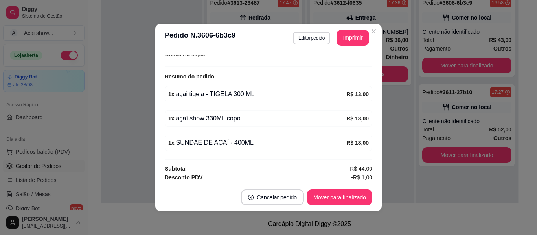
scroll to position [126, 0]
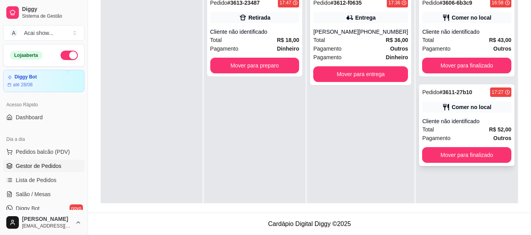
click at [473, 109] on div "Comer no local" at bounding box center [471, 107] width 40 height 8
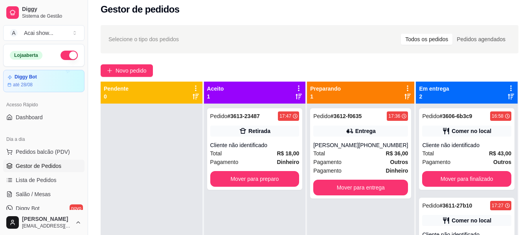
scroll to position [0, 0]
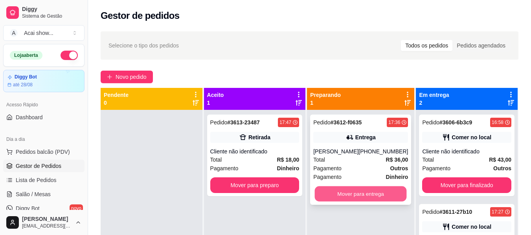
click at [388, 198] on button "Mover para entrega" at bounding box center [361, 194] width 92 height 15
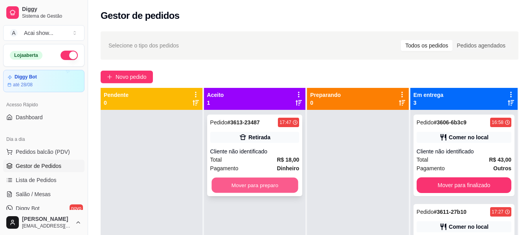
click at [241, 182] on button "Mover para preparo" at bounding box center [254, 185] width 86 height 15
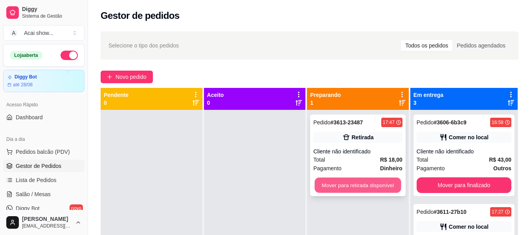
click at [358, 188] on button "Mover para retirada disponível" at bounding box center [358, 185] width 86 height 15
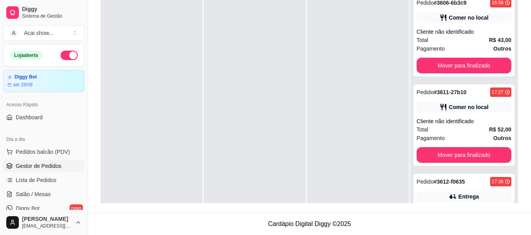
scroll to position [139, 0]
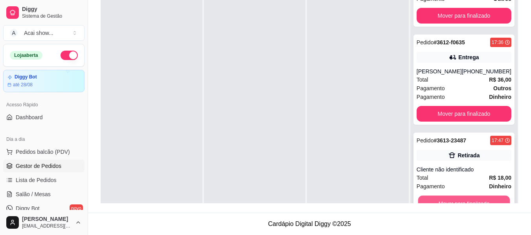
click at [466, 203] on button "Mover para finalizado" at bounding box center [464, 203] width 92 height 15
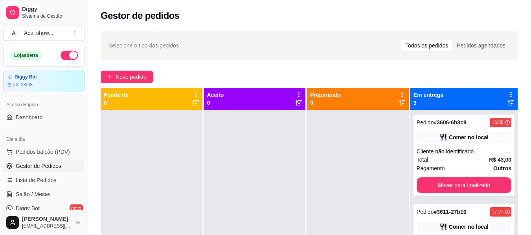
scroll to position [120, 0]
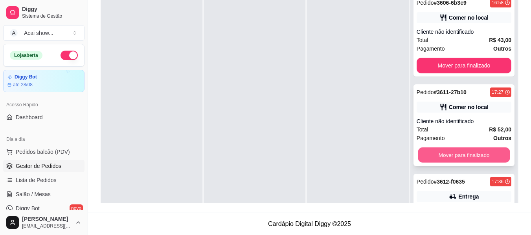
click at [460, 158] on button "Mover para finalizado" at bounding box center [464, 155] width 92 height 15
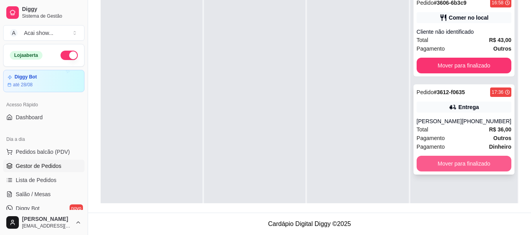
click at [458, 164] on button "Mover para finalizado" at bounding box center [463, 164] width 95 height 16
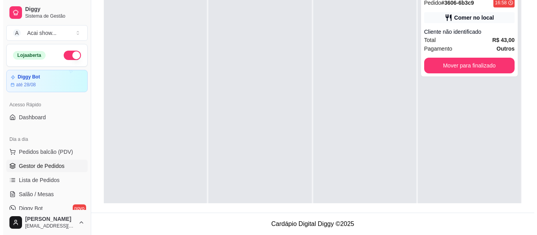
scroll to position [0, 0]
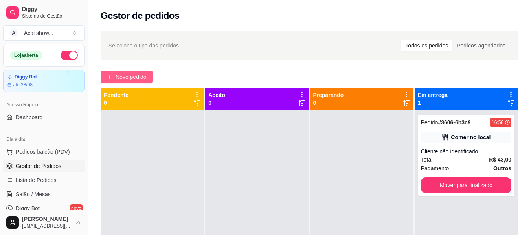
click at [138, 74] on span "Novo pedido" at bounding box center [131, 77] width 31 height 9
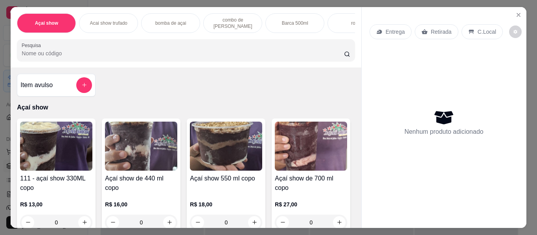
click at [62, 82] on div "Item avulso" at bounding box center [56, 85] width 72 height 16
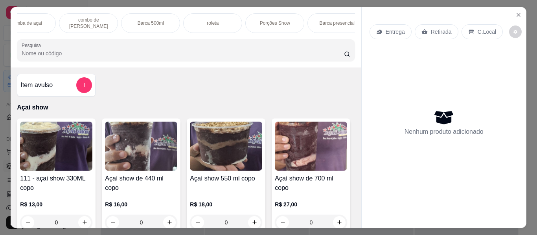
scroll to position [0, 157]
click at [265, 21] on p "Porções Show" at bounding box center [262, 23] width 30 height 6
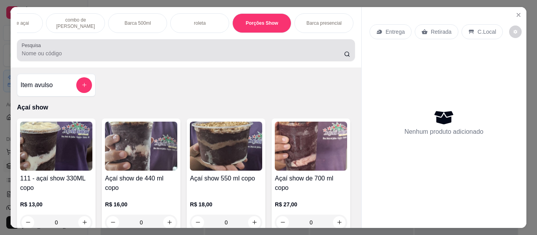
scroll to position [21, 0]
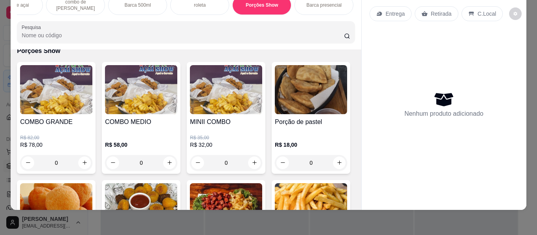
click at [147, 127] on h4 "COMBO MEDIO" at bounding box center [141, 121] width 72 height 9
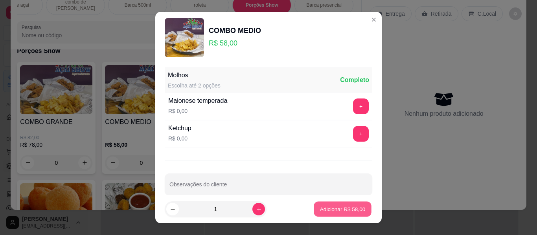
click at [330, 206] on p "Adicionar R$ 58,00" at bounding box center [343, 208] width 46 height 7
type input "1"
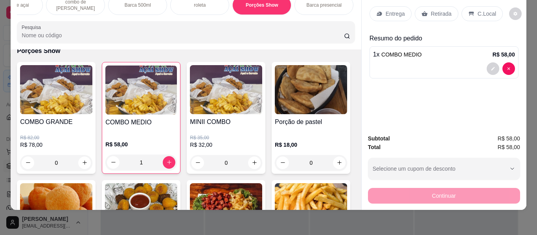
click at [470, 7] on div "C.Local" at bounding box center [481, 13] width 41 height 15
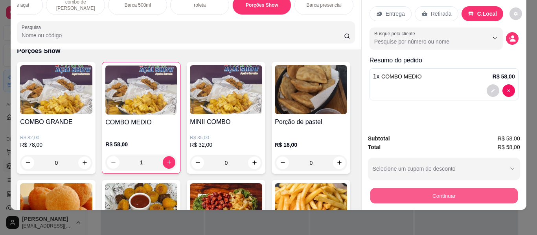
click at [413, 195] on button "Continuar" at bounding box center [443, 196] width 147 height 15
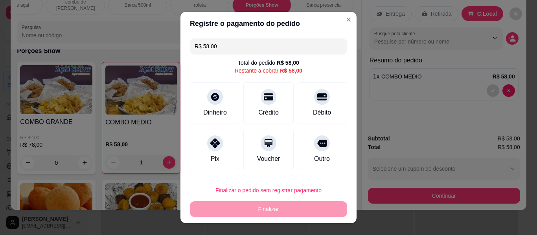
scroll to position [44, 0]
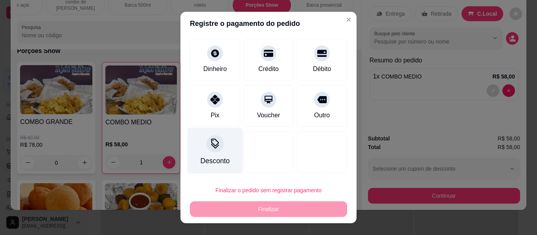
click at [216, 158] on div "Desconto" at bounding box center [214, 161] width 29 height 10
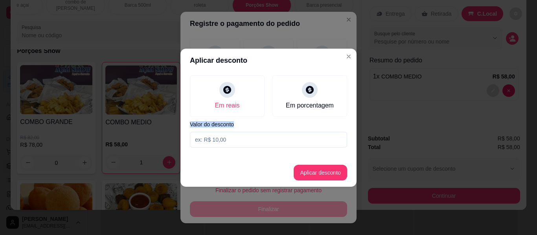
drag, startPoint x: 235, startPoint y: 128, endPoint x: 230, endPoint y: 138, distance: 10.4
click at [230, 138] on div "Em reais Em porcentagem Valor do desconto" at bounding box center [268, 111] width 176 height 79
click at [230, 138] on input at bounding box center [268, 140] width 157 height 16
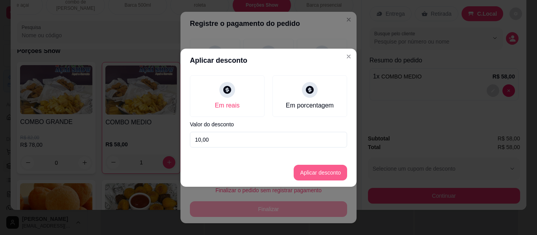
type input "10,00"
click at [329, 178] on button "Aplicar desconto" at bounding box center [320, 172] width 51 height 15
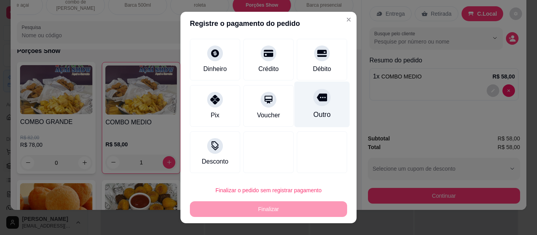
click at [316, 110] on div "Outro" at bounding box center [321, 115] width 17 height 10
type input "R$ 0,00"
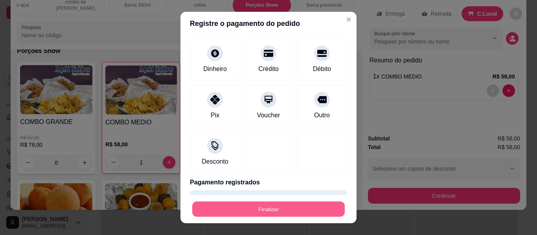
click at [261, 210] on button "Finalizar" at bounding box center [268, 209] width 152 height 15
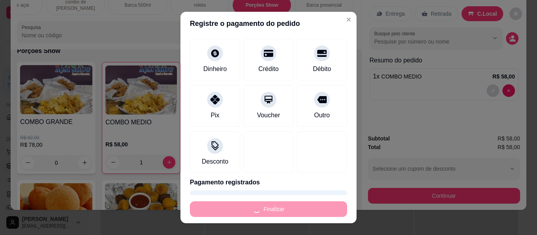
type input "0"
type input "-R$ 58,00"
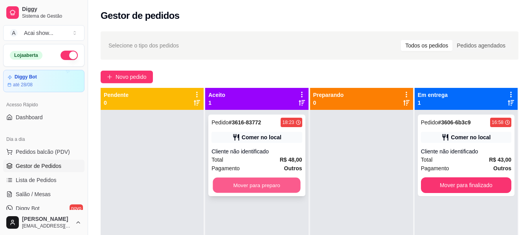
click at [272, 182] on button "Mover para preparo" at bounding box center [257, 185] width 88 height 15
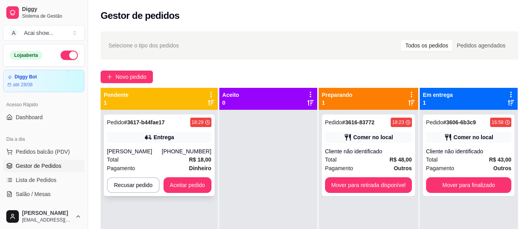
click at [172, 140] on div "Entrega" at bounding box center [164, 138] width 20 height 8
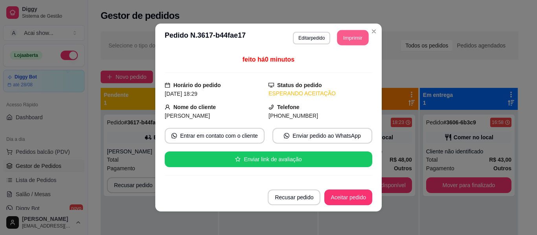
click at [343, 33] on button "Imprimir" at bounding box center [352, 37] width 31 height 15
click at [345, 200] on button "Aceitar pedido" at bounding box center [348, 197] width 46 height 15
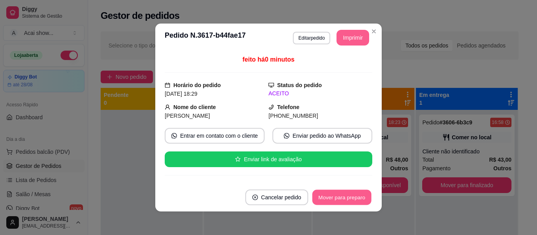
click at [330, 196] on button "Mover para preparo" at bounding box center [341, 197] width 59 height 15
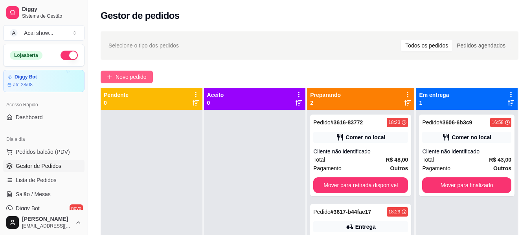
click at [142, 79] on span "Novo pedido" at bounding box center [131, 77] width 31 height 9
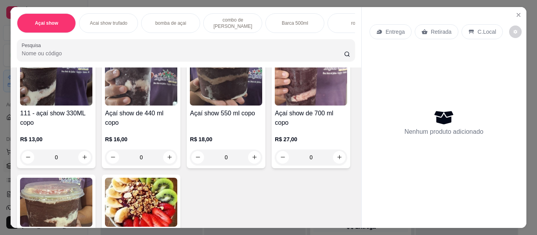
scroll to position [63, 0]
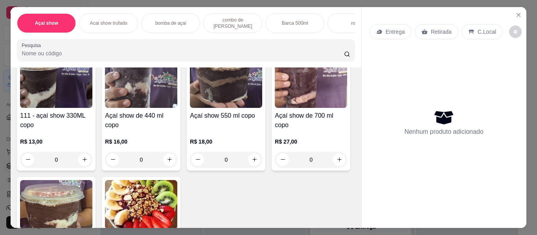
click at [226, 106] on img at bounding box center [226, 83] width 72 height 49
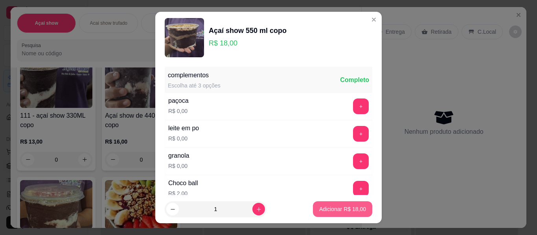
click at [325, 209] on p "Adicionar R$ 18,00" at bounding box center [342, 209] width 47 height 8
type input "1"
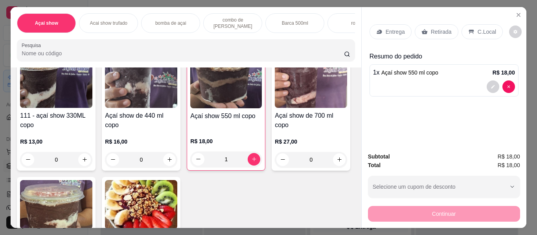
click at [390, 28] on p "Entrega" at bounding box center [394, 32] width 19 height 8
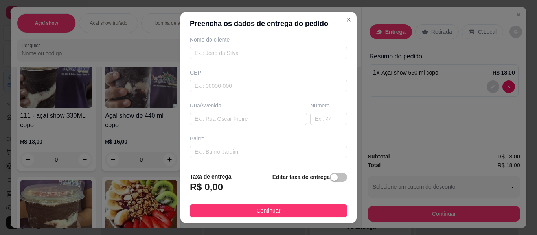
scroll to position [94, 0]
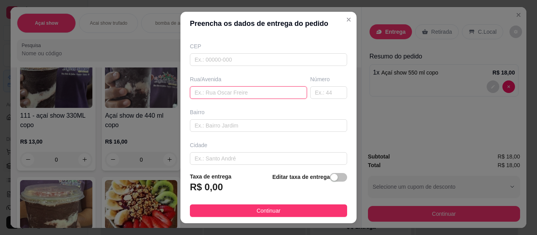
click at [231, 93] on input "text" at bounding box center [248, 92] width 117 height 13
type input "airton cena"
click at [311, 93] on input "text" at bounding box center [328, 92] width 37 height 13
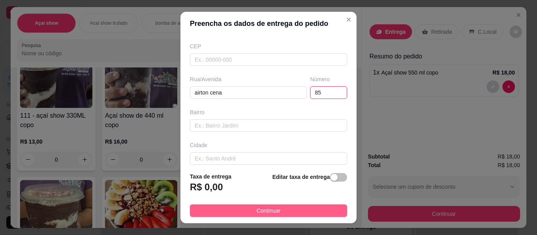
type input "85"
click at [300, 213] on button "Continuar" at bounding box center [268, 211] width 157 height 13
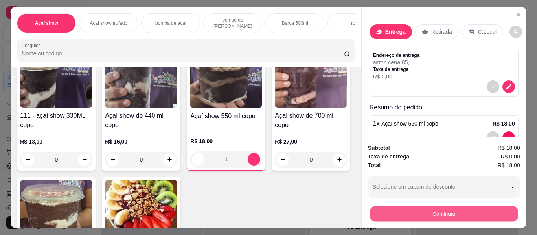
click at [470, 207] on button "Continuar" at bounding box center [443, 214] width 147 height 15
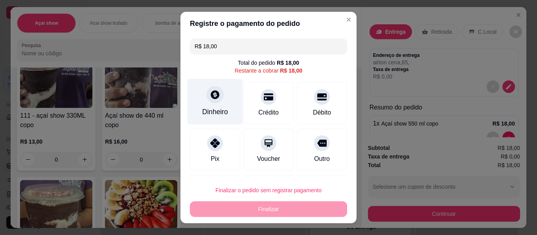
click at [214, 97] on icon at bounding box center [215, 95] width 10 height 10
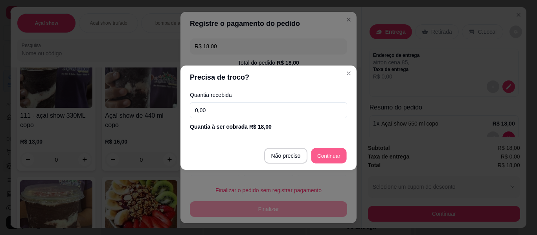
type input "R$ 0,00"
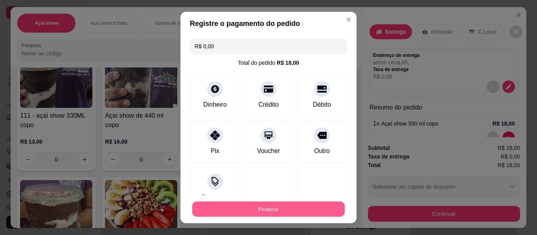
click at [270, 207] on button "Finalizar" at bounding box center [268, 209] width 152 height 15
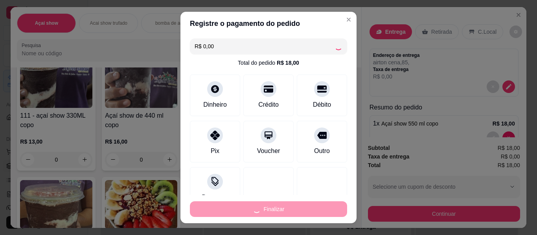
type input "0"
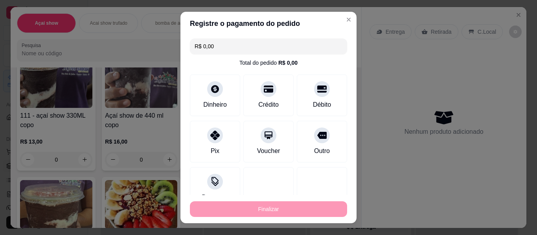
type input "-R$ 18,00"
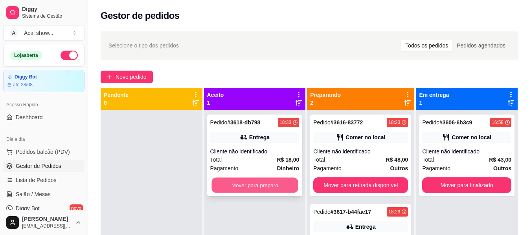
click at [268, 180] on button "Mover para preparo" at bounding box center [254, 185] width 86 height 15
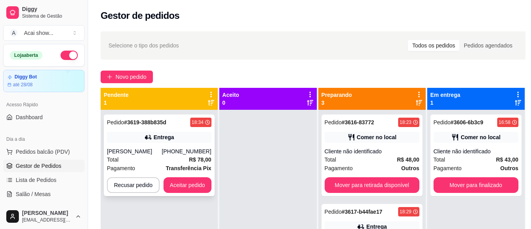
click at [128, 139] on div "Entrega" at bounding box center [159, 137] width 105 height 11
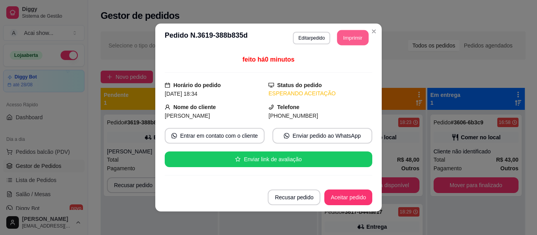
click at [342, 33] on button "Imprimir" at bounding box center [352, 37] width 31 height 15
click at [341, 197] on button "Aceitar pedido" at bounding box center [348, 197] width 46 height 15
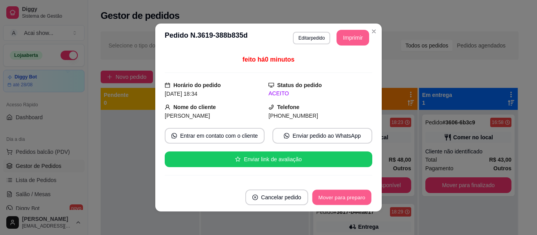
click at [326, 196] on button "Mover para preparo" at bounding box center [341, 197] width 59 height 15
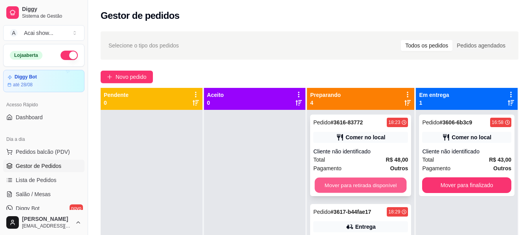
click at [333, 185] on button "Mover para retirada disponível" at bounding box center [361, 185] width 92 height 15
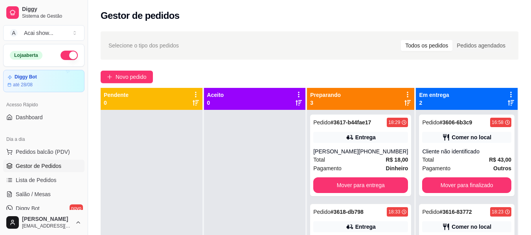
scroll to position [120, 0]
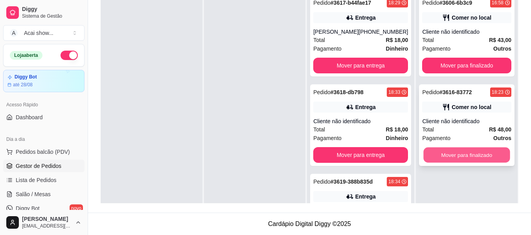
click at [473, 154] on button "Mover para finalizado" at bounding box center [467, 155] width 86 height 15
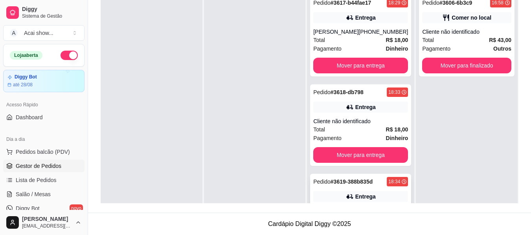
click at [357, 200] on div "Entrega" at bounding box center [365, 197] width 20 height 8
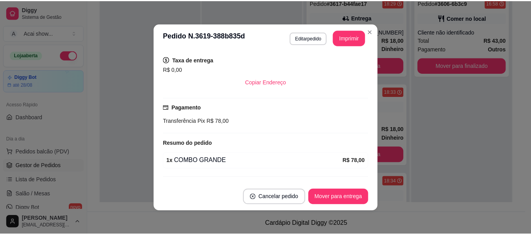
scroll to position [189, 0]
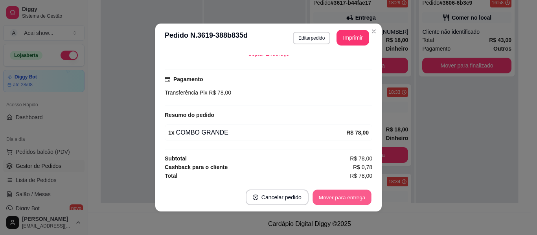
click at [340, 195] on button "Mover para entrega" at bounding box center [341, 197] width 59 height 15
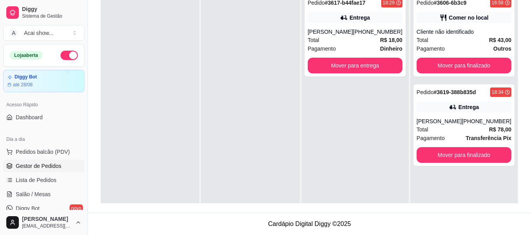
scroll to position [145, 0]
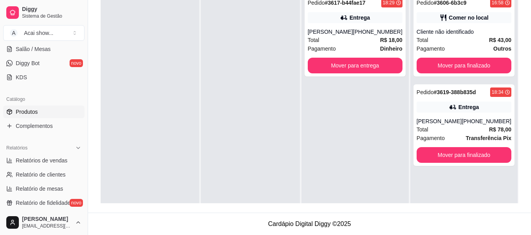
click at [28, 109] on span "Produtos" at bounding box center [27, 112] width 22 height 8
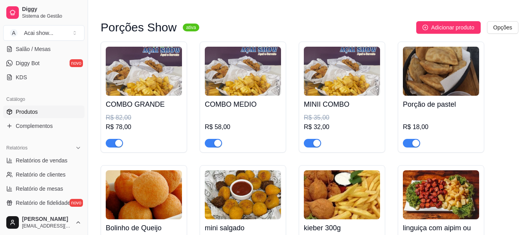
scroll to position [1346, 0]
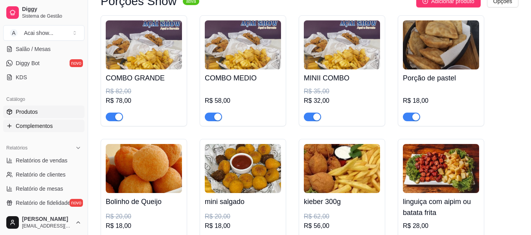
click at [76, 130] on link "Complementos" at bounding box center [43, 126] width 81 height 13
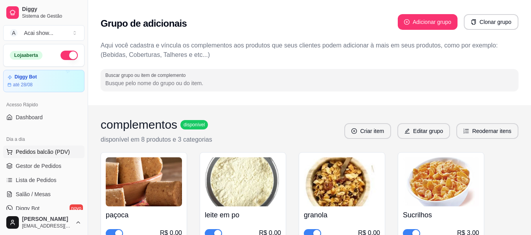
click at [45, 146] on button "Pedidos balcão (PDV)" at bounding box center [43, 152] width 81 height 13
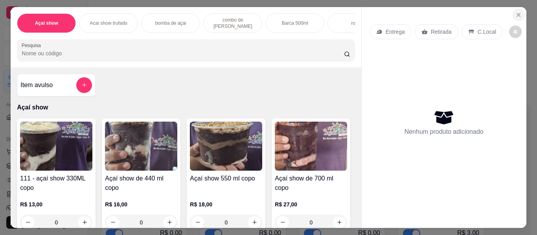
click at [515, 12] on icon "Close" at bounding box center [518, 15] width 6 height 6
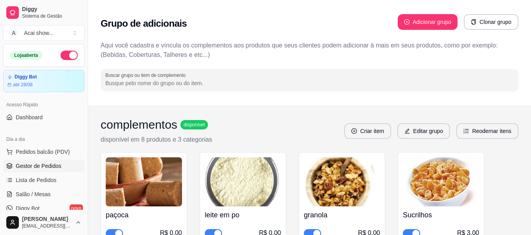
click at [40, 161] on link "Gestor de Pedidos" at bounding box center [43, 166] width 81 height 13
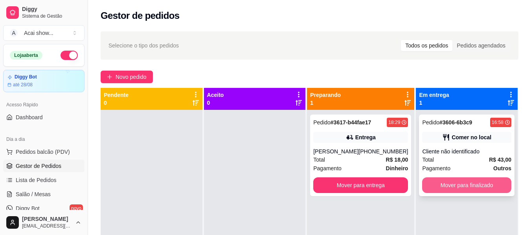
click at [446, 185] on button "Mover para finalizado" at bounding box center [466, 186] width 89 height 16
click at [446, 185] on div "Mover para finalizado" at bounding box center [466, 186] width 89 height 16
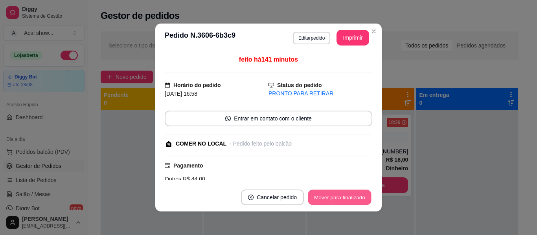
click at [348, 197] on button "Mover para finalizado" at bounding box center [339, 197] width 63 height 15
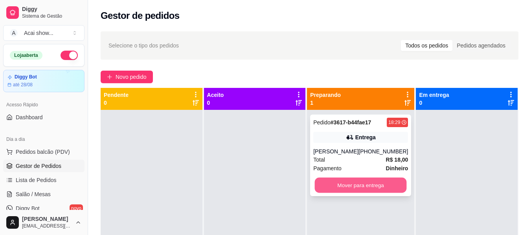
click at [392, 184] on button "Mover para entrega" at bounding box center [361, 185] width 92 height 15
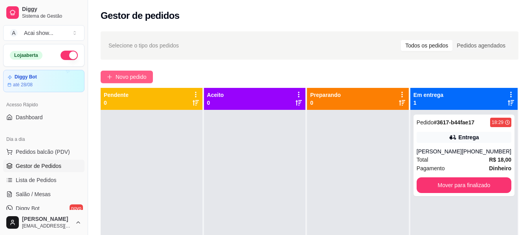
click at [133, 79] on span "Novo pedido" at bounding box center [131, 77] width 31 height 9
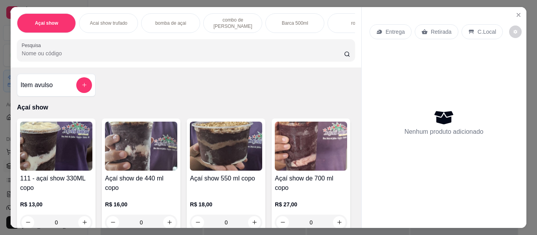
click at [72, 156] on img at bounding box center [56, 146] width 72 height 49
click at [59, 93] on div "Item avulso" at bounding box center [56, 85] width 72 height 16
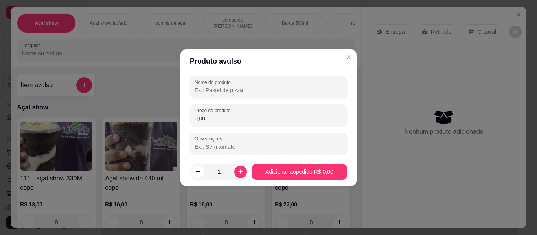
click at [276, 89] on input "Nome do produto" at bounding box center [268, 90] width 148 height 8
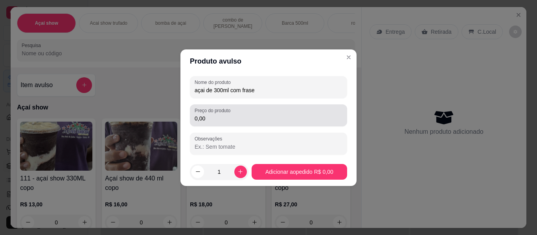
type input "açai de 300ml com frase"
click at [245, 123] on div "0,00" at bounding box center [268, 116] width 148 height 16
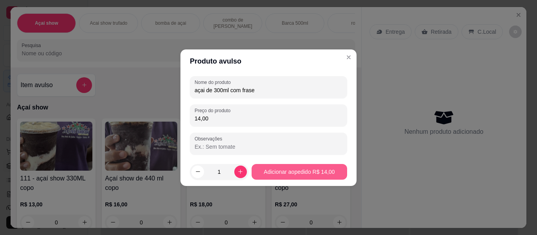
type input "14,00"
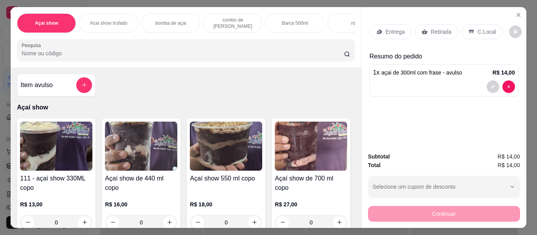
click at [396, 28] on p "Entrega" at bounding box center [394, 32] width 19 height 8
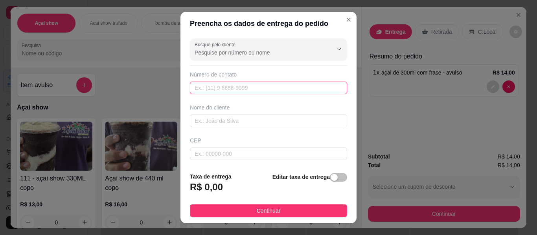
click at [222, 84] on input "text" at bounding box center [268, 88] width 157 height 13
type input "[PHONE_NUMBER]"
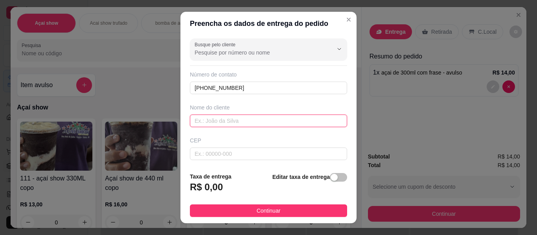
click at [196, 121] on input "text" at bounding box center [268, 121] width 157 height 13
type input "batata"
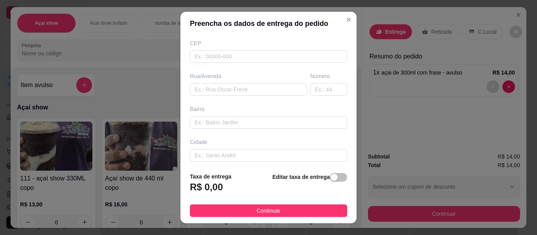
scroll to position [110, 0]
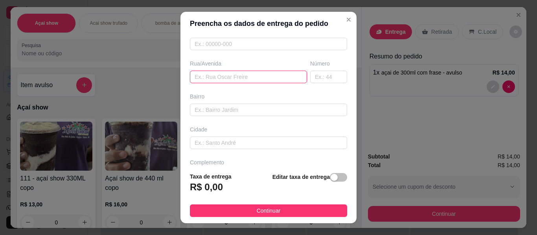
click at [242, 74] on input "text" at bounding box center [248, 77] width 117 height 13
click at [190, 75] on input "mamoeiro" at bounding box center [248, 77] width 117 height 13
click at [237, 73] on input "mamoeiro" at bounding box center [248, 77] width 117 height 13
type input "m"
type input "rua do mamoeiro"
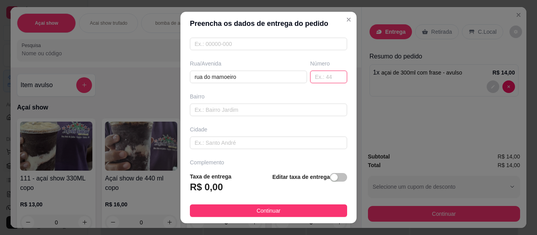
click at [320, 72] on input "text" at bounding box center [328, 77] width 37 height 13
type input "175"
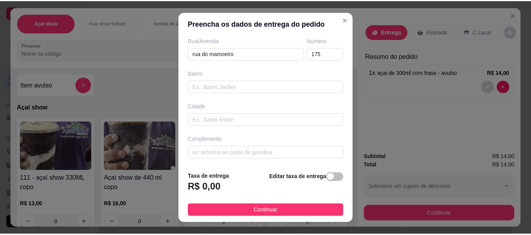
scroll to position [134, 0]
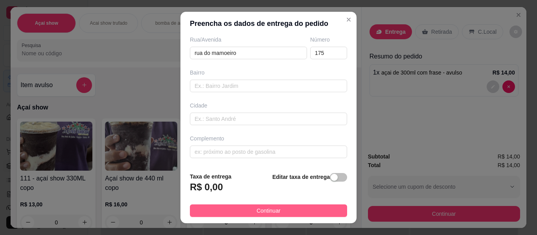
click at [249, 211] on button "Continuar" at bounding box center [268, 211] width 157 height 13
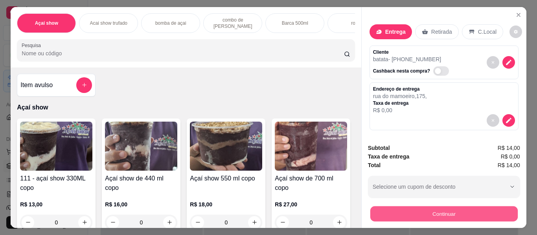
click at [425, 212] on button "Continuar" at bounding box center [443, 214] width 147 height 15
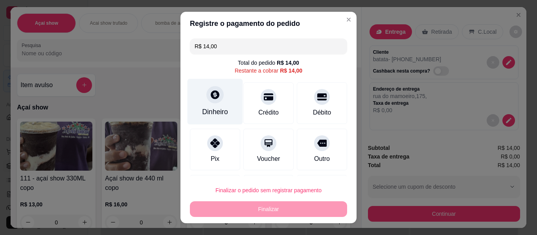
click at [213, 105] on div "Dinheiro" at bounding box center [214, 102] width 55 height 46
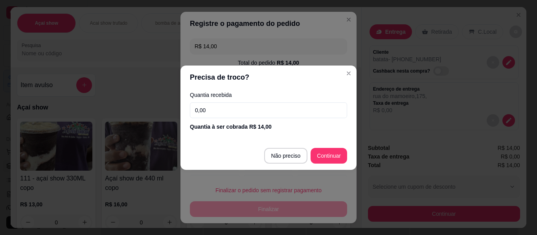
click at [224, 106] on input "0,00" at bounding box center [268, 111] width 157 height 16
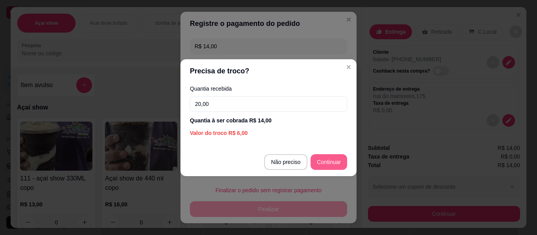
type input "20,00"
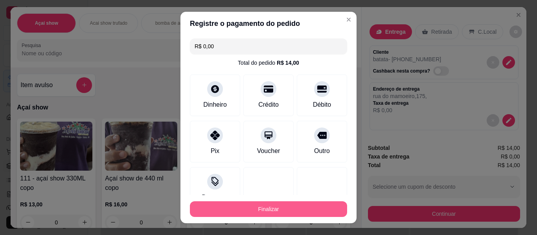
click at [268, 206] on button "Finalizar" at bounding box center [268, 210] width 157 height 16
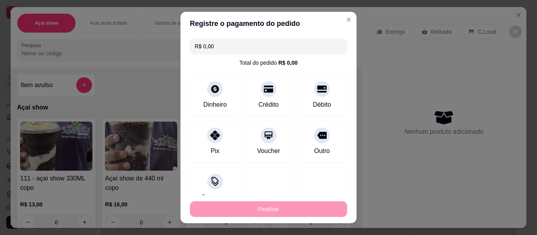
type input "-R$ 14,00"
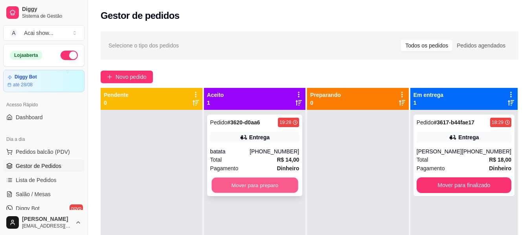
click at [268, 187] on button "Mover para preparo" at bounding box center [254, 185] width 86 height 15
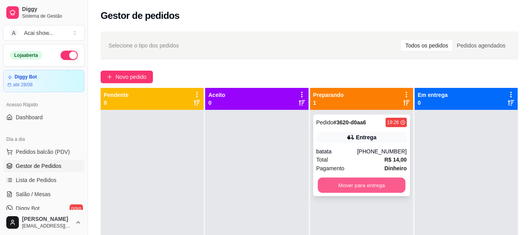
click at [375, 183] on button "Mover para entrega" at bounding box center [361, 185] width 88 height 15
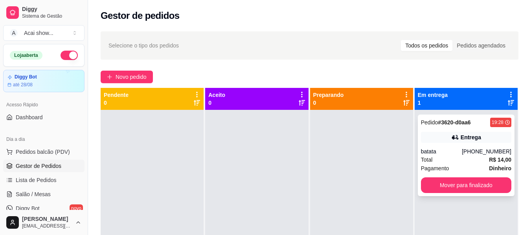
click at [475, 153] on div "[PHONE_NUMBER]" at bounding box center [487, 152] width 50 height 8
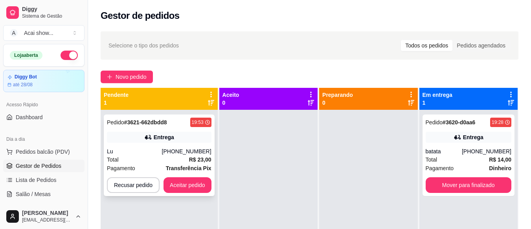
click at [137, 150] on div "Lu" at bounding box center [134, 152] width 55 height 8
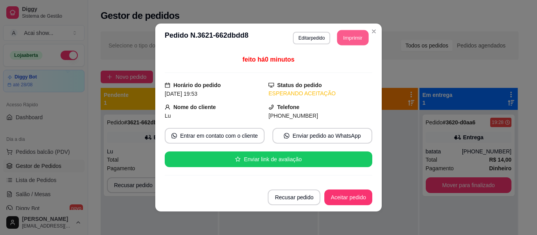
click at [339, 36] on button "Imprimir" at bounding box center [352, 37] width 31 height 15
click at [343, 196] on button "Aceitar pedido" at bounding box center [348, 197] width 46 height 15
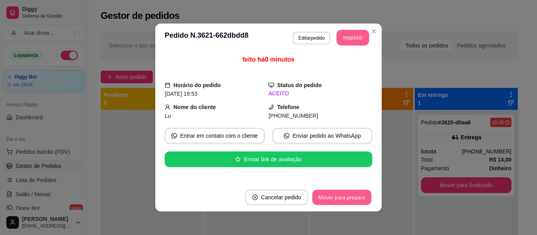
click at [334, 200] on button "Mover para preparo" at bounding box center [341, 197] width 59 height 15
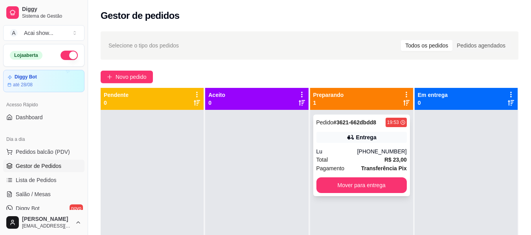
click at [387, 160] on strong "R$ 23,00" at bounding box center [395, 160] width 22 height 6
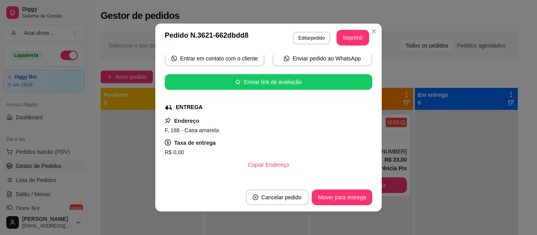
scroll to position [79, 0]
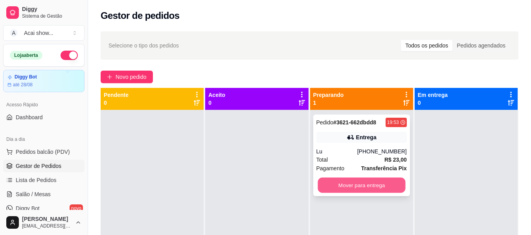
click at [364, 189] on button "Mover para entrega" at bounding box center [361, 185] width 88 height 15
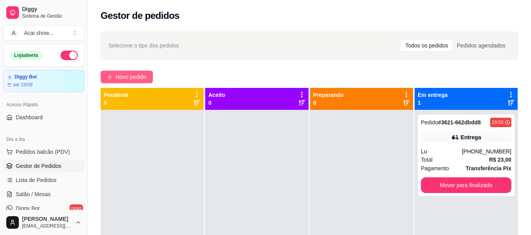
click at [127, 72] on button "Novo pedido" at bounding box center [127, 77] width 52 height 13
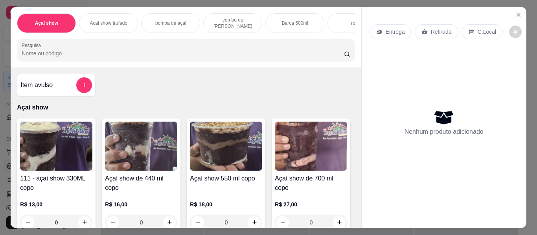
click at [24, 96] on div "Item avulso" at bounding box center [56, 85] width 79 height 23
click at [54, 164] on img at bounding box center [56, 146] width 72 height 49
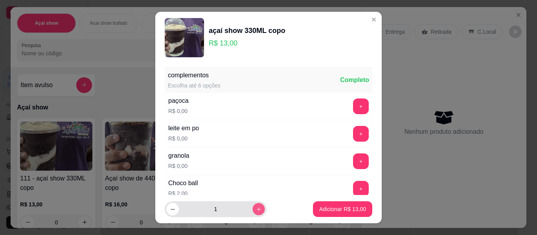
click at [256, 208] on icon "increase-product-quantity" at bounding box center [259, 210] width 6 height 6
type input "2"
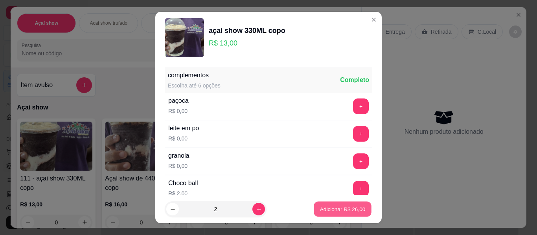
click at [330, 208] on p "Adicionar R$ 26,00" at bounding box center [343, 208] width 46 height 7
type input "2"
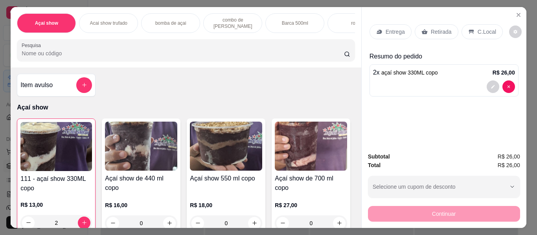
click at [471, 24] on div "C.Local" at bounding box center [481, 31] width 41 height 15
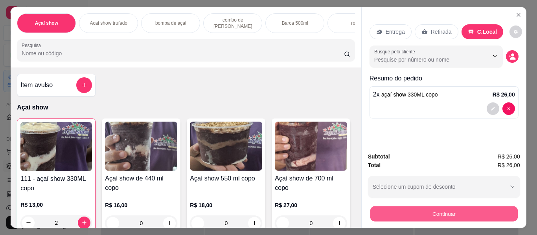
click at [434, 215] on button "Continuar" at bounding box center [443, 214] width 147 height 15
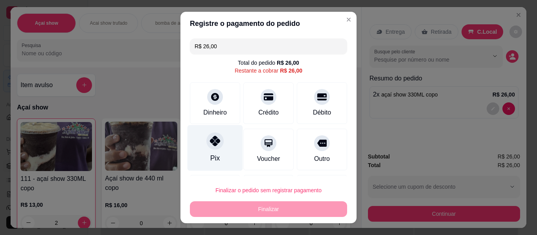
click at [210, 139] on icon at bounding box center [215, 141] width 10 height 10
type input "R$ 0,00"
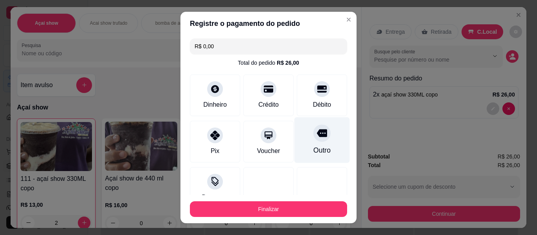
click at [316, 136] on div at bounding box center [321, 133] width 17 height 17
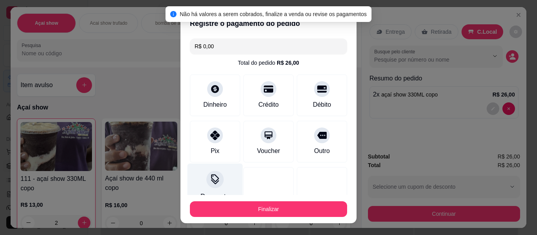
click at [210, 178] on icon at bounding box center [215, 179] width 10 height 10
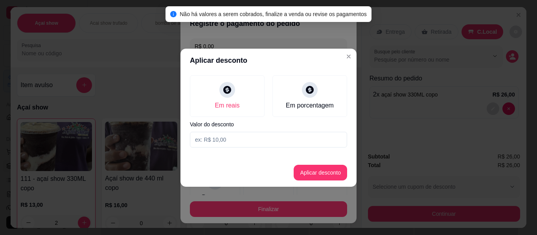
click at [209, 144] on input at bounding box center [268, 140] width 157 height 16
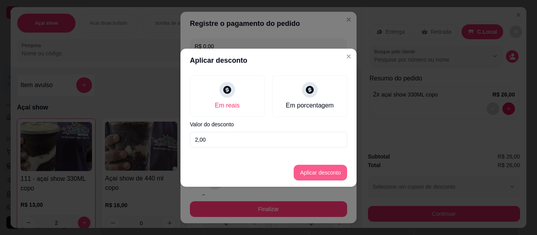
type input "2,00"
click at [328, 169] on button "Aplicar desconto" at bounding box center [320, 172] width 51 height 15
type input "-R$ 2,00"
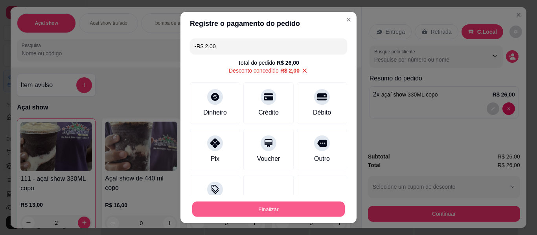
click at [275, 209] on button "Finalizar" at bounding box center [268, 209] width 152 height 15
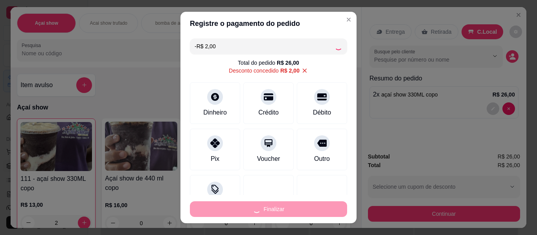
type input "0"
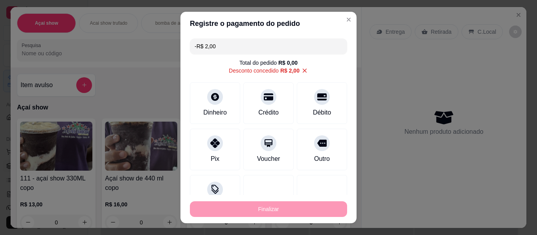
type input "-R$ 28,00"
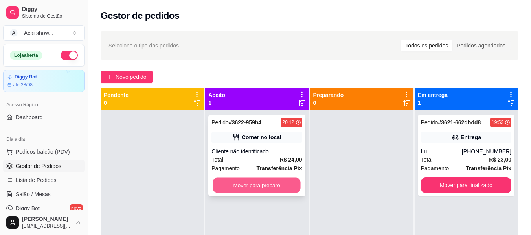
click at [245, 184] on button "Mover para preparo" at bounding box center [257, 185] width 88 height 15
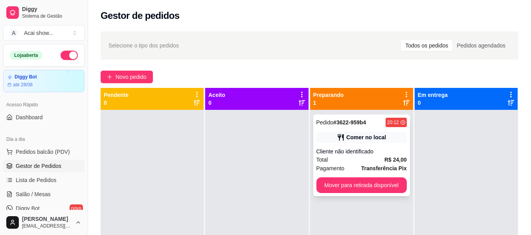
click at [365, 156] on div "Total R$ 24,00" at bounding box center [361, 160] width 90 height 9
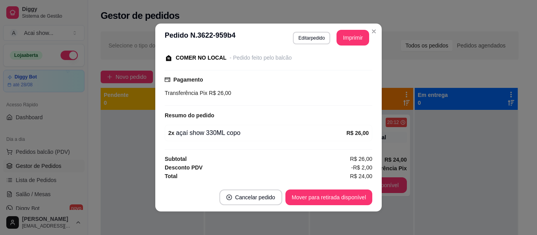
scroll to position [86, 0]
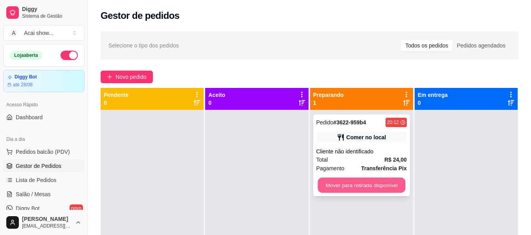
click at [350, 180] on button "Mover para retirada disponível" at bounding box center [361, 185] width 88 height 15
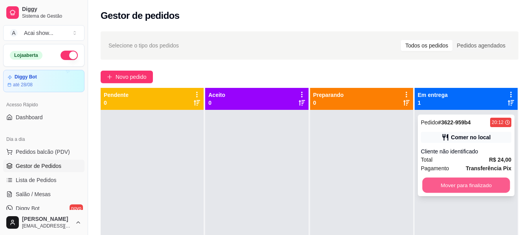
click at [455, 184] on button "Mover para finalizado" at bounding box center [466, 185] width 88 height 15
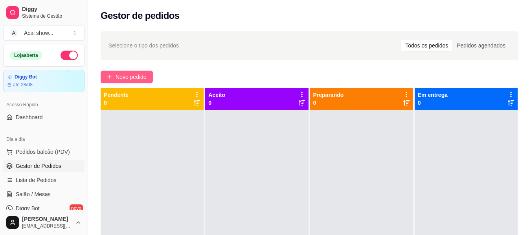
click at [138, 78] on span "Novo pedido" at bounding box center [131, 77] width 31 height 9
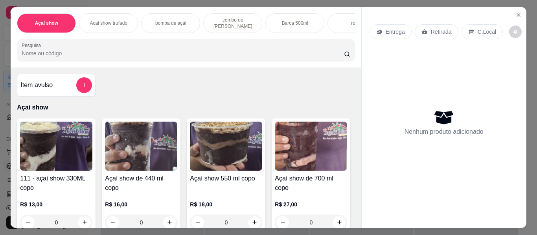
click at [295, 20] on p "Barca 500ml" at bounding box center [295, 23] width 26 height 6
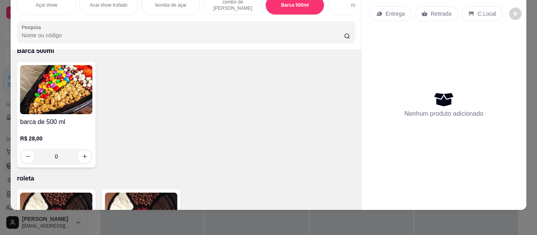
click at [73, 130] on div "R$ 28,00 0" at bounding box center [56, 146] width 72 height 38
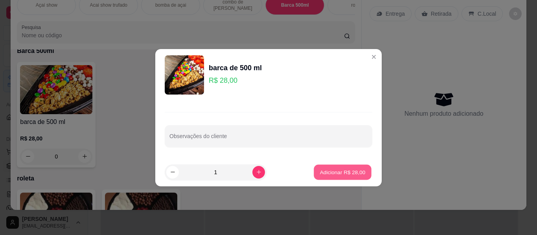
click at [337, 169] on p "Adicionar R$ 28,00" at bounding box center [343, 172] width 46 height 7
type input "1"
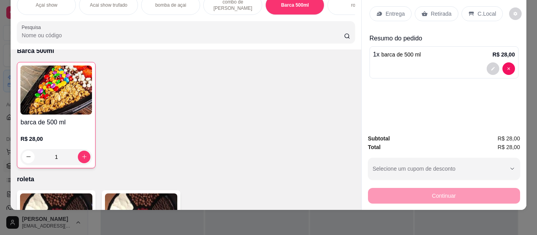
click at [385, 13] on div "Entrega" at bounding box center [390, 13] width 42 height 15
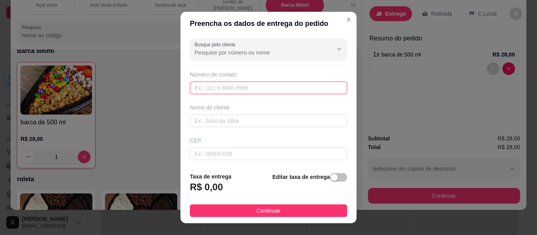
click at [238, 90] on input "text" at bounding box center [268, 88] width 157 height 13
type input "(73) 99836-4351"
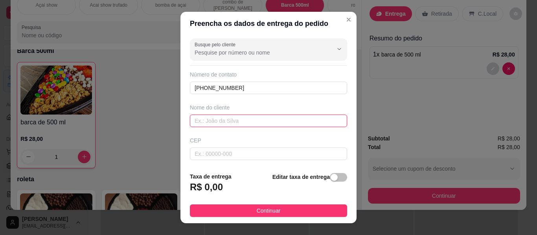
click at [246, 124] on input "text" at bounding box center [268, 121] width 157 height 13
type input "santos"
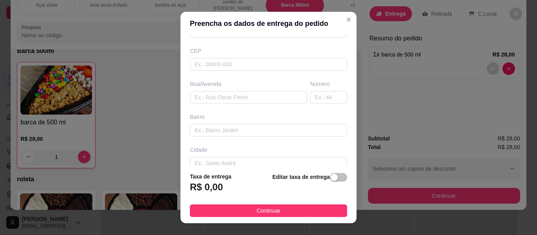
scroll to position [94, 0]
click at [222, 93] on input "text" at bounding box center [248, 92] width 117 height 13
type input "b"
type input "B"
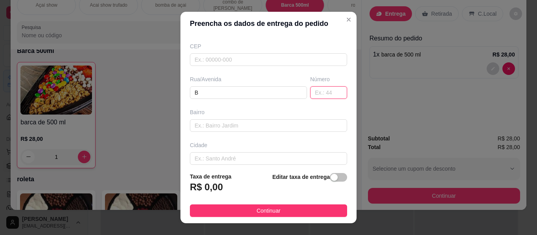
click at [327, 92] on input "text" at bounding box center [328, 92] width 37 height 13
type input "210"
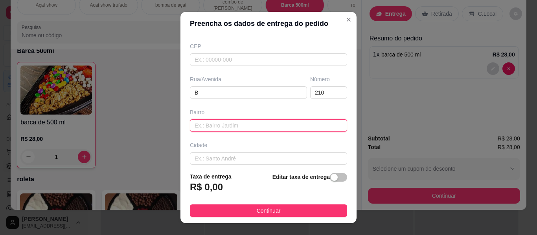
click at [237, 125] on input "text" at bounding box center [268, 125] width 157 height 13
type input "PEREIRÃO"
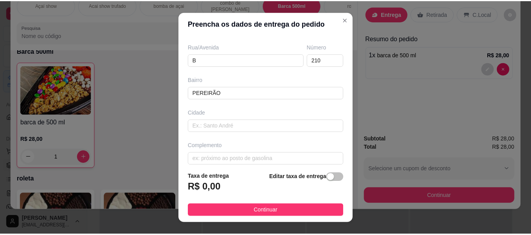
scroll to position [134, 0]
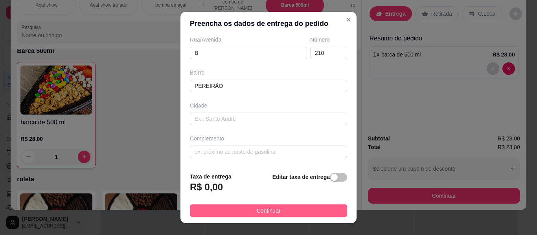
click at [280, 211] on button "Continuar" at bounding box center [268, 211] width 157 height 13
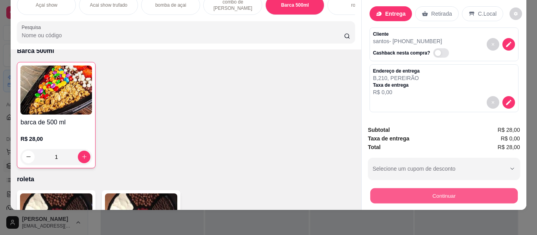
click at [431, 191] on button "Continuar" at bounding box center [443, 196] width 147 height 15
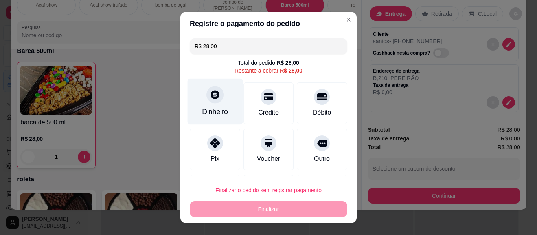
click at [211, 96] on icon at bounding box center [215, 95] width 10 height 10
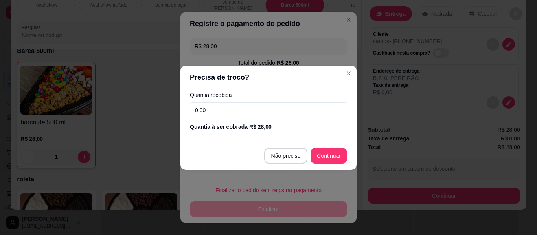
click at [227, 112] on input "0,00" at bounding box center [268, 111] width 157 height 16
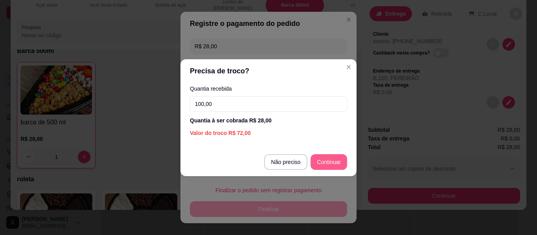
type input "100,00"
type input "R$ 0,00"
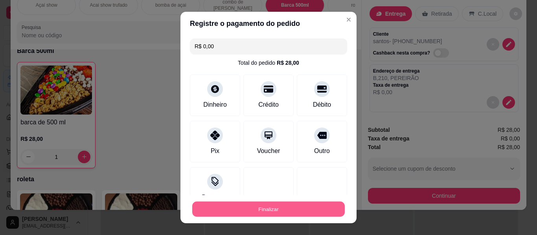
click at [278, 211] on button "Finalizar" at bounding box center [268, 209] width 152 height 15
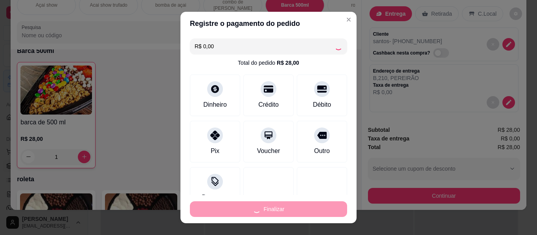
type input "0"
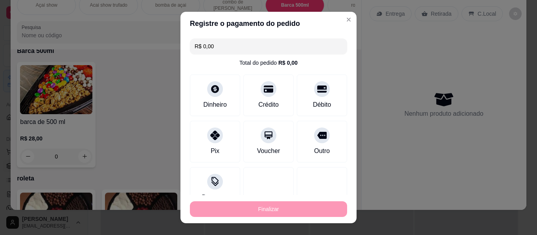
type input "-R$ 28,00"
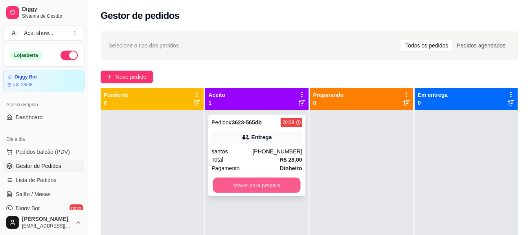
click at [270, 180] on button "Mover para preparo" at bounding box center [257, 185] width 88 height 15
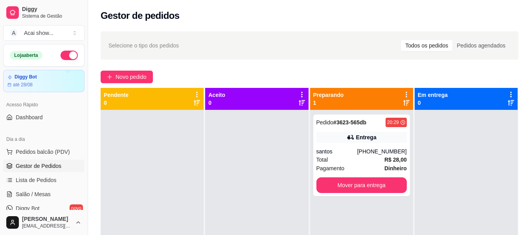
click at [270, 180] on div at bounding box center [256, 227] width 103 height 235
click at [132, 48] on span "Selecione o tipo dos pedidos" at bounding box center [143, 45] width 70 height 9
click at [135, 65] on div "Selecione o tipo dos pedidos Todos os pedidos Pedidos agendados Novo pedido Pen…" at bounding box center [309, 180] width 443 height 306
click at [423, 43] on div "Todos os pedidos" at bounding box center [426, 45] width 51 height 11
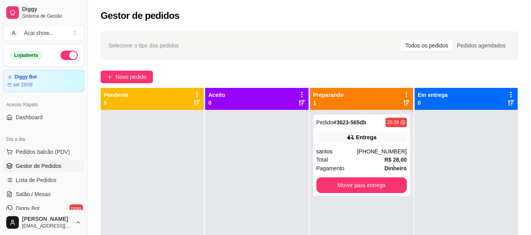
click at [401, 40] on input "Todos os pedidos" at bounding box center [401, 40] width 0 height 0
drag, startPoint x: 423, startPoint y: 43, endPoint x: 415, endPoint y: 32, distance: 13.5
click at [415, 32] on div "Selecione o tipo dos pedidos Todos os pedidos Pedidos agendados" at bounding box center [310, 45] width 418 height 28
click at [414, 32] on div "Selecione o tipo dos pedidos Todos os pedidos Pedidos agendados" at bounding box center [310, 45] width 418 height 28
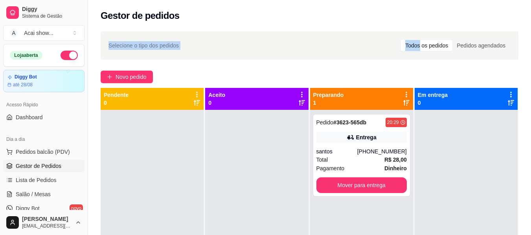
scroll to position [120, 0]
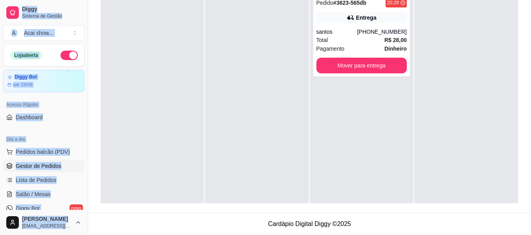
drag, startPoint x: 414, startPoint y: 32, endPoint x: 21, endPoint y: 238, distance: 444.2
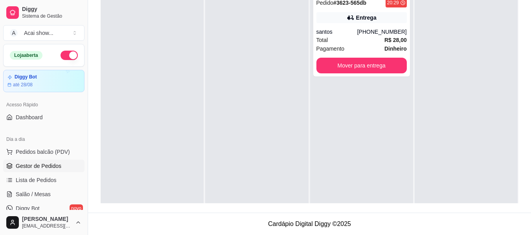
click at [195, 28] on div at bounding box center [152, 107] width 103 height 235
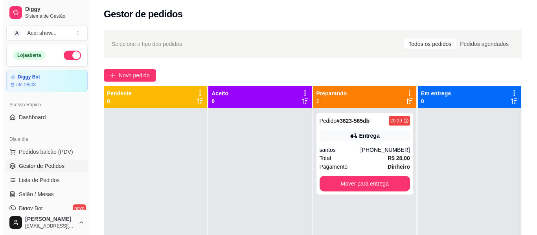
scroll to position [0, 0]
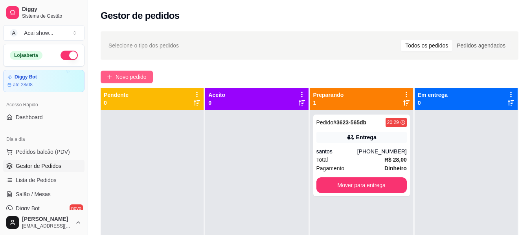
click at [125, 74] on span "Novo pedido" at bounding box center [131, 77] width 31 height 9
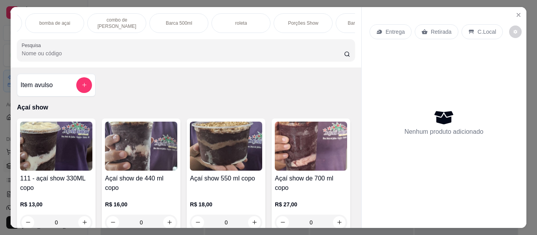
scroll to position [0, 126]
click at [300, 20] on p "Porções Show" at bounding box center [293, 23] width 30 height 6
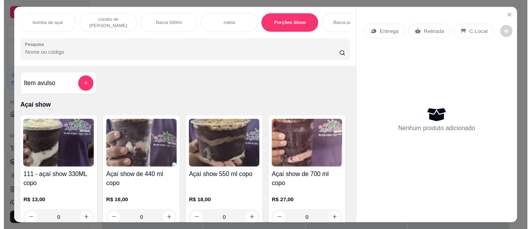
scroll to position [21, 0]
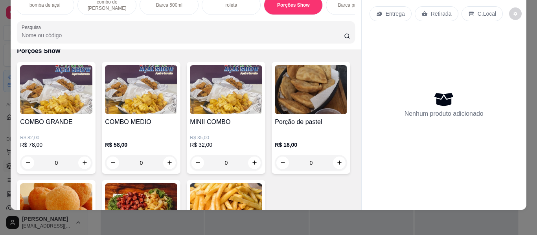
click at [275, 114] on img at bounding box center [311, 89] width 72 height 49
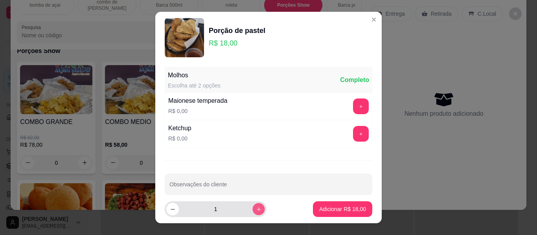
click at [257, 209] on icon "increase-product-quantity" at bounding box center [259, 209] width 4 height 4
type input "2"
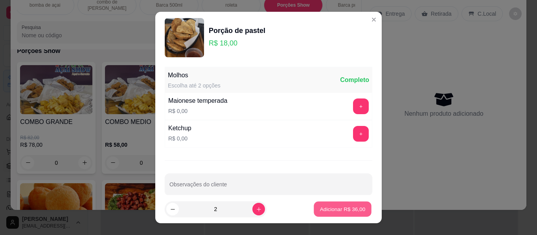
click at [347, 207] on p "Adicionar R$ 36,00" at bounding box center [343, 208] width 46 height 7
type input "2"
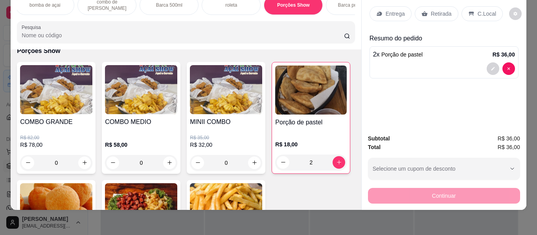
click at [397, 10] on p "Entrega" at bounding box center [394, 14] width 19 height 8
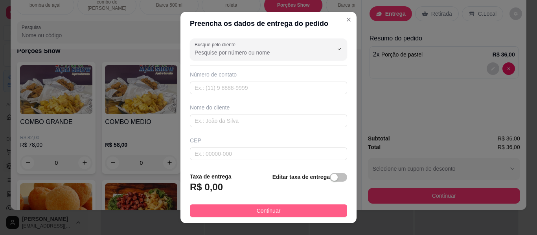
click at [274, 209] on span "Continuar" at bounding box center [269, 211] width 24 height 9
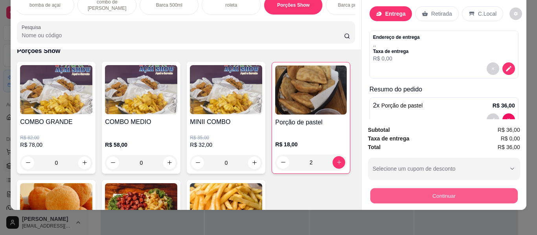
click at [425, 195] on button "Continuar" at bounding box center [443, 196] width 147 height 15
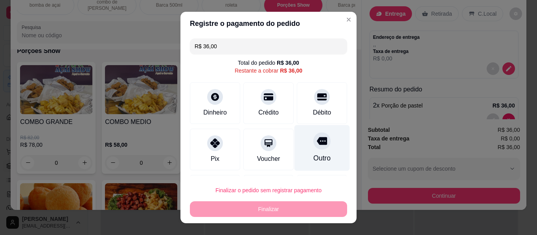
click at [317, 143] on icon at bounding box center [322, 141] width 10 height 8
type input "R$ 0,00"
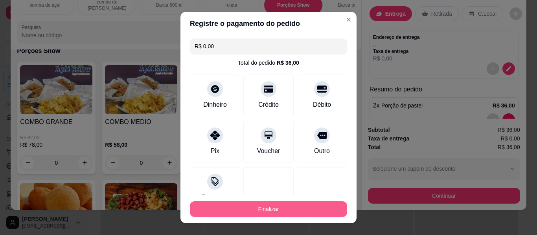
click at [280, 206] on button "Finalizar" at bounding box center [268, 210] width 157 height 16
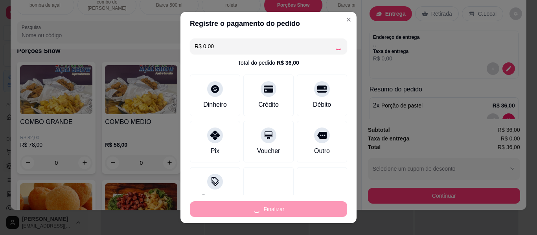
type input "0"
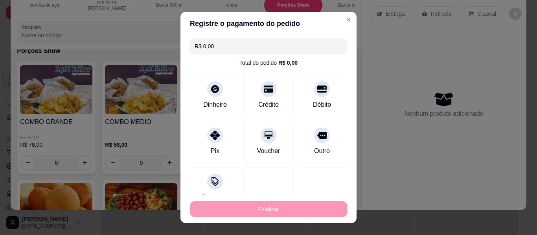
type input "-R$ 36,00"
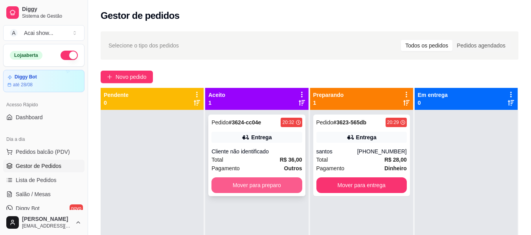
click at [270, 189] on button "Mover para preparo" at bounding box center [256, 186] width 90 height 16
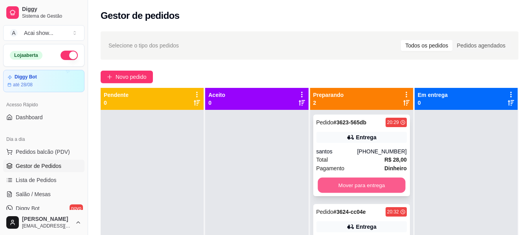
click at [385, 189] on button "Mover para entrega" at bounding box center [361, 185] width 88 height 15
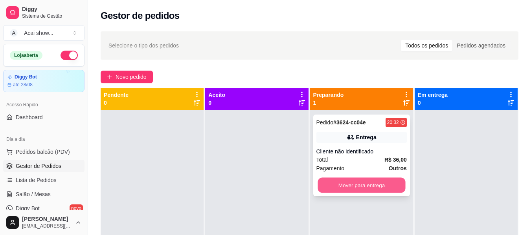
click at [389, 191] on button "Mover para entrega" at bounding box center [361, 185] width 88 height 15
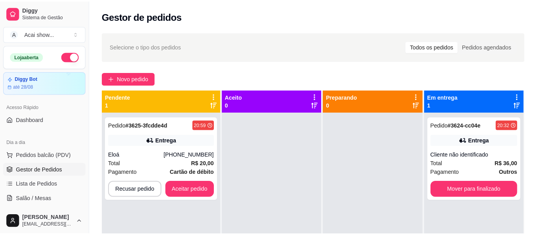
scroll to position [22, 0]
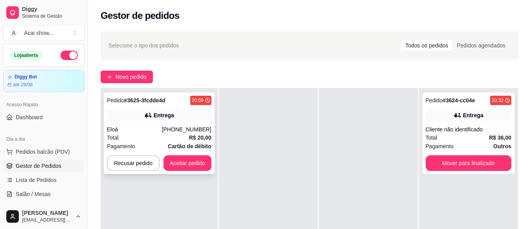
click at [193, 117] on div "Entrega" at bounding box center [159, 115] width 105 height 11
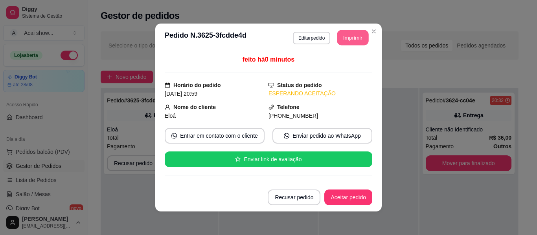
click at [353, 35] on button "Imprimir" at bounding box center [352, 37] width 31 height 15
click at [344, 200] on button "Aceitar pedido" at bounding box center [348, 197] width 46 height 15
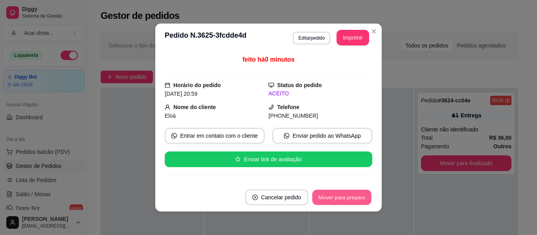
click at [348, 196] on button "Mover para preparo" at bounding box center [341, 197] width 59 height 15
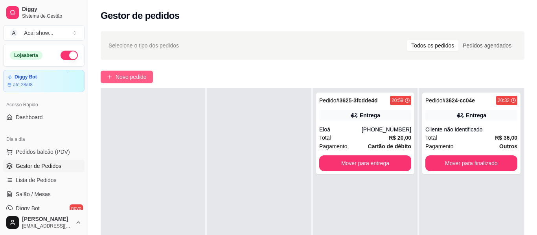
click at [130, 77] on span "Novo pedido" at bounding box center [131, 77] width 31 height 9
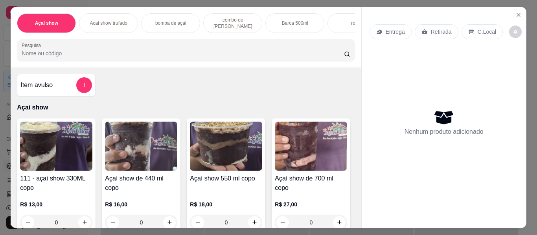
click at [404, 20] on p "Porções Show" at bounding box center [419, 23] width 30 height 6
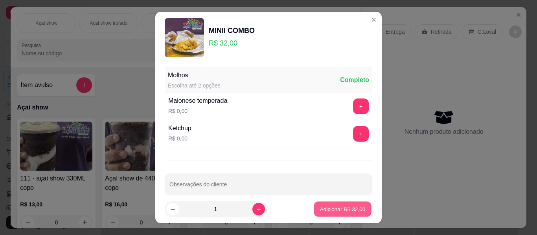
click at [325, 207] on p "Adicionar R$ 32,00" at bounding box center [343, 208] width 46 height 7
type input "1"
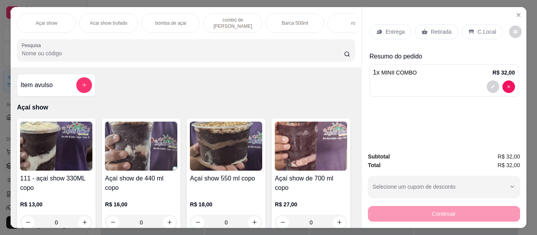
click at [44, 23] on p "Açaí show" at bounding box center [47, 23] width 22 height 6
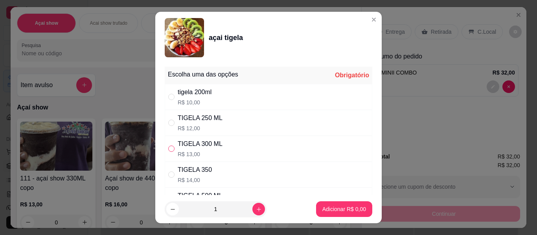
click at [168, 148] on input "" at bounding box center [171, 149] width 6 height 6
radio input "true"
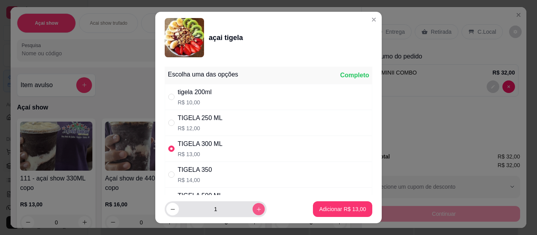
click at [256, 207] on icon "increase-product-quantity" at bounding box center [259, 210] width 6 height 6
type input "2"
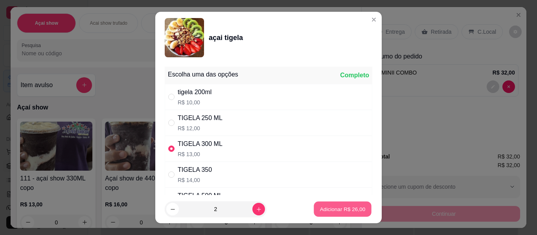
click at [337, 209] on p "Adicionar R$ 26,00" at bounding box center [343, 208] width 46 height 7
type input "2"
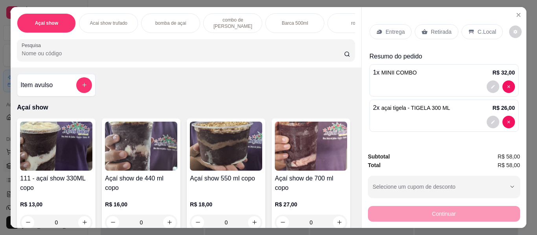
click at [482, 28] on p "C.Local" at bounding box center [486, 32] width 18 height 8
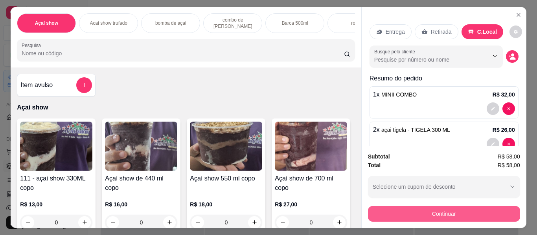
click at [440, 206] on button "Continuar" at bounding box center [444, 214] width 152 height 16
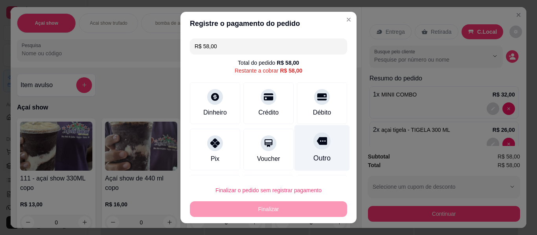
click at [322, 148] on div "Outro" at bounding box center [321, 148] width 55 height 46
type input "R$ 0,00"
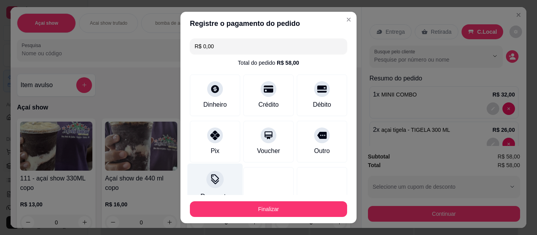
click at [211, 183] on icon at bounding box center [215, 181] width 8 height 5
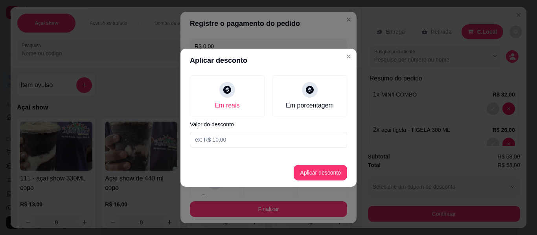
click at [269, 140] on input at bounding box center [268, 140] width 157 height 16
type input "0,02"
click at [321, 174] on button "Aplicar desconto" at bounding box center [320, 172] width 51 height 15
type input "-R$ 2,00"
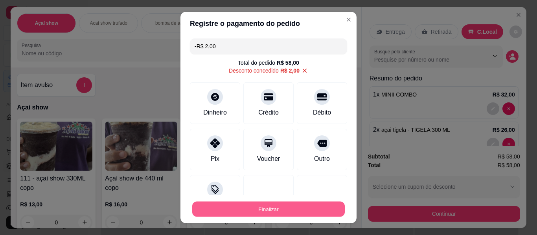
click at [272, 209] on button "Finalizar" at bounding box center [268, 209] width 152 height 15
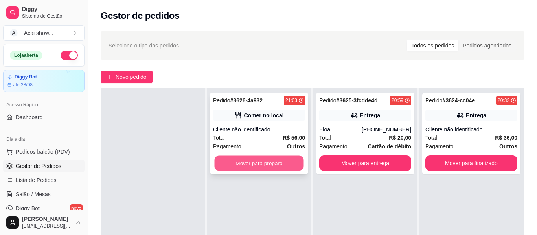
click at [261, 161] on button "Mover para preparo" at bounding box center [259, 163] width 89 height 15
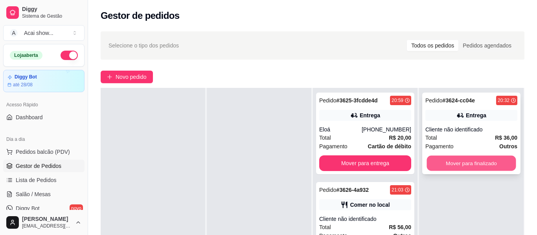
click at [478, 159] on button "Mover para finalizado" at bounding box center [471, 163] width 89 height 15
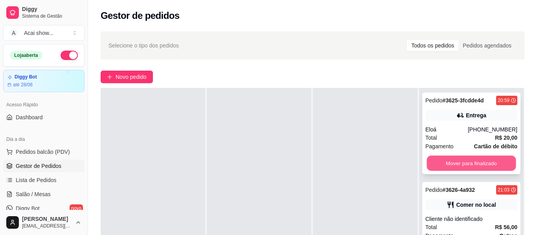
click at [486, 166] on button "Mover para finalizado" at bounding box center [471, 163] width 89 height 15
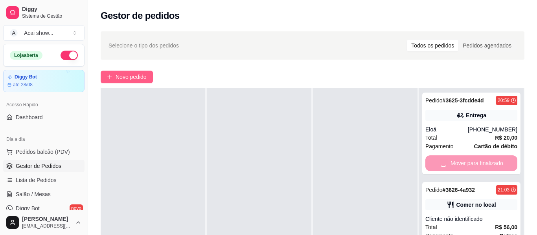
click at [143, 76] on span "Novo pedido" at bounding box center [131, 77] width 31 height 9
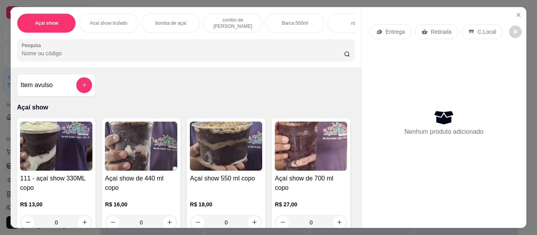
click at [251, 177] on h4 "Açaí show 550 ml copo" at bounding box center [226, 178] width 72 height 9
click at [251, 177] on div "Choco ball R$ 2,00 +" at bounding box center [268, 190] width 211 height 28
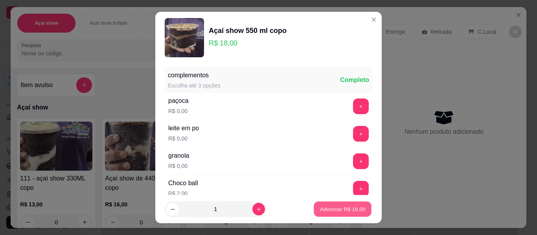
click at [332, 205] on button "Adicionar R$ 18,00" at bounding box center [343, 209] width 58 height 15
type input "1"
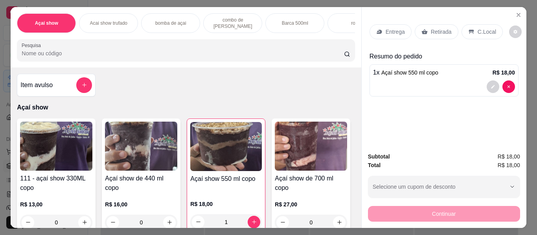
click at [439, 28] on p "Retirada" at bounding box center [441, 32] width 21 height 8
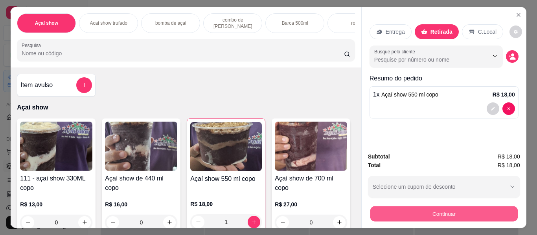
click at [446, 210] on button "Continuar" at bounding box center [443, 214] width 147 height 15
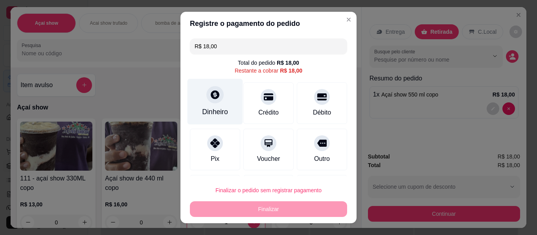
click at [220, 103] on div "Dinheiro" at bounding box center [214, 102] width 55 height 46
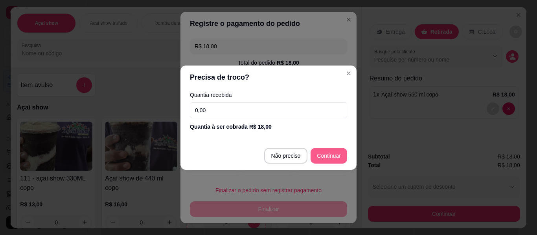
drag, startPoint x: 340, startPoint y: 146, endPoint x: 336, endPoint y: 157, distance: 11.3
click at [336, 157] on footer "Não preciso Continuar" at bounding box center [268, 156] width 176 height 28
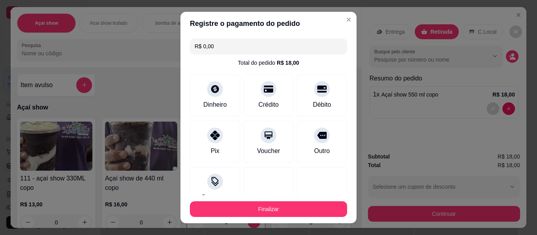
type input "R$ 0,00"
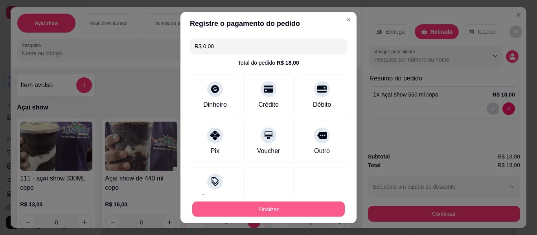
click at [288, 213] on button "Finalizar" at bounding box center [268, 209] width 152 height 15
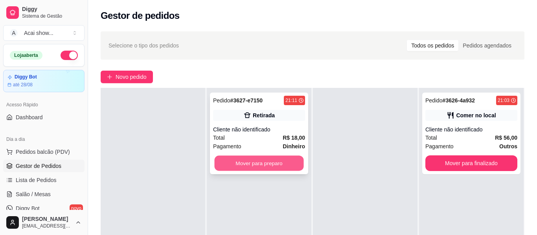
click at [276, 167] on button "Mover para preparo" at bounding box center [259, 163] width 89 height 15
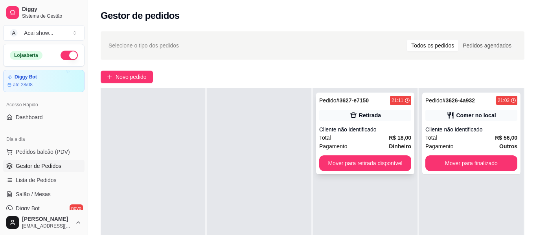
click at [342, 128] on div "Cliente não identificado" at bounding box center [365, 130] width 92 height 8
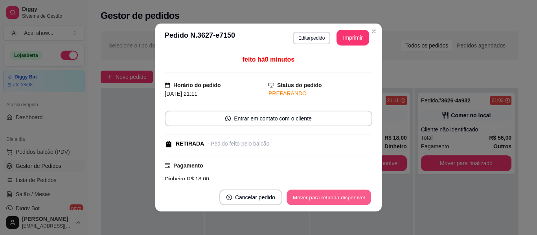
click at [352, 200] on button "Mover para retirada disponível" at bounding box center [328, 197] width 84 height 15
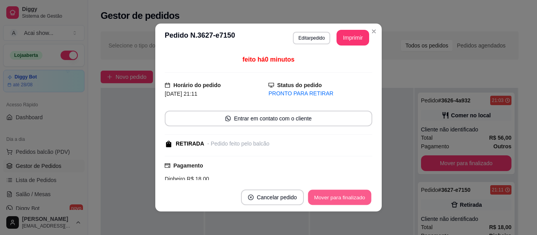
click at [352, 200] on button "Mover para finalizado" at bounding box center [339, 197] width 63 height 15
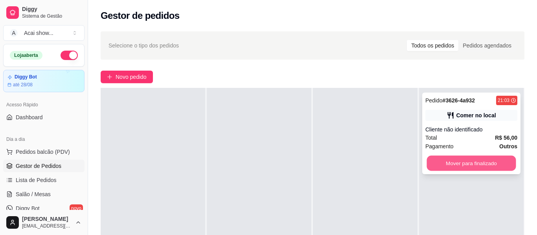
click at [491, 163] on button "Mover para finalizado" at bounding box center [471, 163] width 89 height 15
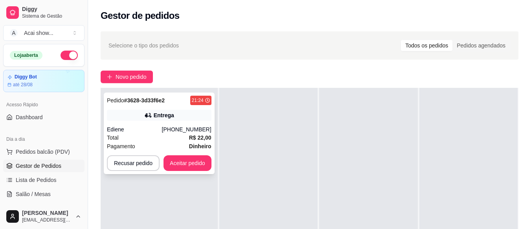
click at [143, 130] on div "Ediene" at bounding box center [134, 130] width 55 height 8
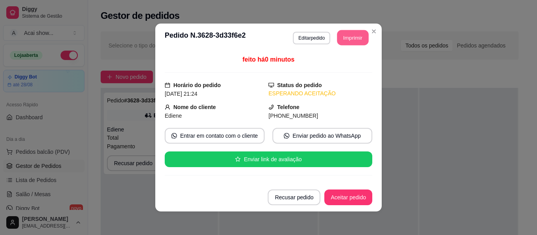
click at [343, 35] on button "Imprimir" at bounding box center [352, 37] width 31 height 15
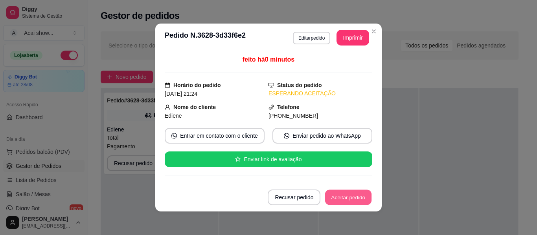
click at [345, 194] on button "Aceitar pedido" at bounding box center [348, 197] width 46 height 15
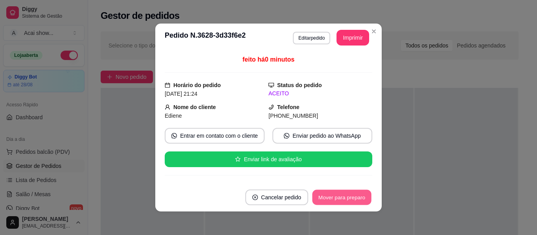
click at [345, 194] on button "Mover para preparo" at bounding box center [341, 197] width 59 height 15
